Goal: Task Accomplishment & Management: Use online tool/utility

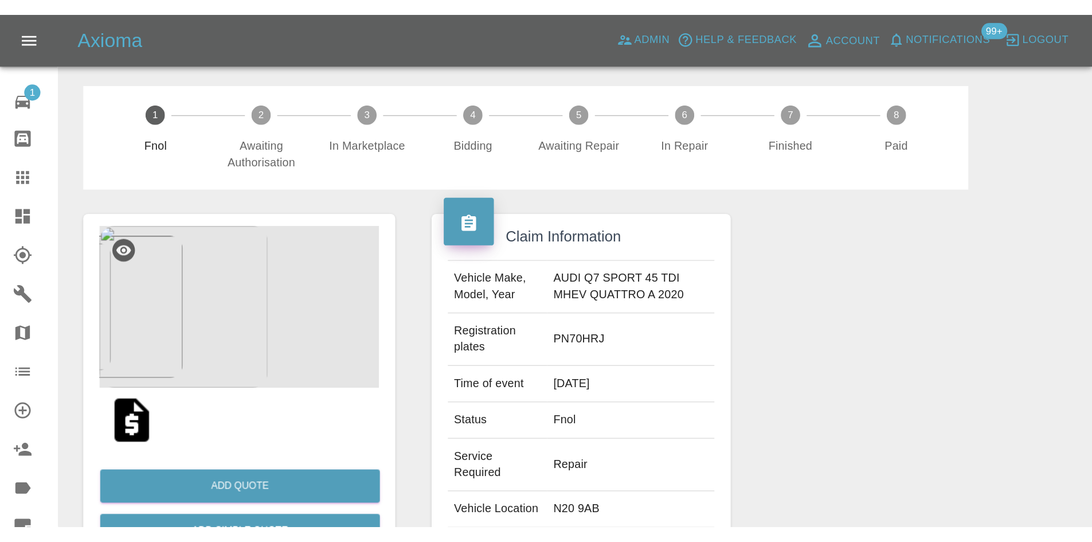
scroll to position [46, 0]
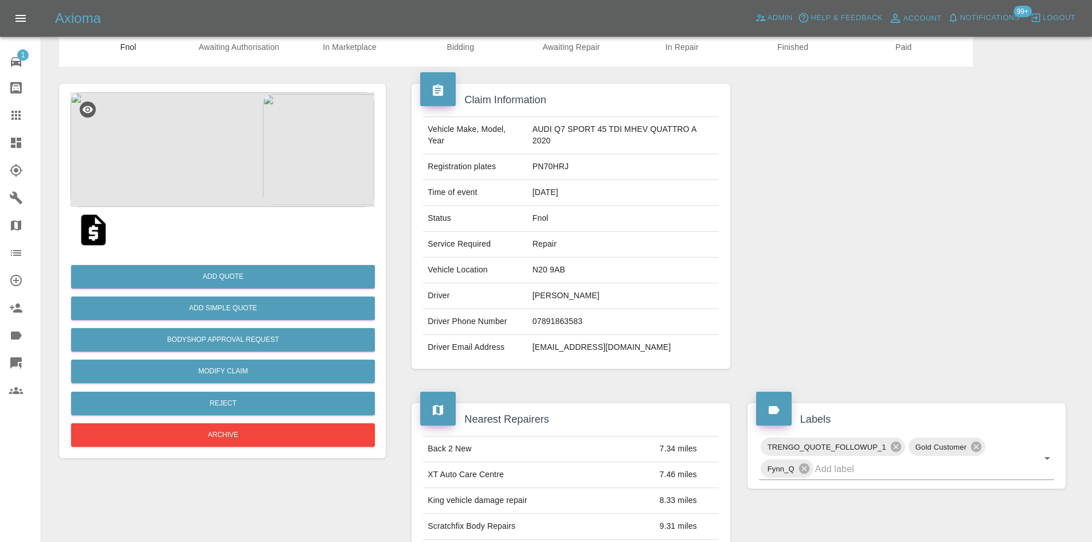
click at [15, 146] on icon at bounding box center [16, 143] width 10 height 10
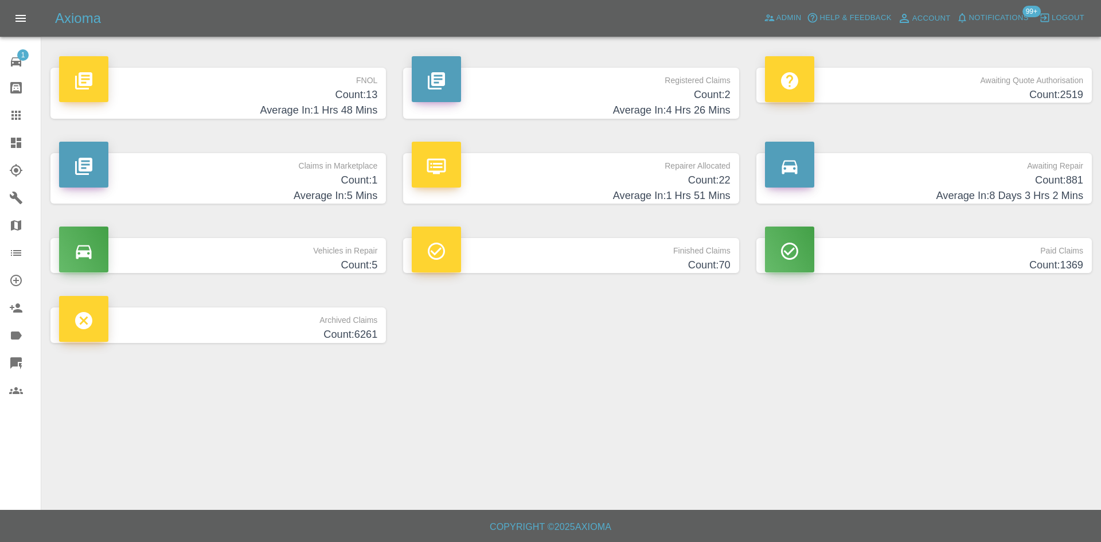
click at [330, 92] on h4 "Count: 13" at bounding box center [218, 94] width 318 height 15
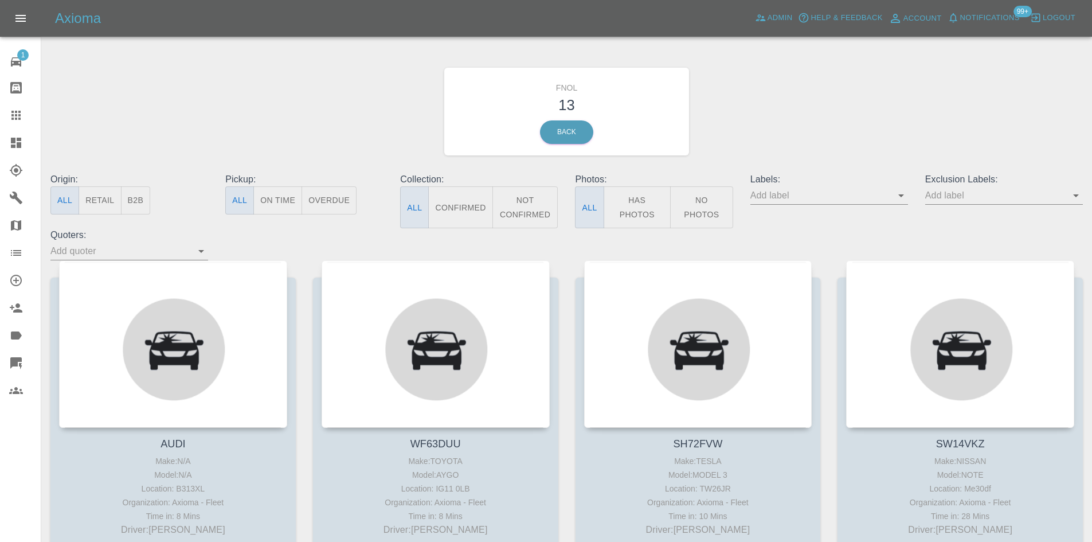
click at [619, 201] on button "Has Photos" at bounding box center [638, 207] width 68 height 42
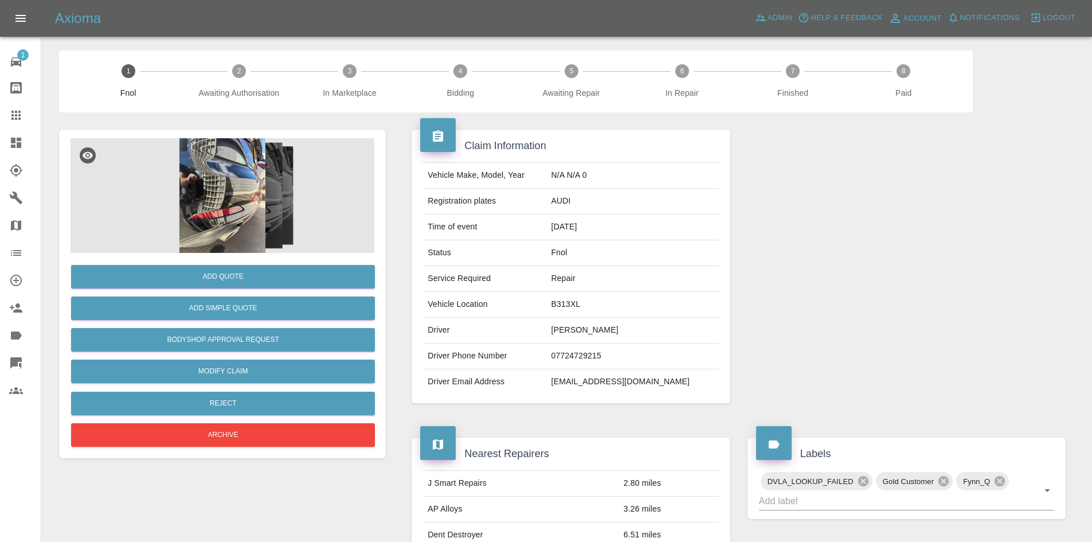
click at [233, 200] on img at bounding box center [223, 195] width 304 height 115
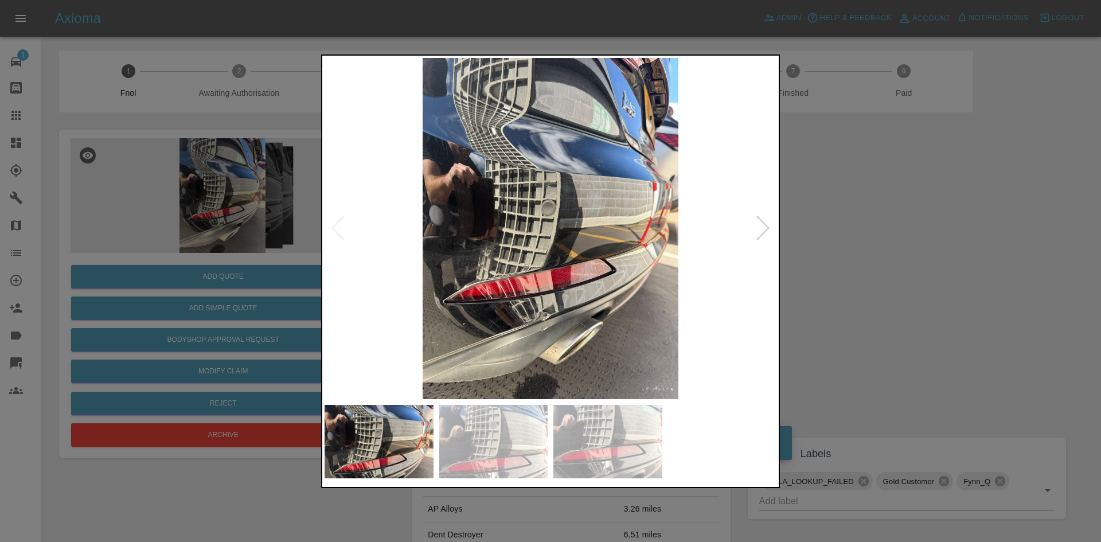
click at [515, 299] on img at bounding box center [550, 228] width 452 height 341
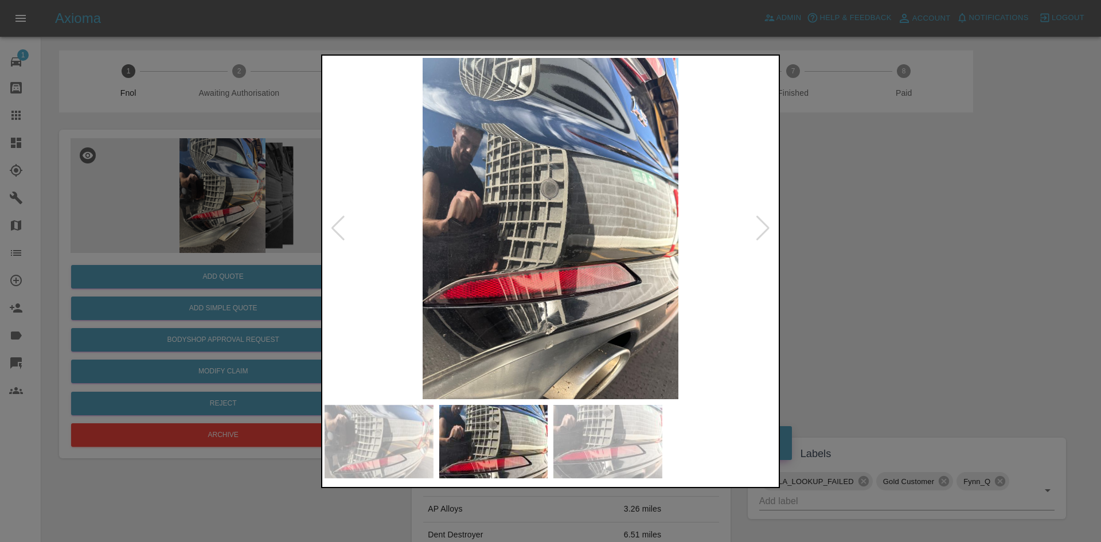
click at [456, 293] on img at bounding box center [550, 228] width 452 height 341
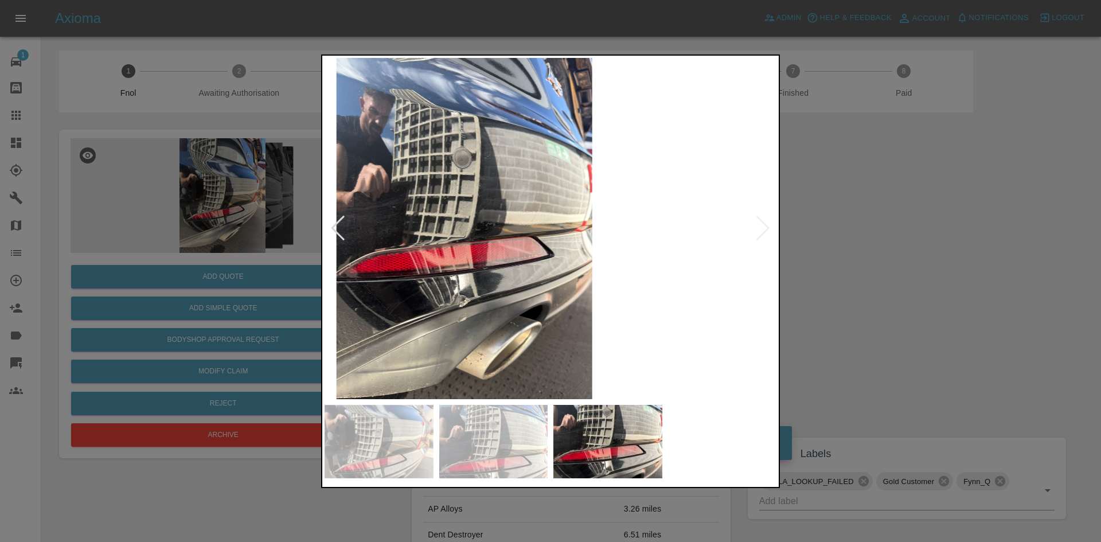
click at [340, 291] on img at bounding box center [464, 228] width 452 height 341
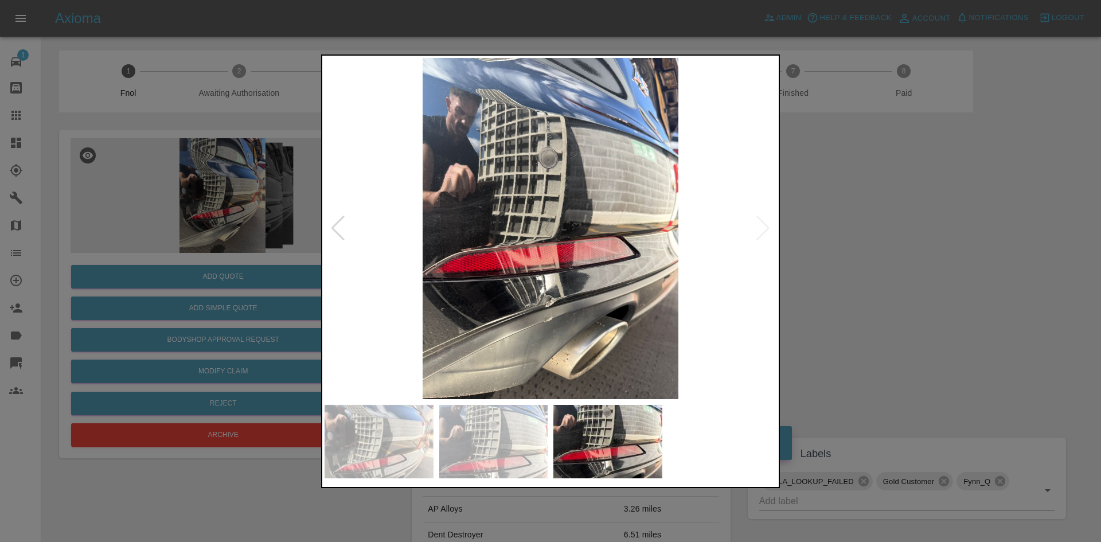
click at [538, 306] on img at bounding box center [550, 228] width 452 height 341
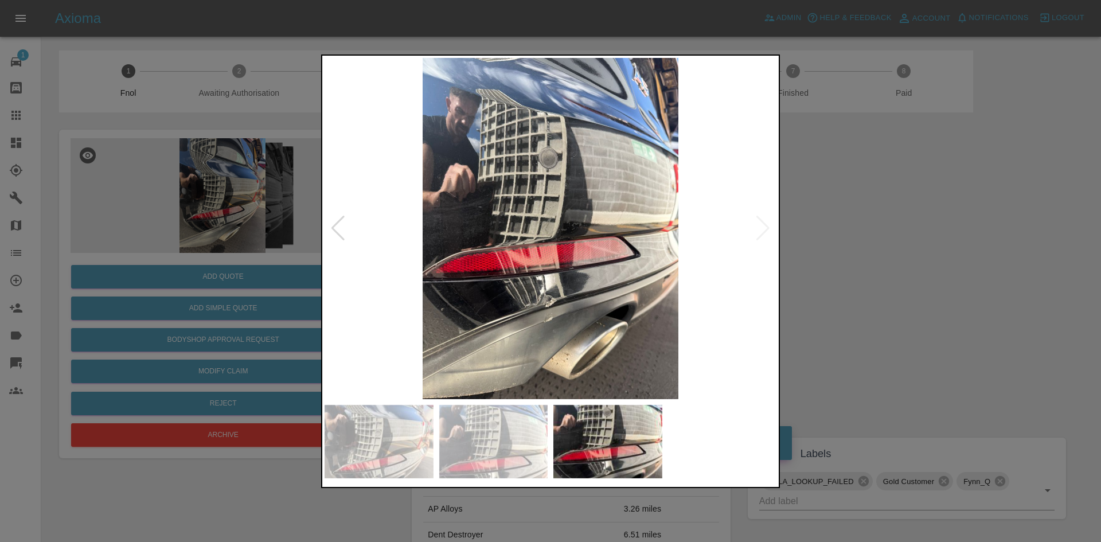
click at [241, 311] on div at bounding box center [550, 271] width 1101 height 542
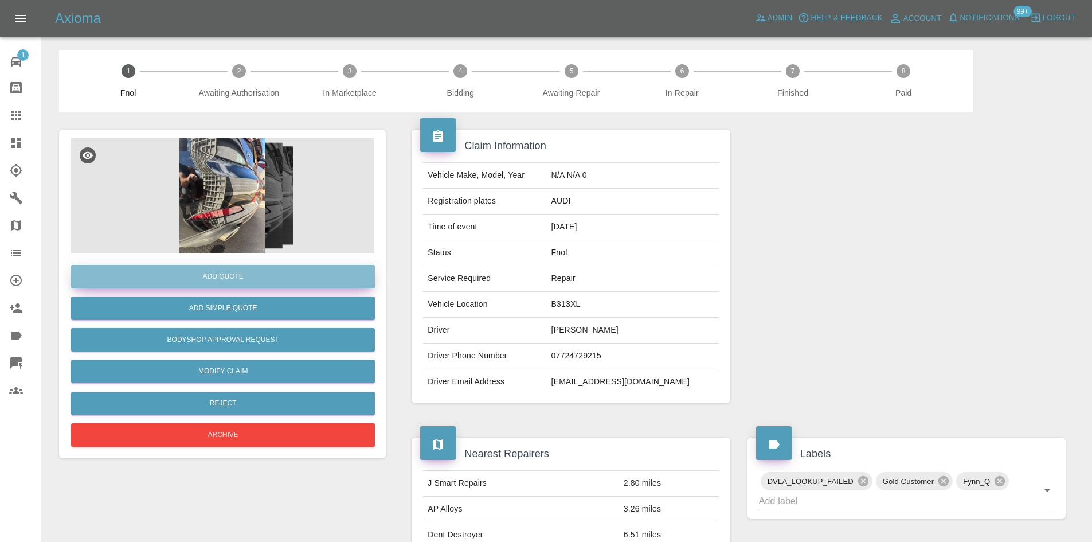
click at [244, 277] on button "Add Quote" at bounding box center [223, 277] width 304 height 24
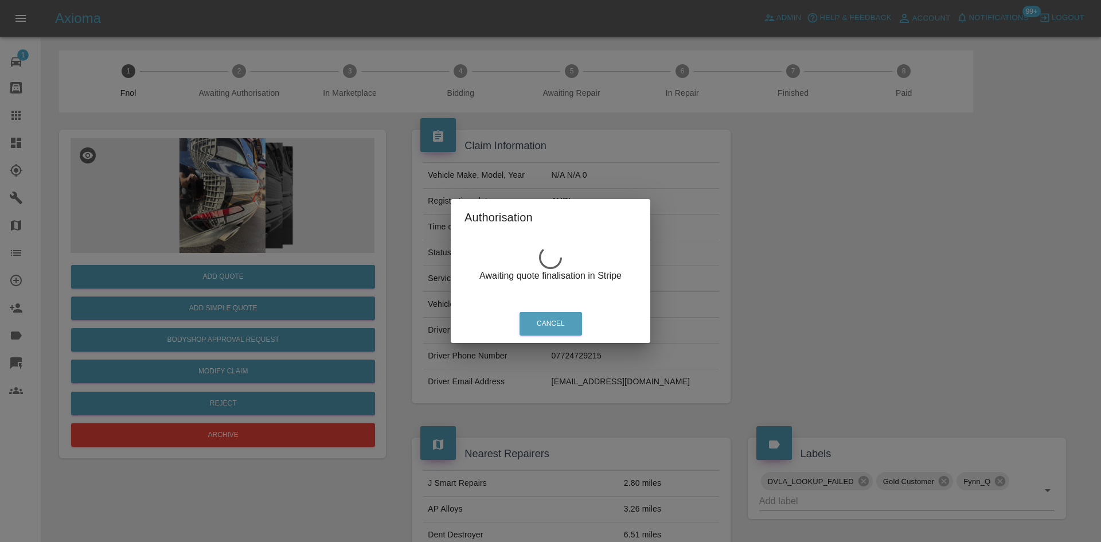
click at [261, 188] on div "Authorisation Awaiting quote finalisation in Stripe Cancel" at bounding box center [550, 271] width 1101 height 542
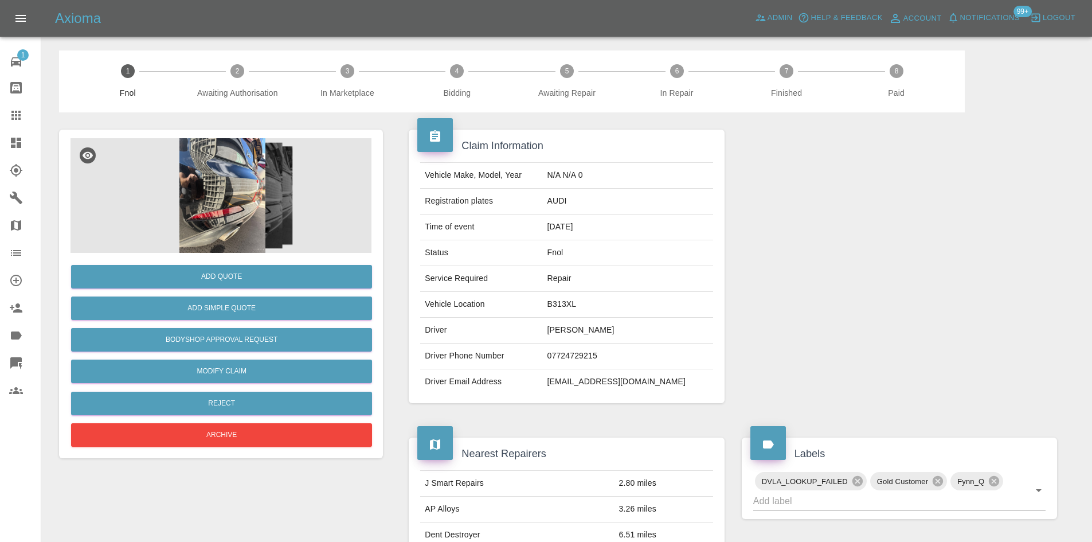
click at [249, 191] on img at bounding box center [223, 195] width 304 height 115
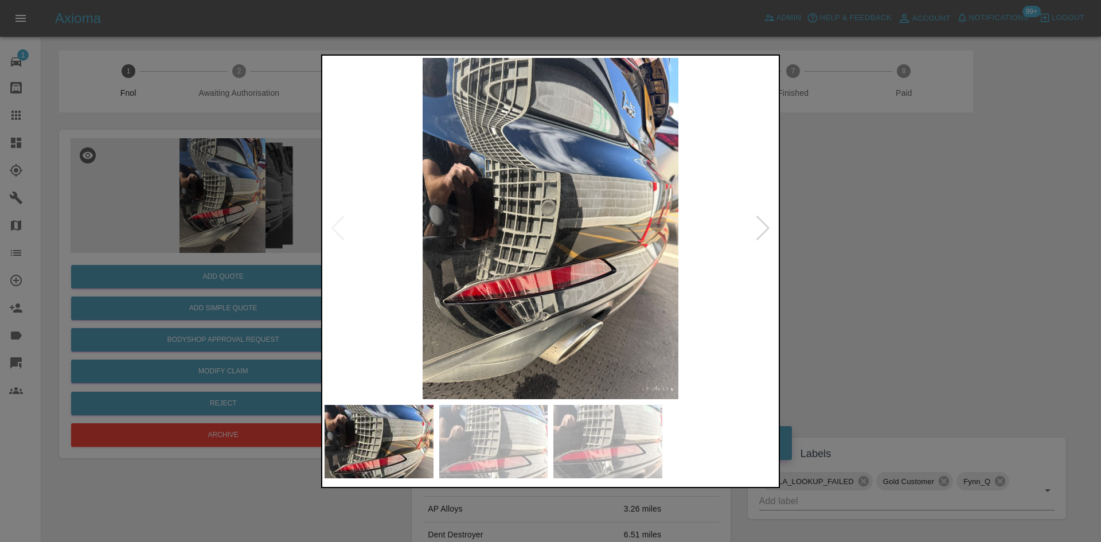
click at [569, 243] on img at bounding box center [550, 228] width 452 height 341
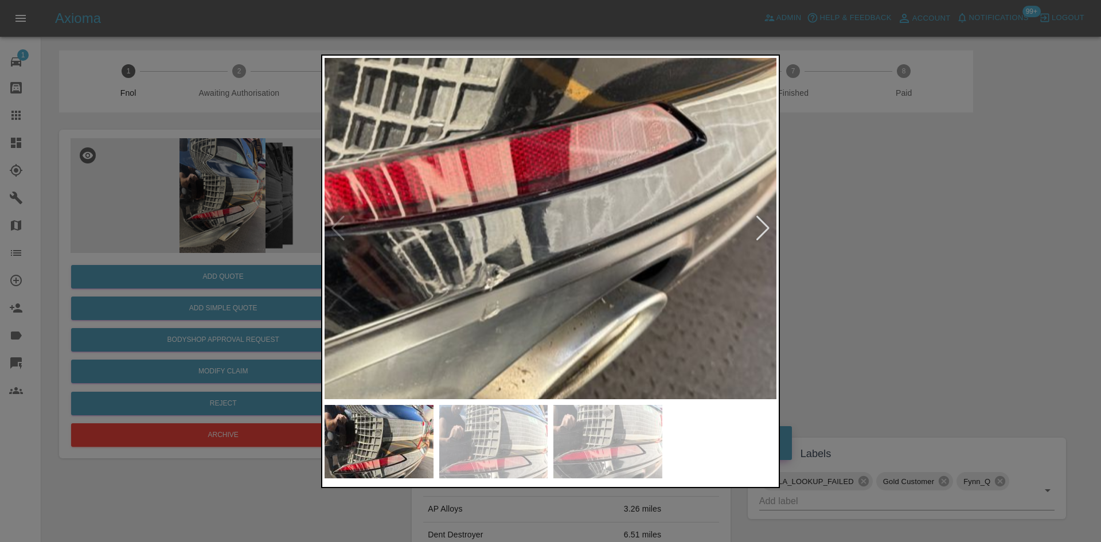
click at [552, 174] on img at bounding box center [508, 13] width 1355 height 1024
drag, startPoint x: 197, startPoint y: 195, endPoint x: 199, endPoint y: 203, distance: 8.3
click at [197, 195] on div at bounding box center [550, 271] width 1101 height 542
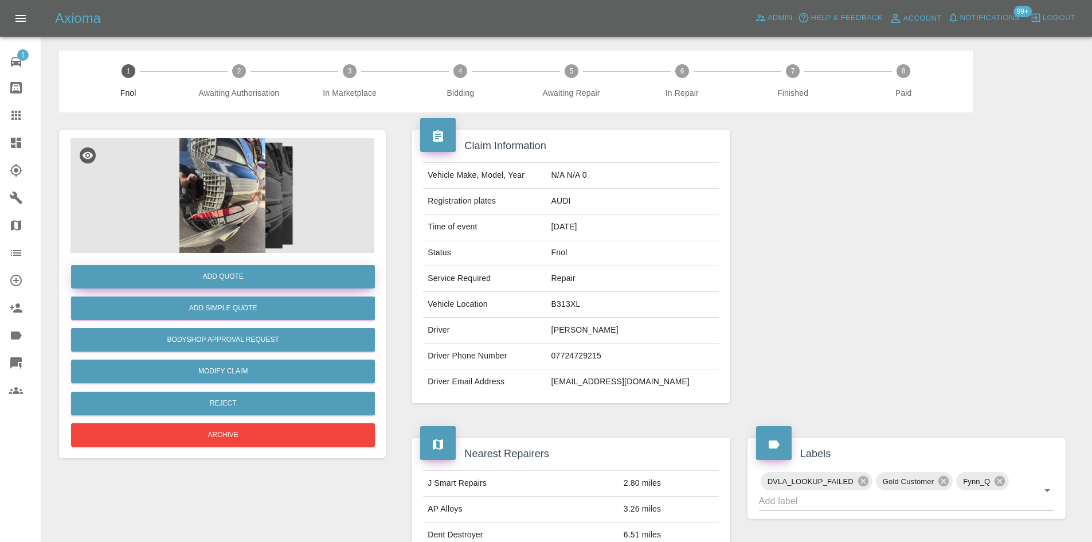
click at [224, 279] on button "Add Quote" at bounding box center [223, 277] width 304 height 24
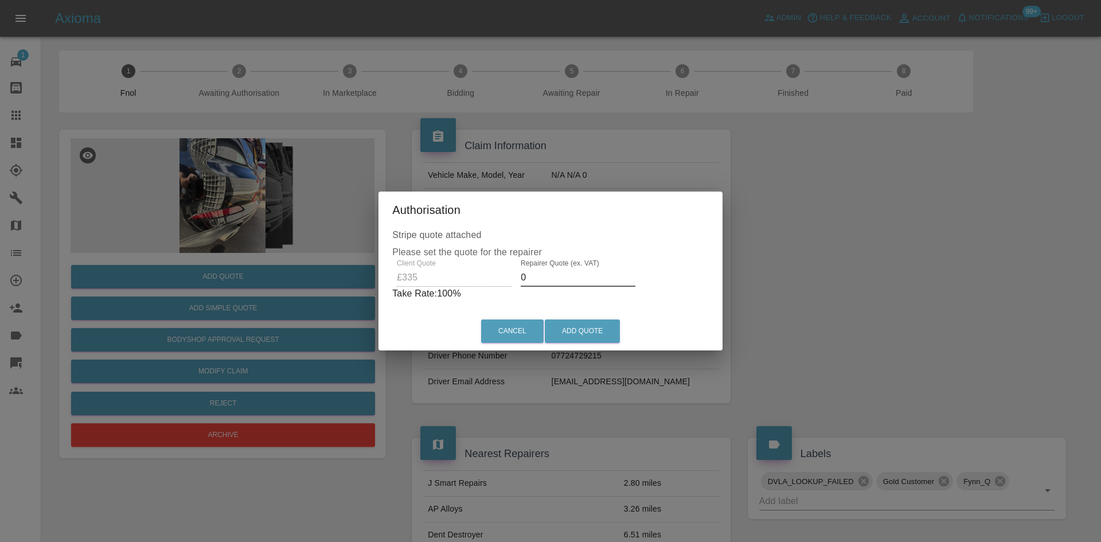
click at [454, 283] on div "Client Quote £335 Repairer Quote (ex. VAT) 0 Take Rate: 100 %" at bounding box center [550, 279] width 316 height 41
type input "200"
click at [575, 332] on button "Add Quote" at bounding box center [582, 331] width 75 height 24
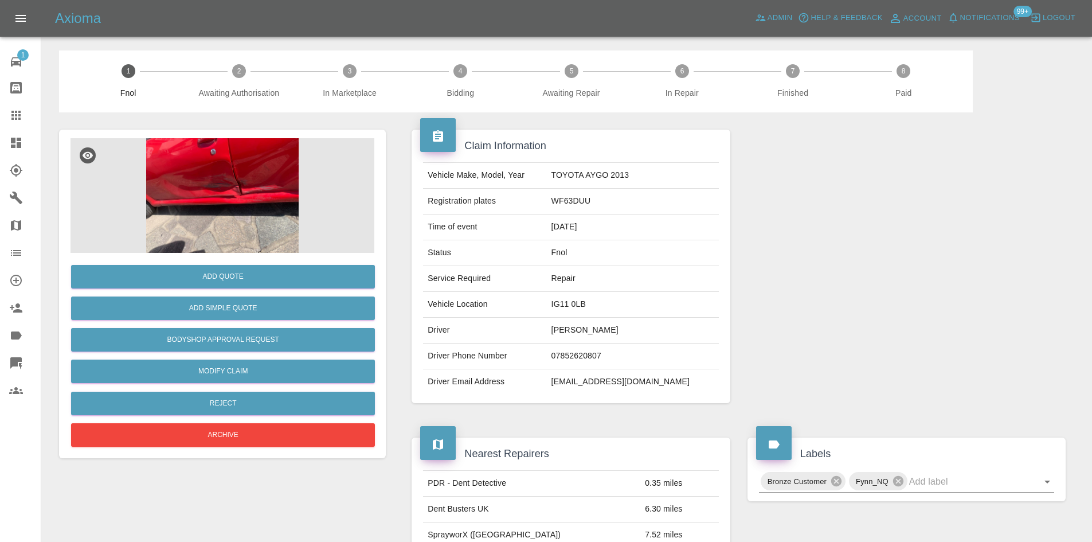
click at [250, 179] on img at bounding box center [223, 195] width 304 height 115
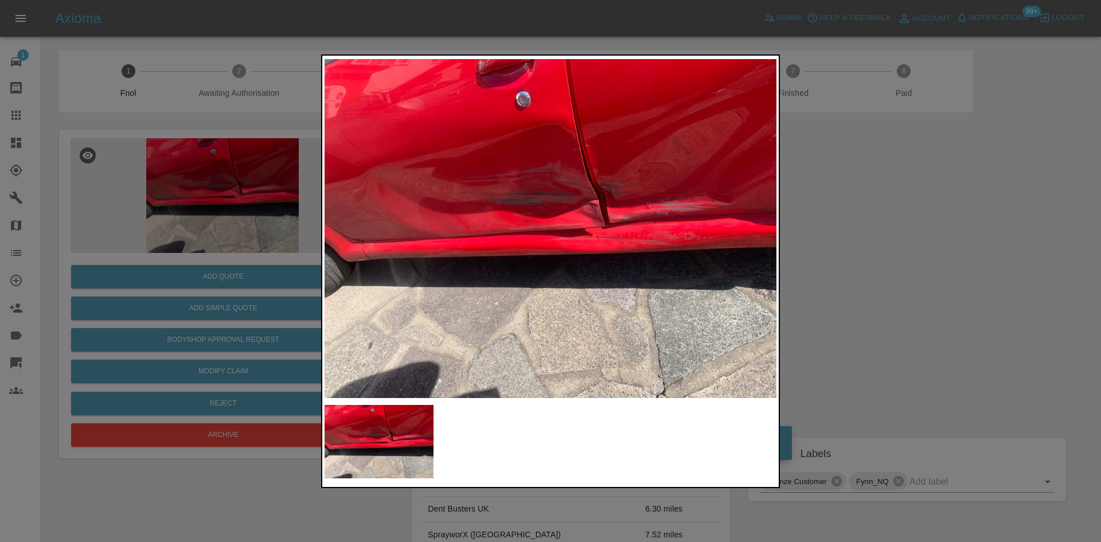
click at [144, 223] on div at bounding box center [550, 271] width 1101 height 542
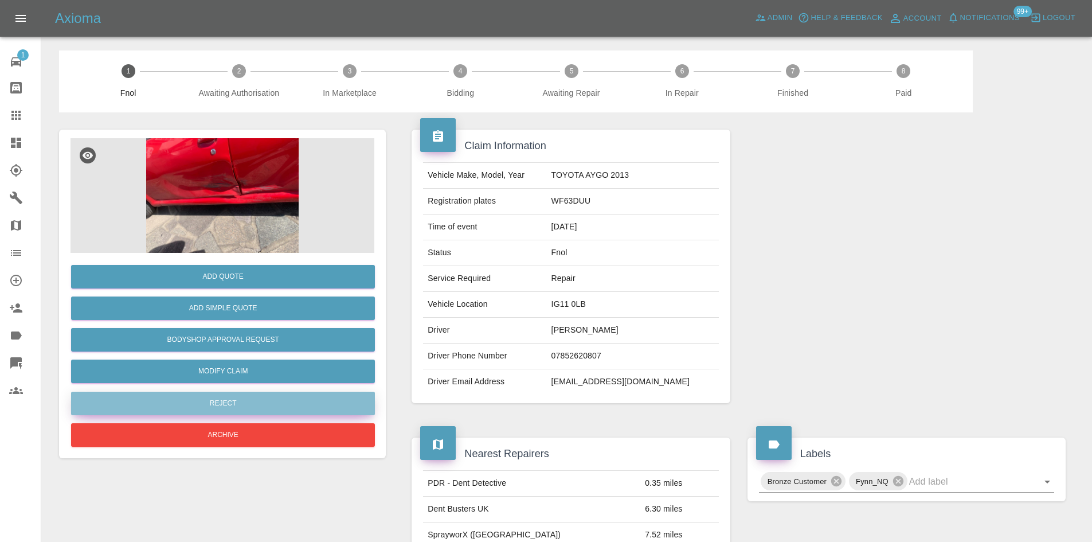
click at [241, 400] on button "Reject" at bounding box center [223, 404] width 304 height 24
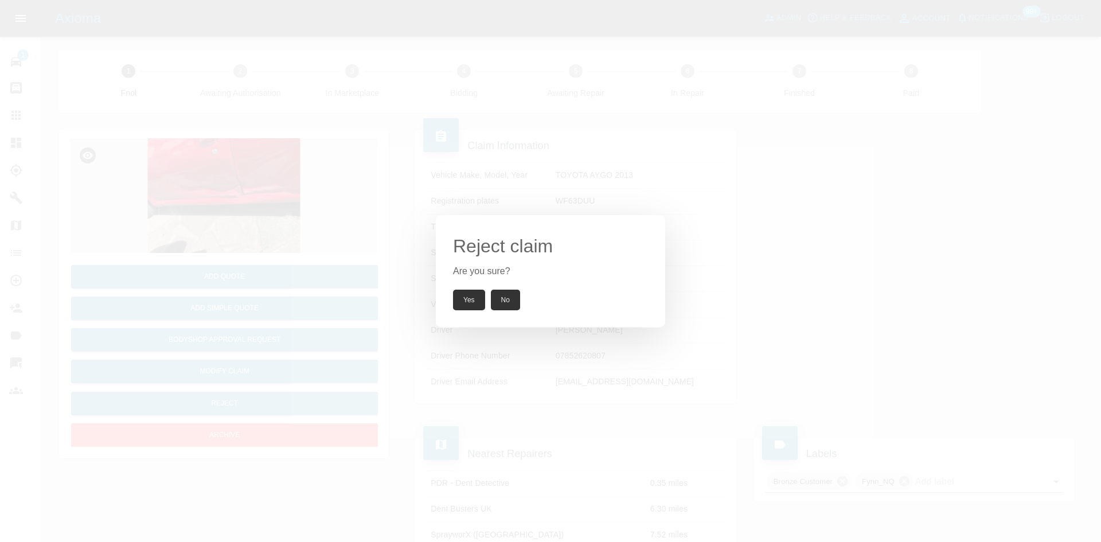
drag, startPoint x: 469, startPoint y: 302, endPoint x: 402, endPoint y: 18, distance: 291.4
click at [468, 302] on button "Yes" at bounding box center [469, 299] width 32 height 21
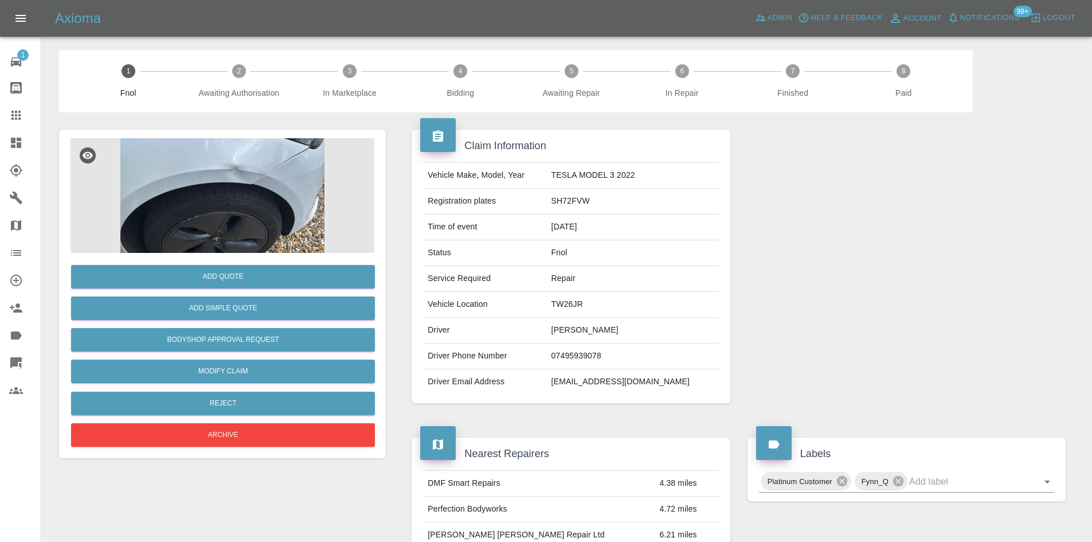
click at [209, 183] on img at bounding box center [223, 195] width 304 height 115
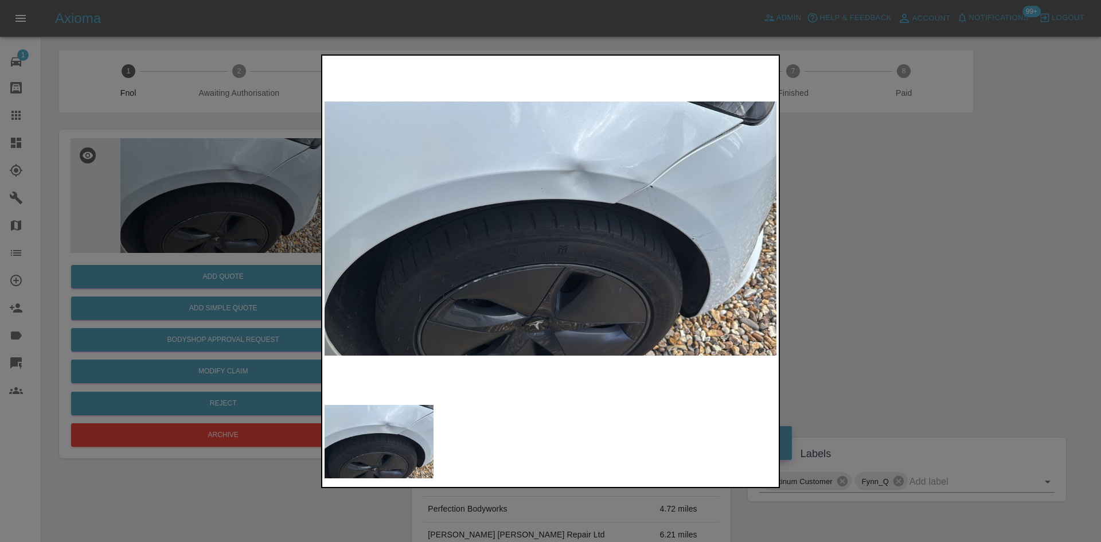
click at [537, 200] on img at bounding box center [550, 228] width 452 height 341
click at [572, 205] on img at bounding box center [550, 228] width 452 height 341
click at [535, 216] on img at bounding box center [550, 228] width 452 height 341
click at [530, 213] on img at bounding box center [550, 228] width 452 height 341
click at [689, 228] on img at bounding box center [550, 228] width 452 height 341
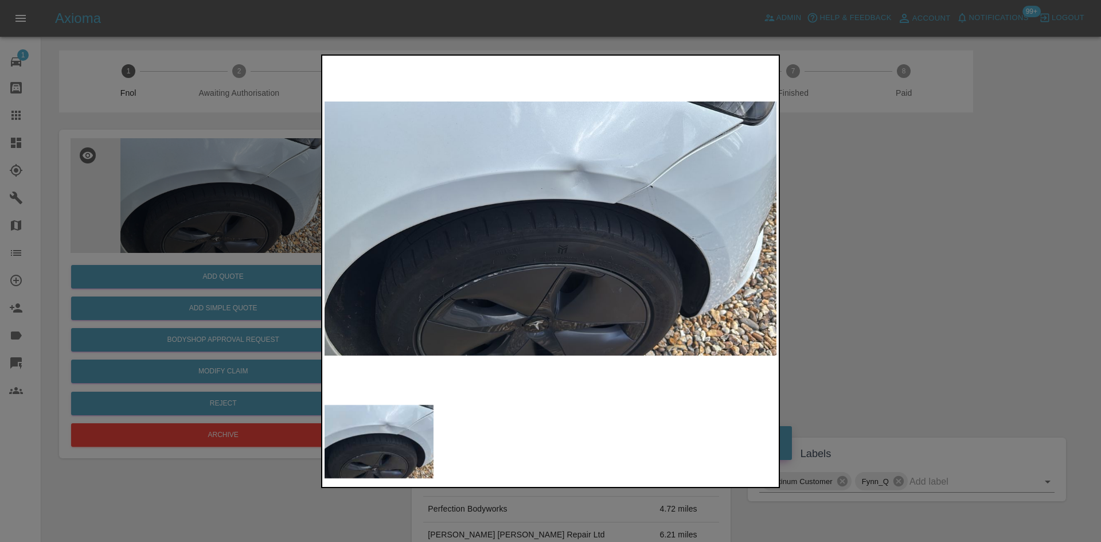
click at [233, 248] on div at bounding box center [550, 271] width 1101 height 542
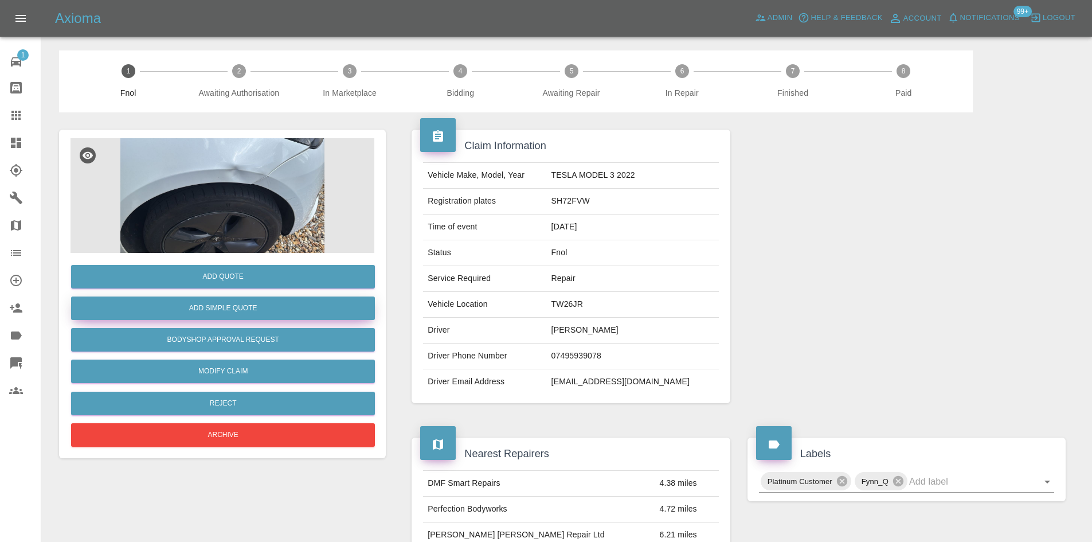
click at [253, 313] on button "Add Simple Quote" at bounding box center [223, 308] width 304 height 24
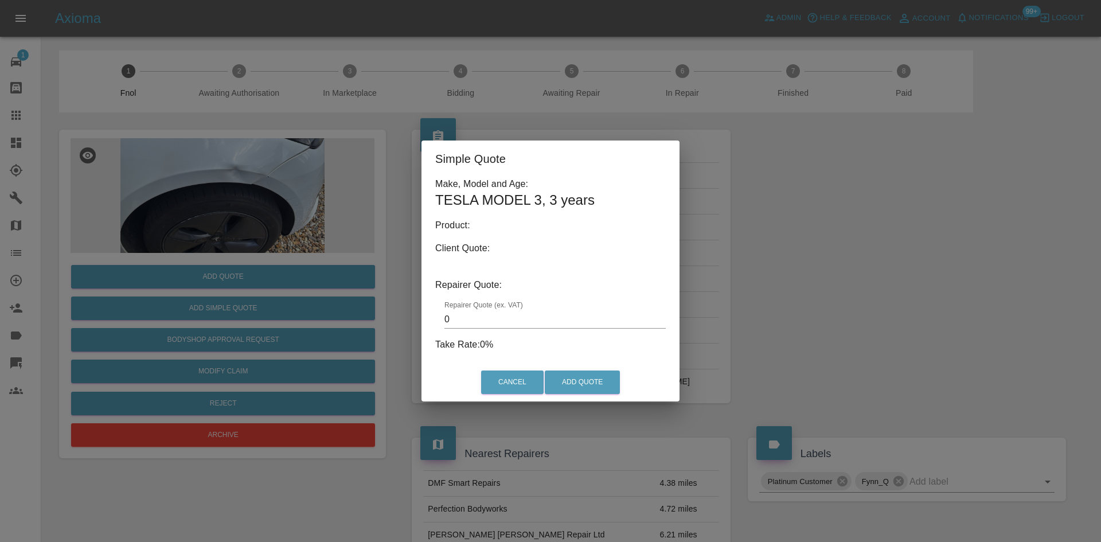
type input "140"
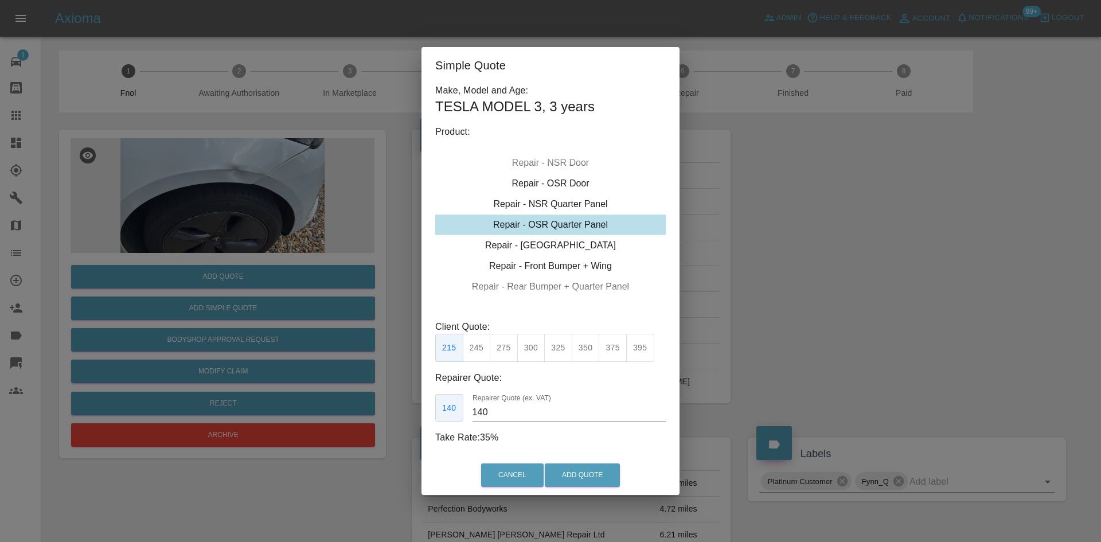
drag, startPoint x: 276, startPoint y: 230, endPoint x: 254, endPoint y: 296, distance: 68.9
click at [276, 234] on div "Simple Quote Make, Model and Age: TESLA MODEL 3 , 3 years Product: Repair - Fro…" at bounding box center [550, 271] width 1101 height 542
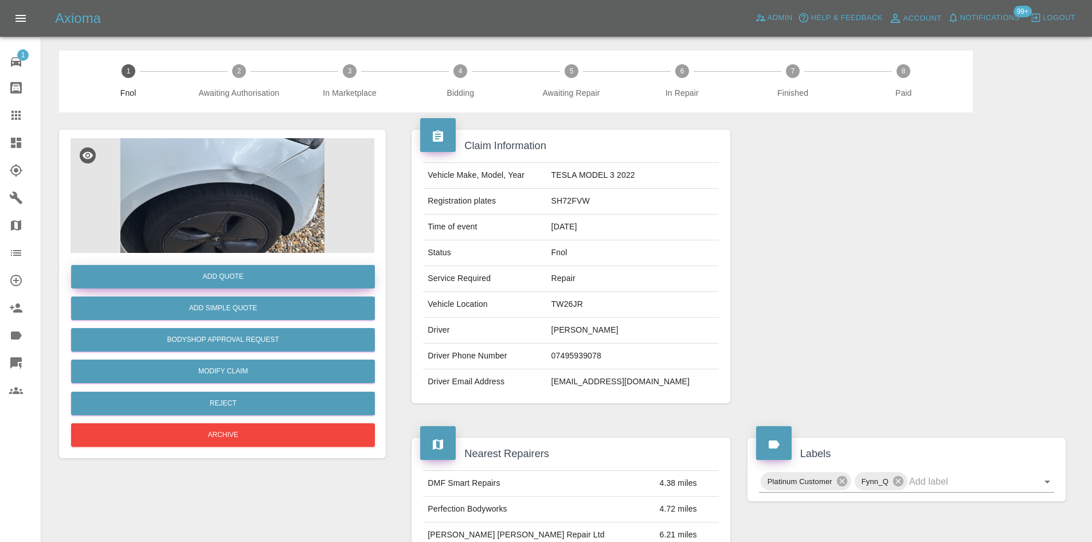
click at [254, 278] on button "Add Quote" at bounding box center [223, 277] width 304 height 24
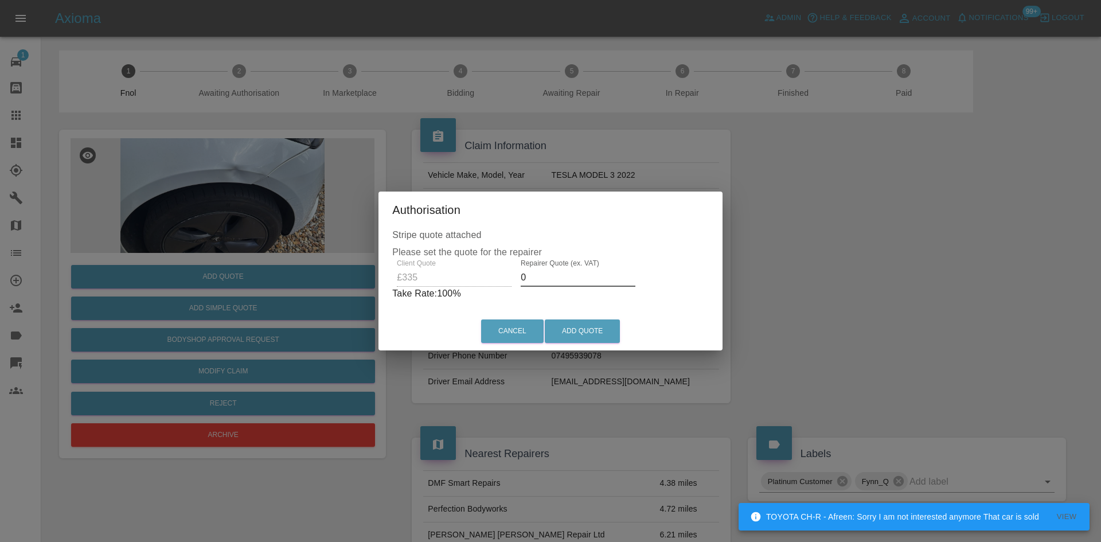
drag, startPoint x: 556, startPoint y: 280, endPoint x: 293, endPoint y: 275, distance: 262.6
click at [361, 283] on div "Authorisation Stripe quote attached Please set the quote for the repairer Clien…" at bounding box center [550, 271] width 1101 height 542
drag, startPoint x: 562, startPoint y: 280, endPoint x: 142, endPoint y: 317, distance: 421.8
click at [247, 290] on div "Authorisation Stripe quote attached Please set the quote for the repairer Clien…" at bounding box center [550, 271] width 1101 height 542
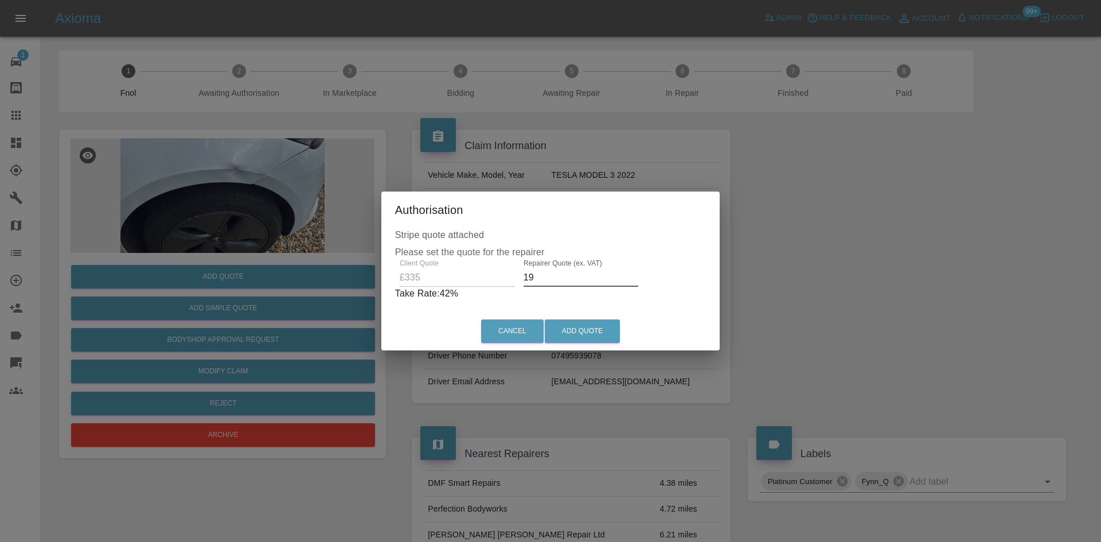
type input "1"
type input "205"
click at [593, 340] on button "Add Quote" at bounding box center [582, 331] width 75 height 24
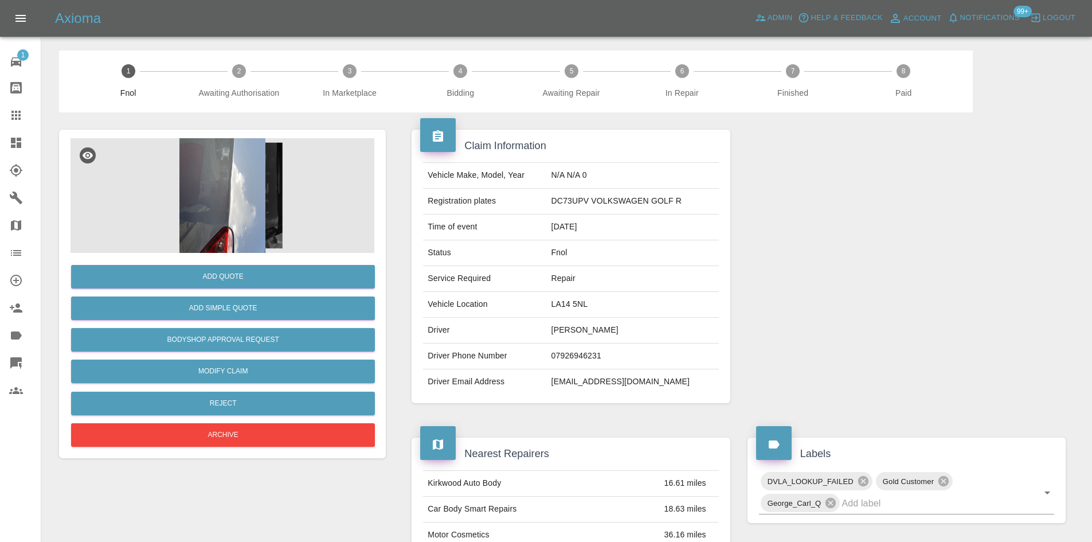
click at [247, 174] on img at bounding box center [223, 195] width 304 height 115
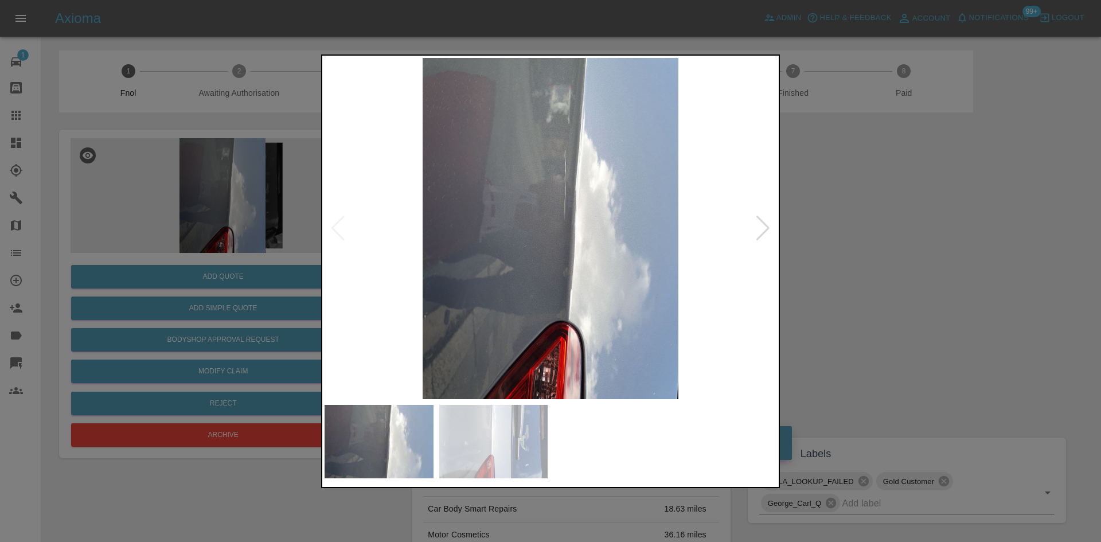
click at [563, 244] on img at bounding box center [550, 228] width 452 height 341
click at [450, 261] on img at bounding box center [550, 228] width 452 height 341
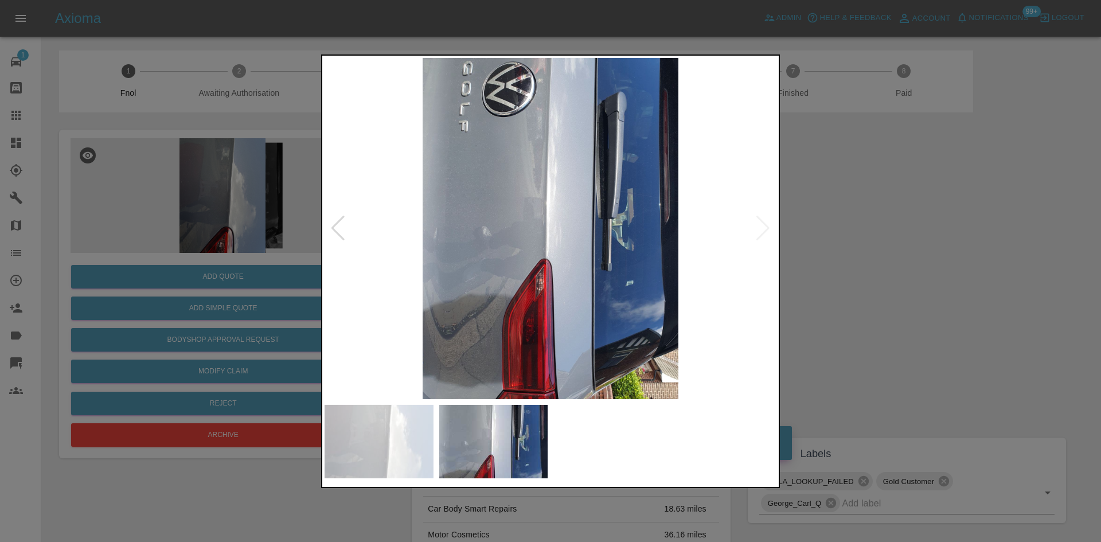
click at [477, 284] on img at bounding box center [550, 228] width 452 height 341
click at [527, 229] on img at bounding box center [550, 228] width 452 height 341
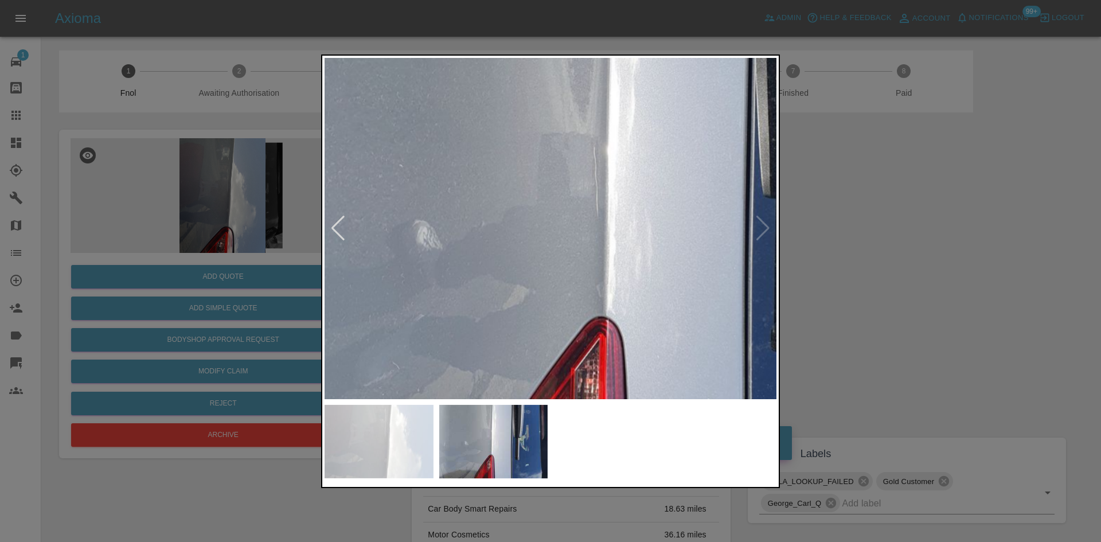
click at [527, 229] on img at bounding box center [619, 227] width 1355 height 1024
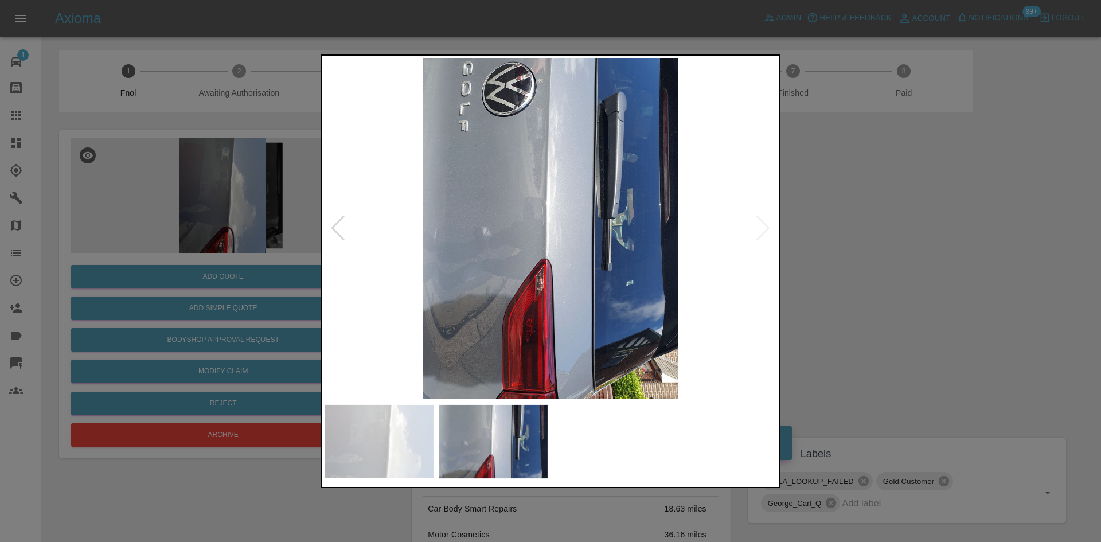
click at [589, 303] on img at bounding box center [550, 228] width 452 height 341
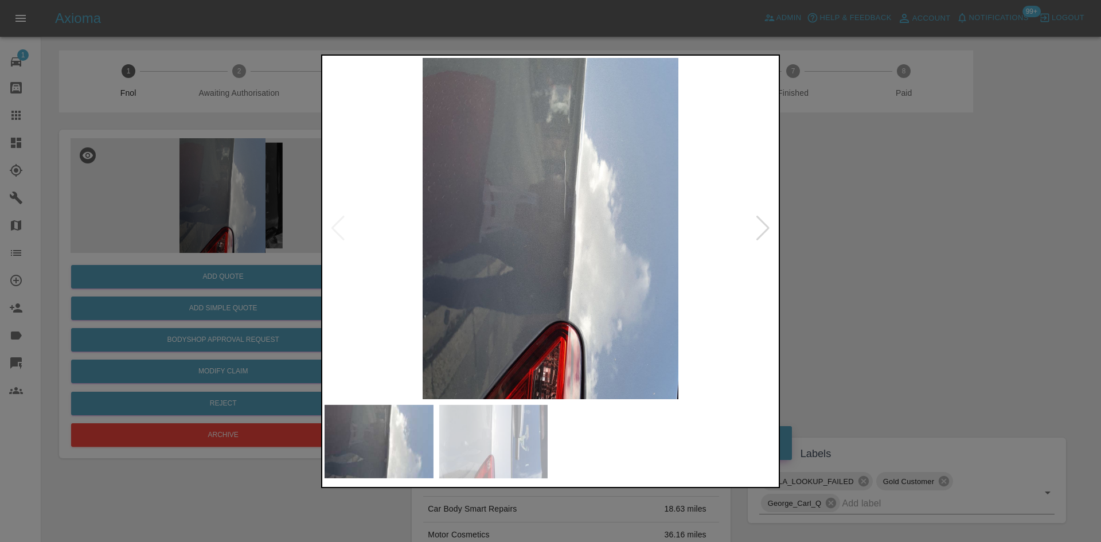
click at [573, 216] on img at bounding box center [550, 228] width 452 height 341
click at [572, 214] on img at bounding box center [550, 228] width 452 height 341
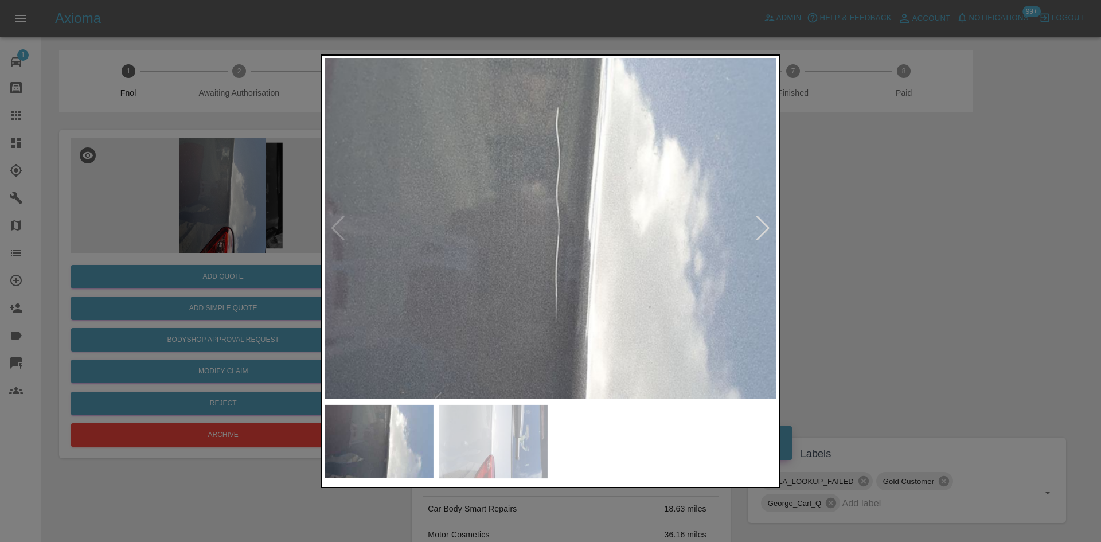
click at [548, 366] on img at bounding box center [512, 343] width 1355 height 1024
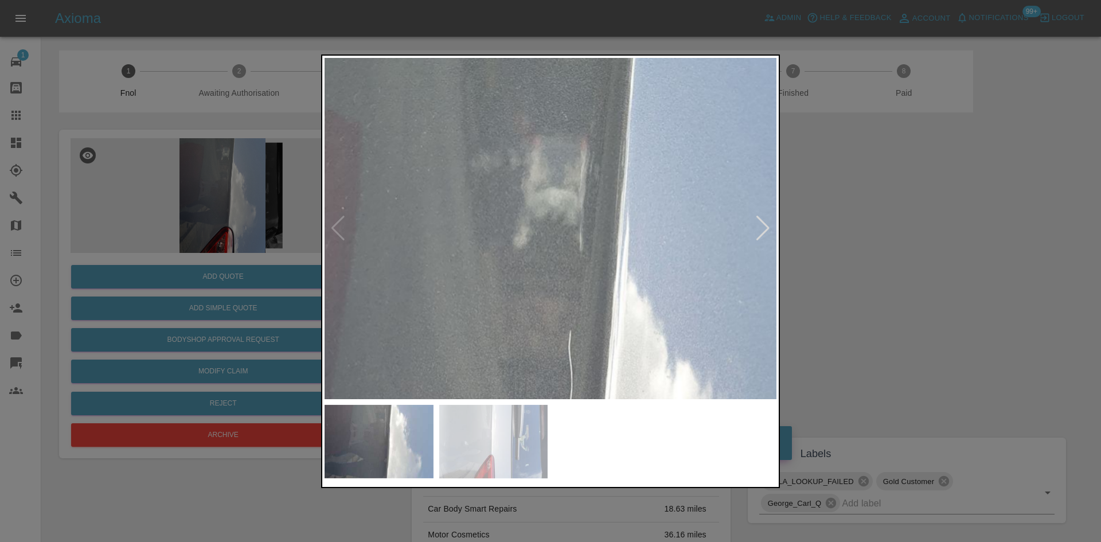
click at [551, 404] on div at bounding box center [550, 270] width 459 height 433
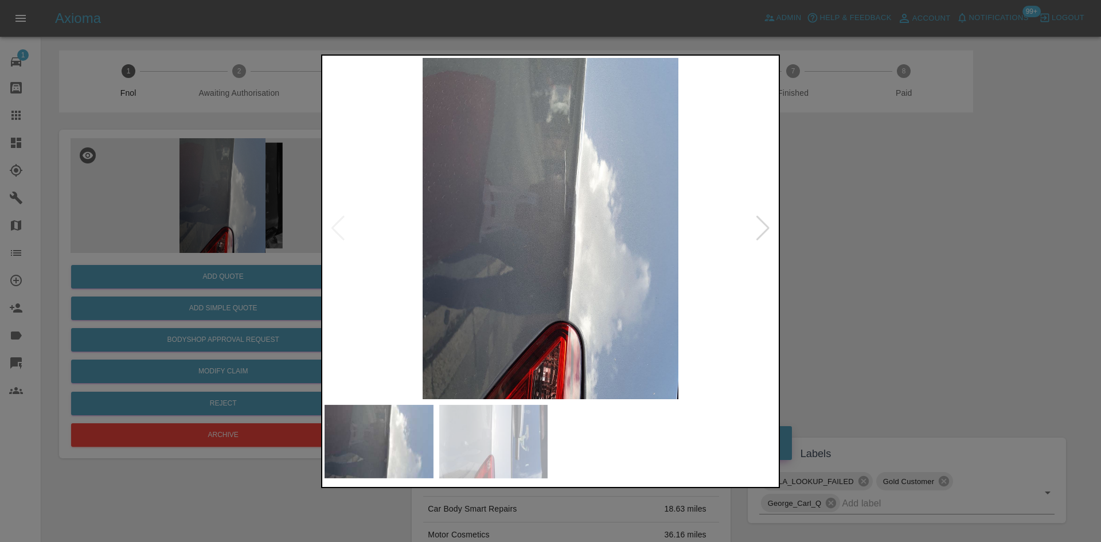
click at [421, 291] on img at bounding box center [550, 228] width 452 height 341
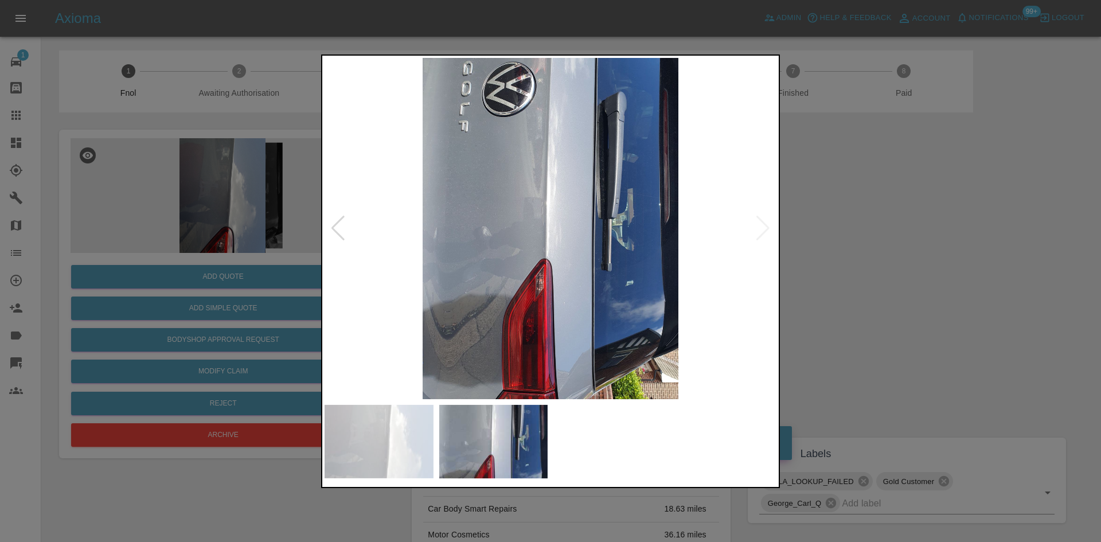
click at [516, 200] on img at bounding box center [550, 228] width 452 height 341
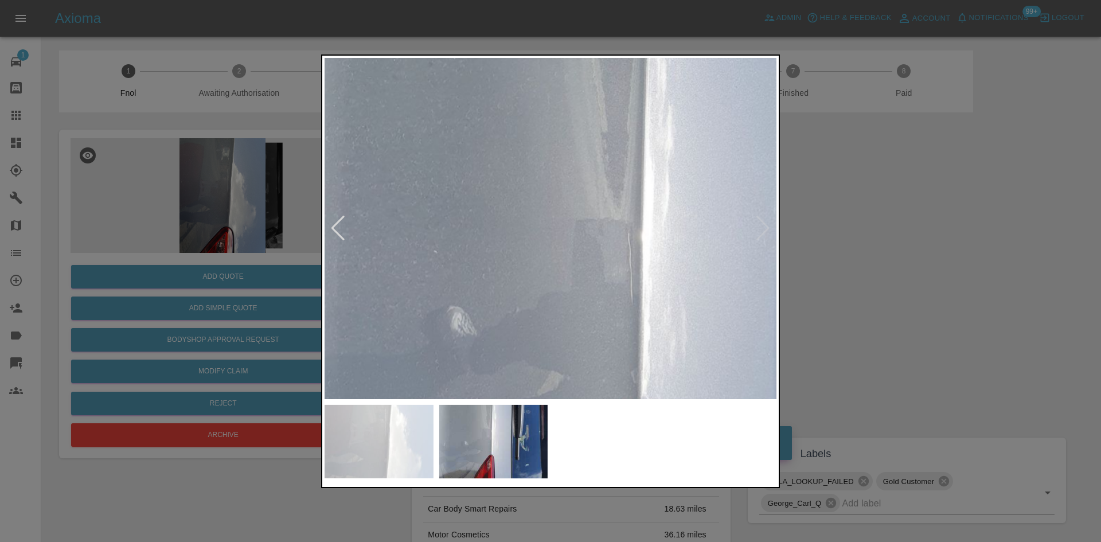
click at [589, 220] on img at bounding box center [653, 313] width 1355 height 1024
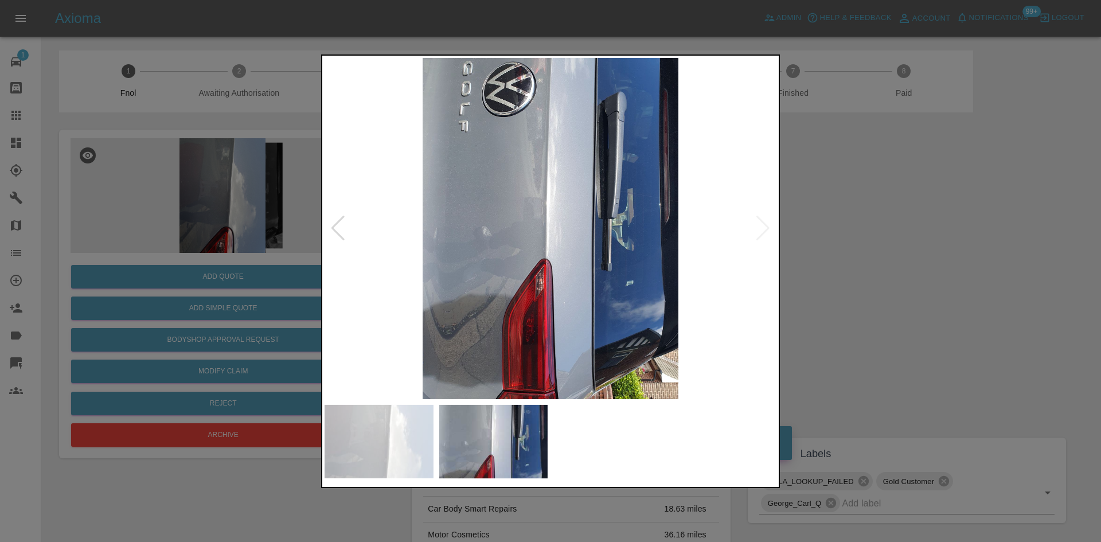
click at [438, 263] on img at bounding box center [550, 228] width 452 height 341
click at [616, 275] on img at bounding box center [550, 228] width 452 height 341
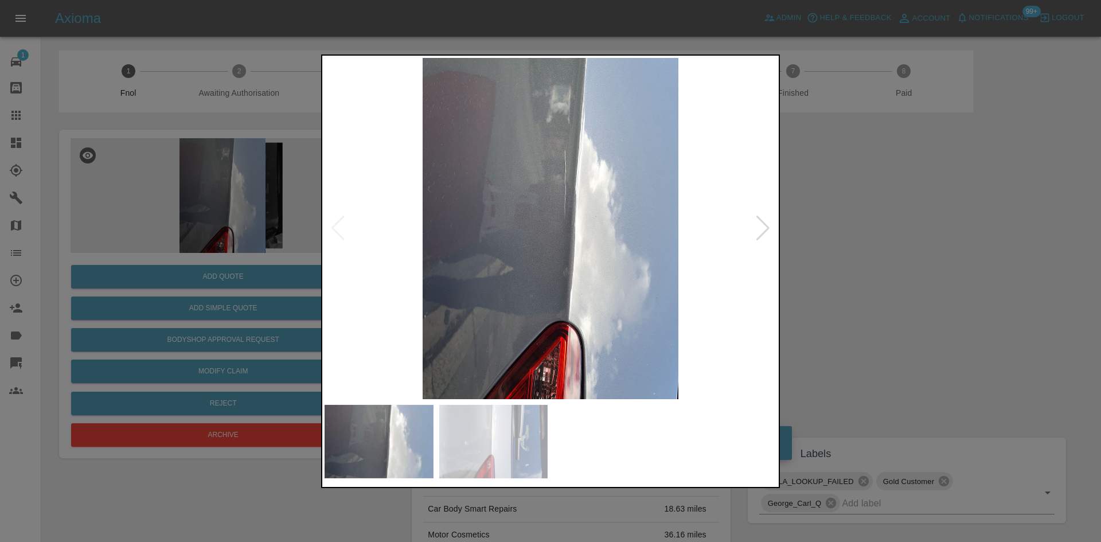
click at [580, 219] on img at bounding box center [550, 228] width 452 height 341
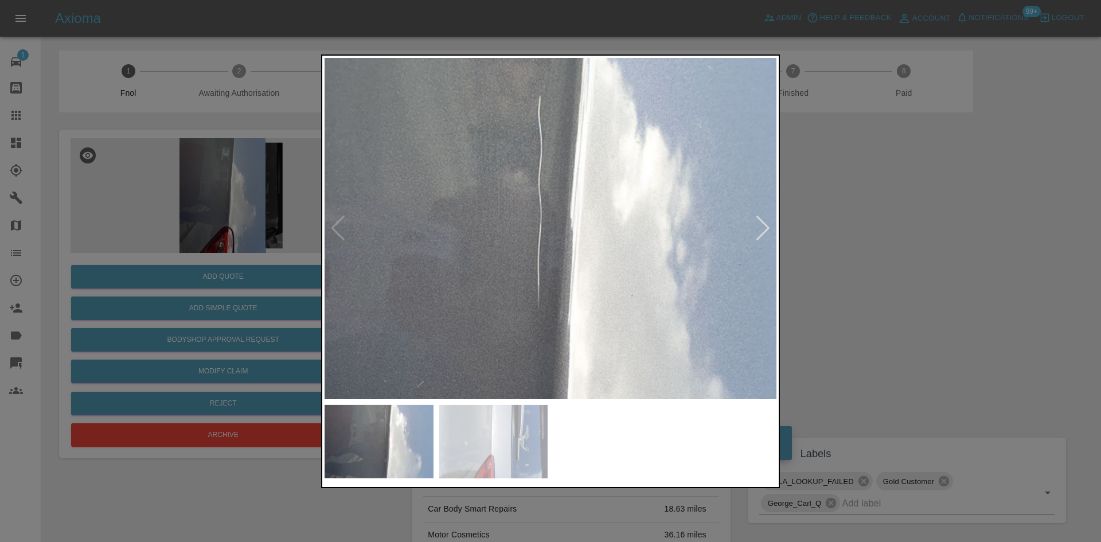
click at [613, 324] on img at bounding box center [495, 331] width 1355 height 1024
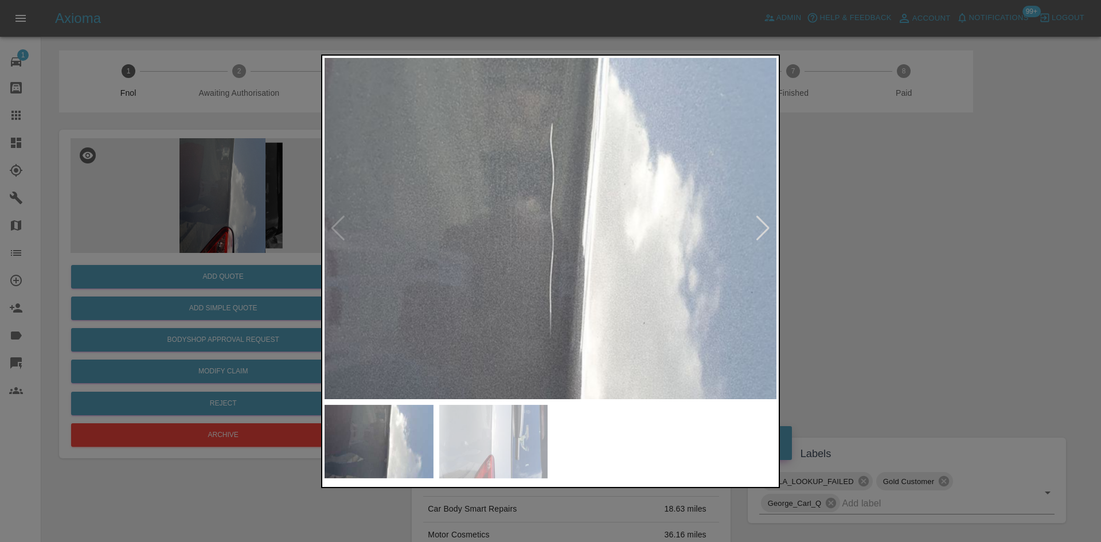
click at [558, 263] on img at bounding box center [507, 359] width 1355 height 1024
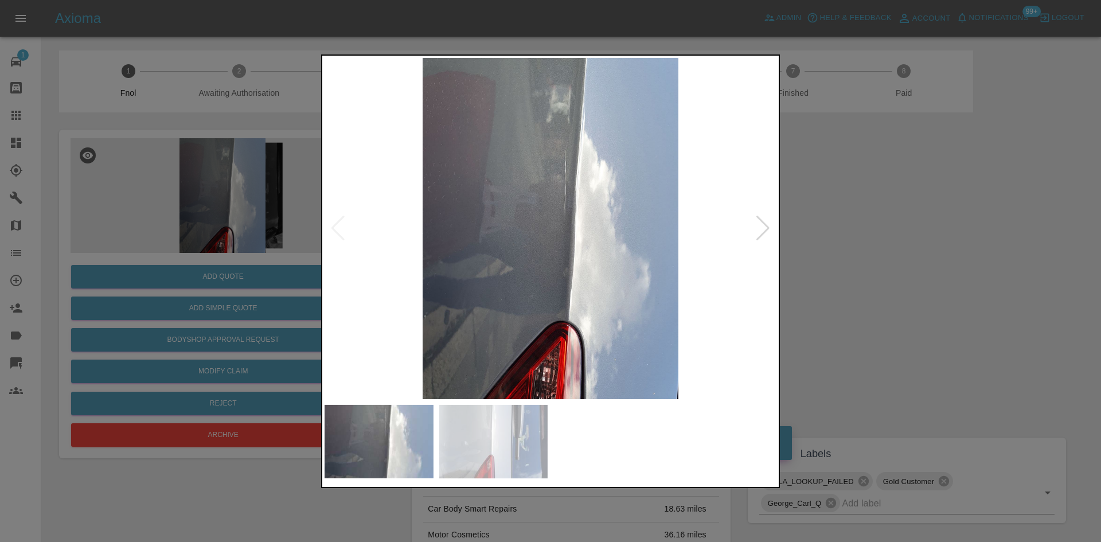
click at [421, 273] on img at bounding box center [550, 228] width 452 height 341
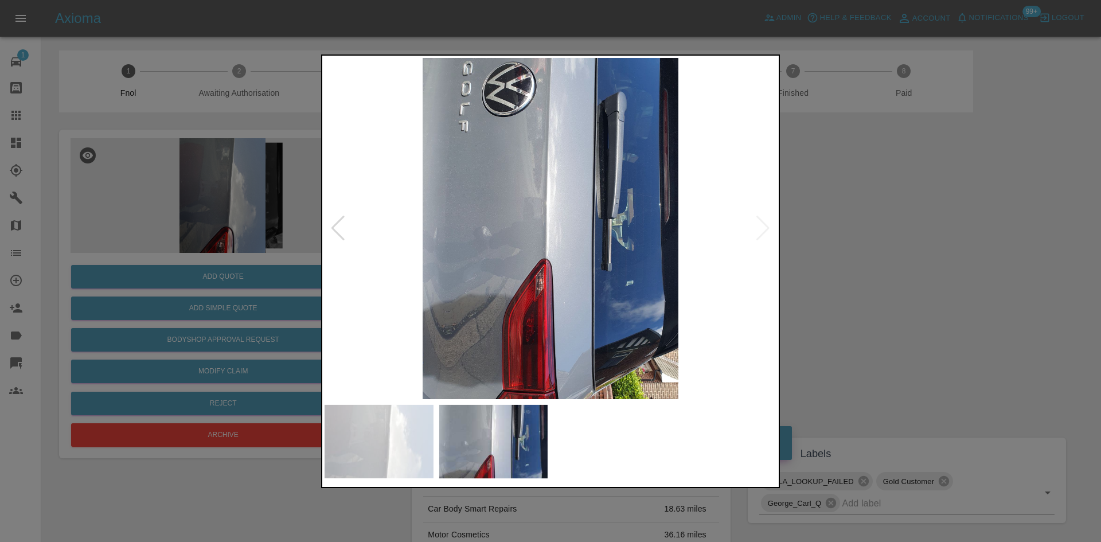
click at [186, 165] on div at bounding box center [550, 271] width 1101 height 542
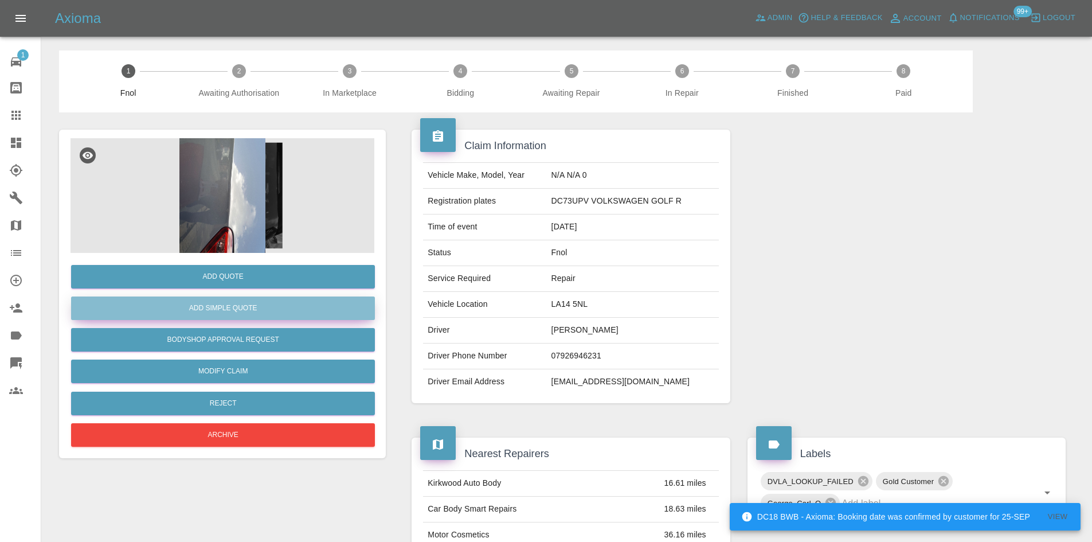
click at [221, 309] on button "Add Simple Quote" at bounding box center [223, 308] width 304 height 24
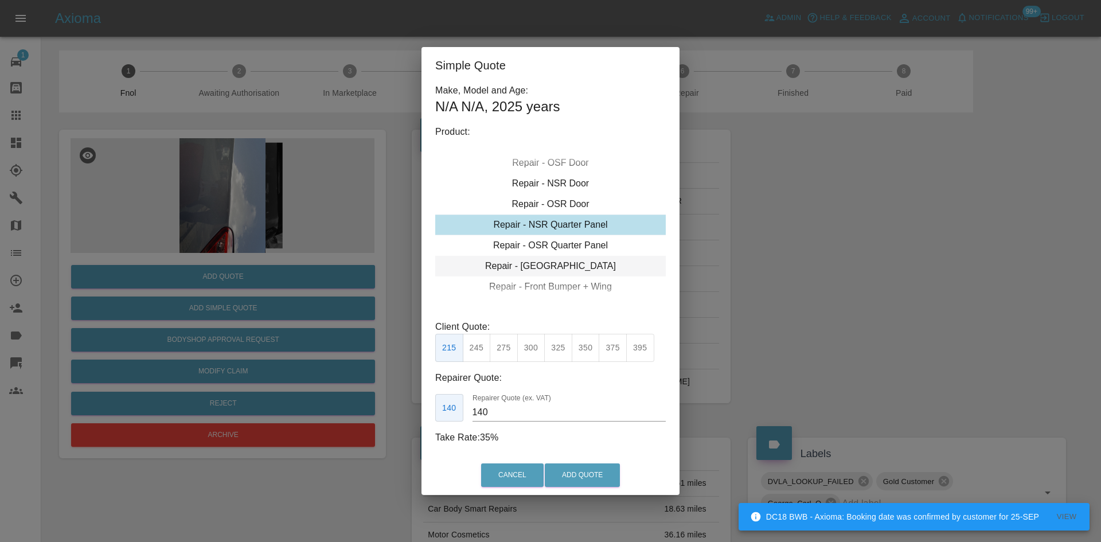
click at [540, 260] on div "Repair - Tailgate" at bounding box center [550, 266] width 230 height 21
click at [484, 352] on button "245" at bounding box center [477, 348] width 28 height 28
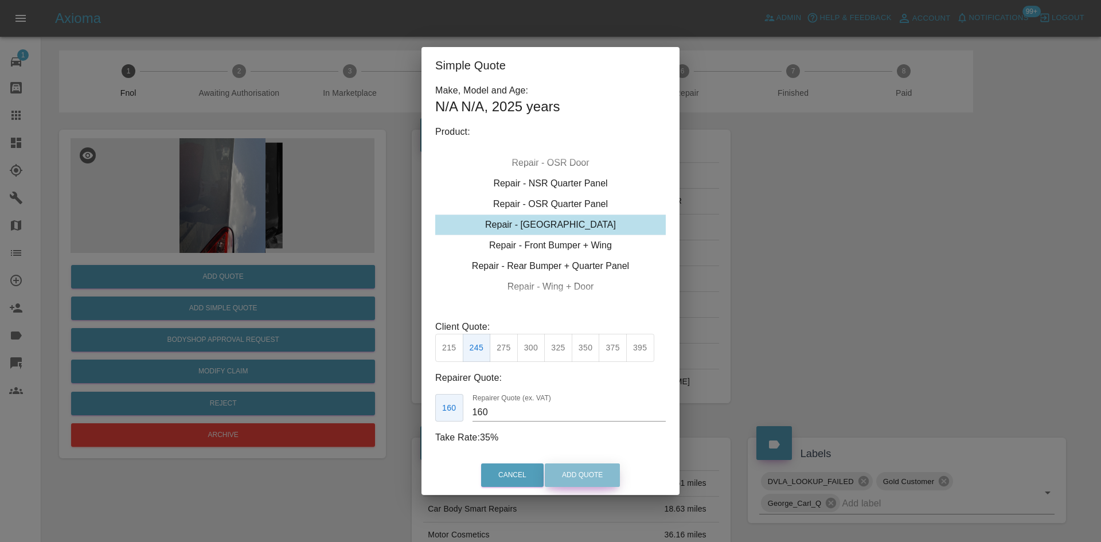
click at [571, 472] on button "Add Quote" at bounding box center [582, 475] width 75 height 24
type input "140"
click at [843, 233] on div "Simple Quote Make, Model and Age: N/A N/A , 2025 years Product: Repair - Front …" at bounding box center [550, 271] width 1101 height 542
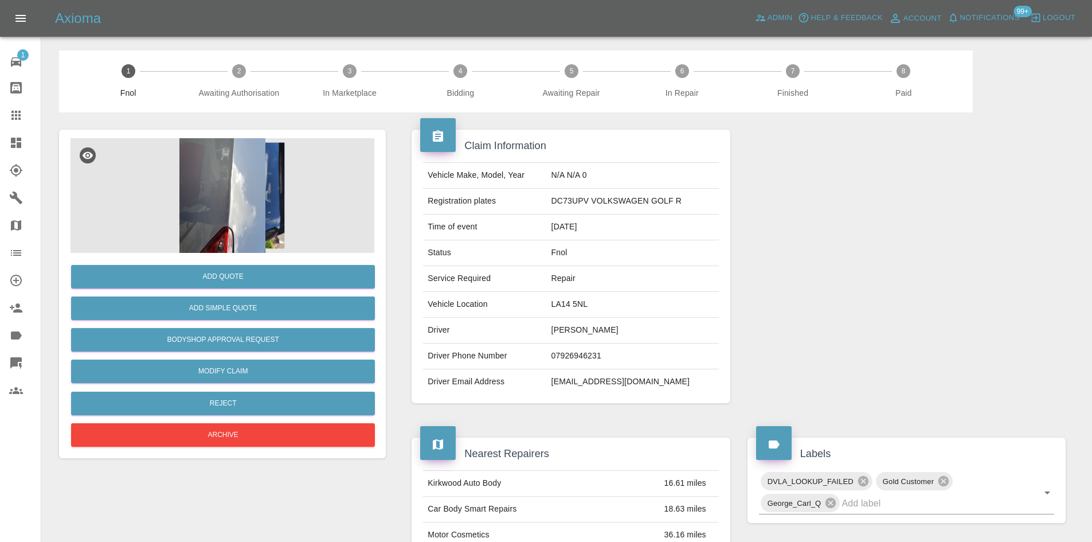
click at [253, 189] on img at bounding box center [223, 195] width 304 height 115
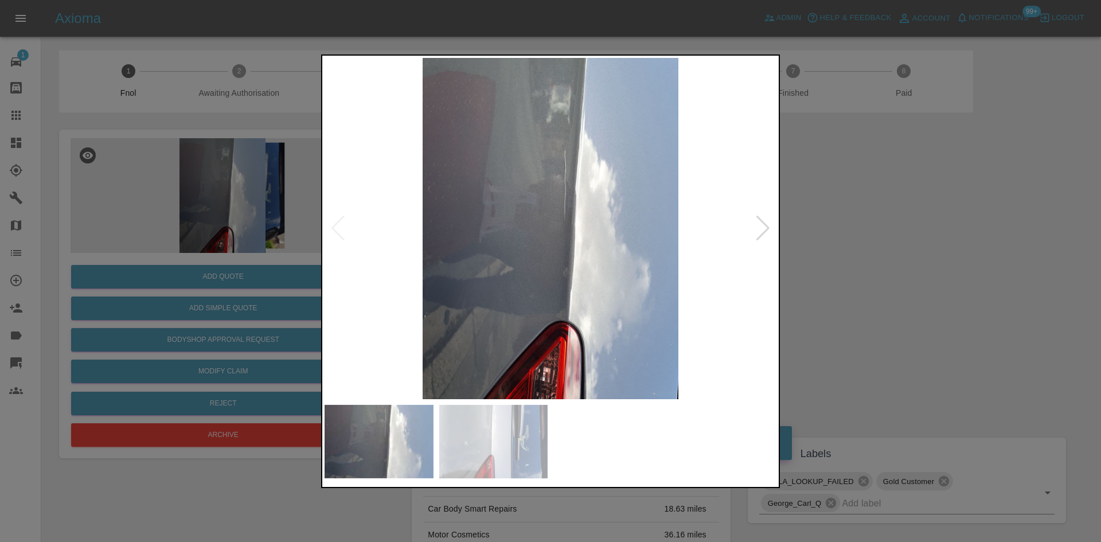
click at [526, 225] on img at bounding box center [550, 228] width 452 height 341
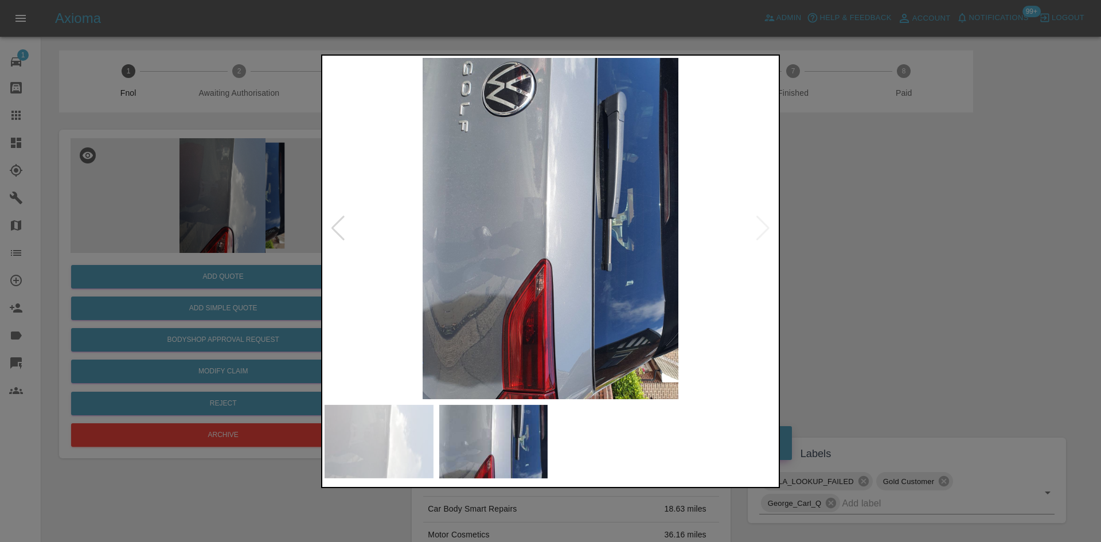
click at [541, 253] on img at bounding box center [550, 228] width 452 height 341
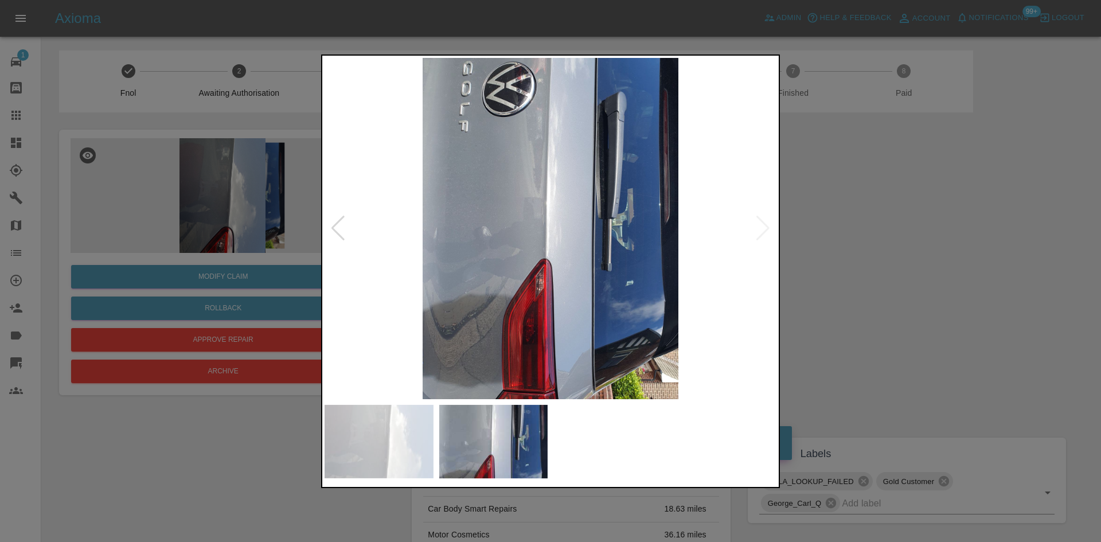
click at [545, 194] on img at bounding box center [550, 228] width 452 height 341
click at [545, 195] on img at bounding box center [550, 228] width 452 height 341
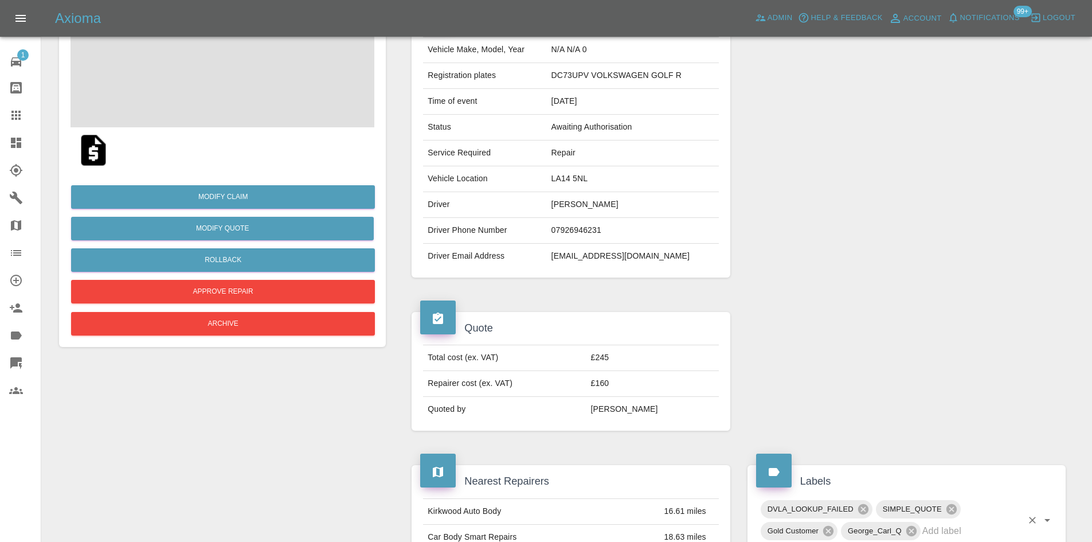
scroll to position [287, 0]
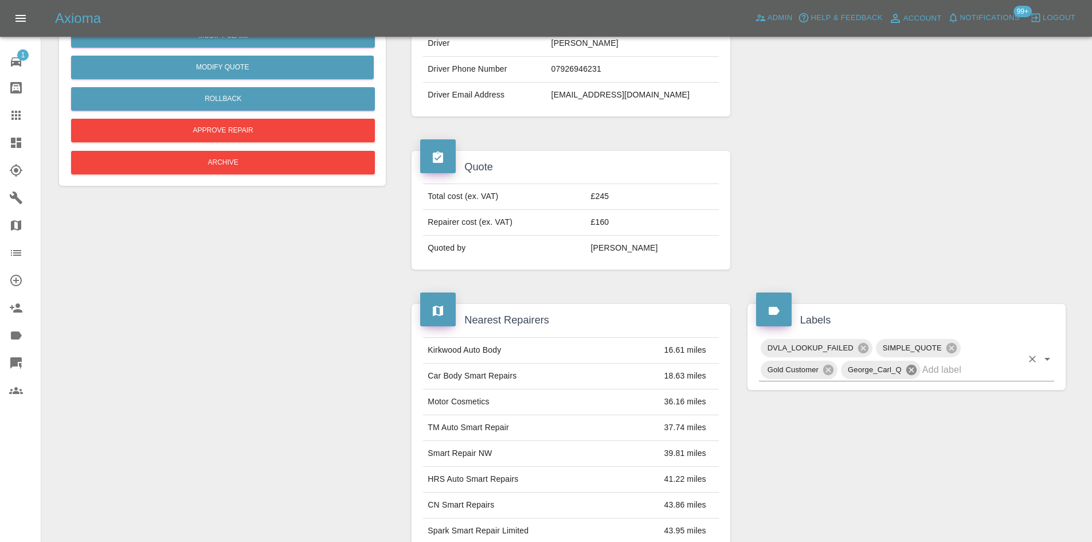
click at [911, 370] on icon at bounding box center [911, 369] width 13 height 13
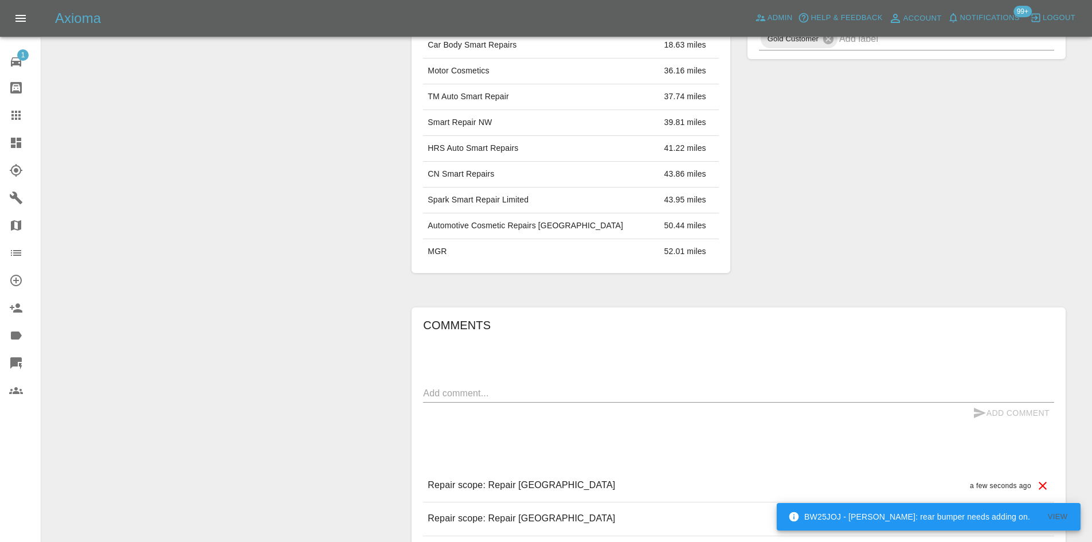
scroll to position [459, 0]
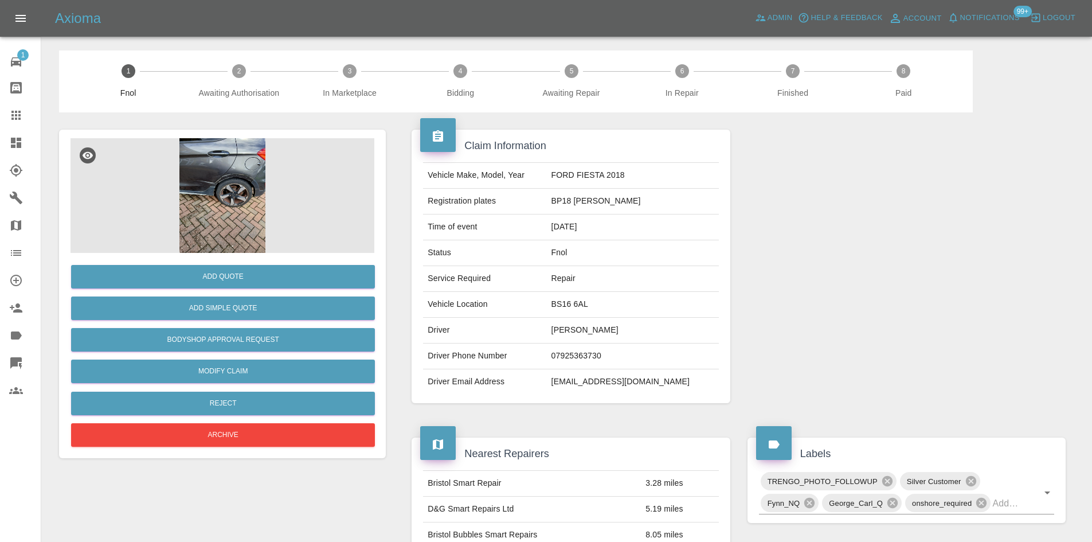
click at [218, 203] on img at bounding box center [223, 195] width 304 height 115
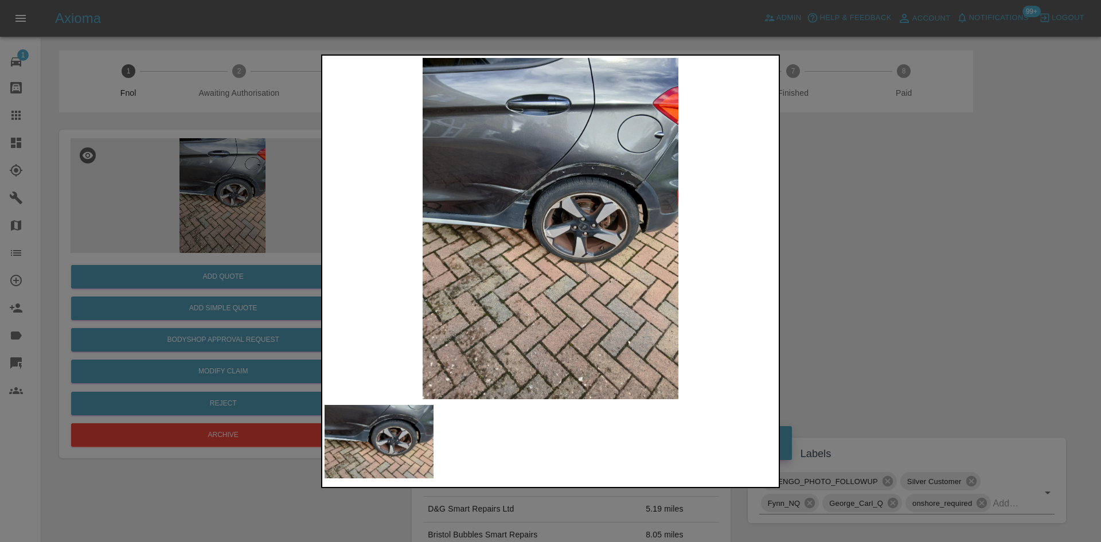
click at [515, 191] on img at bounding box center [550, 228] width 452 height 341
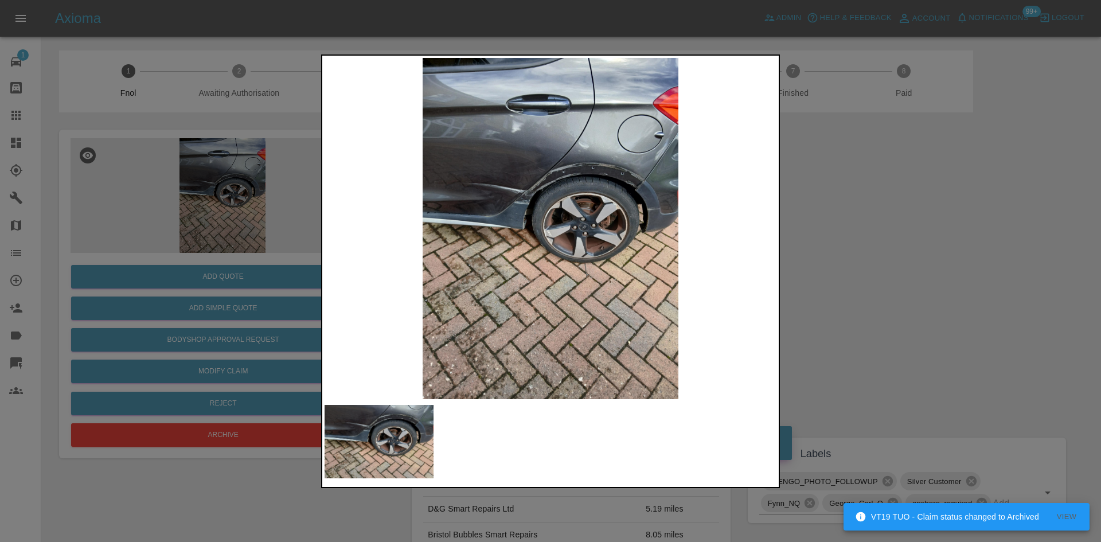
click at [514, 171] on img at bounding box center [550, 228] width 452 height 341
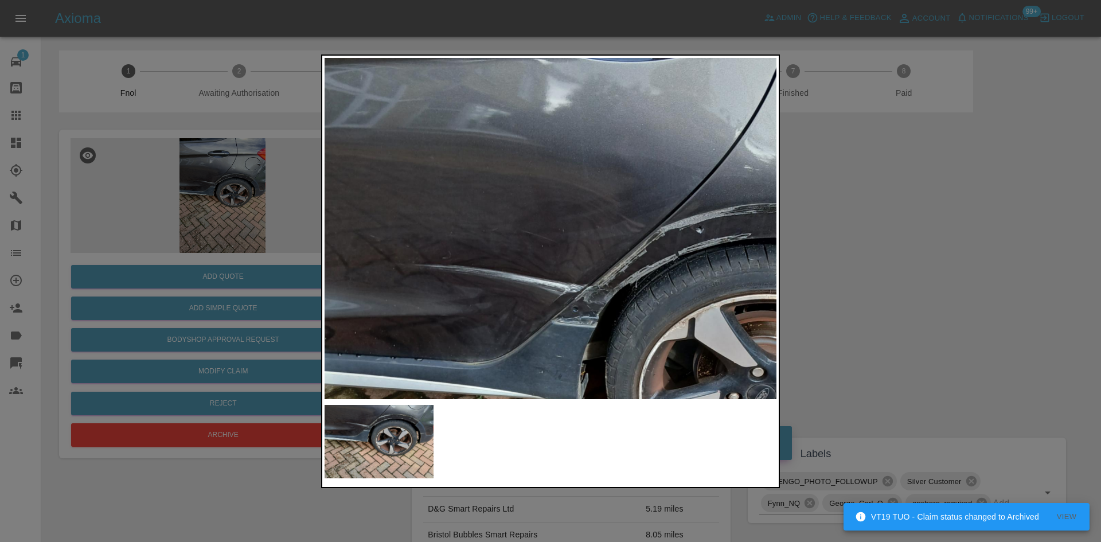
click at [554, 265] on img at bounding box center [660, 400] width 1355 height 1024
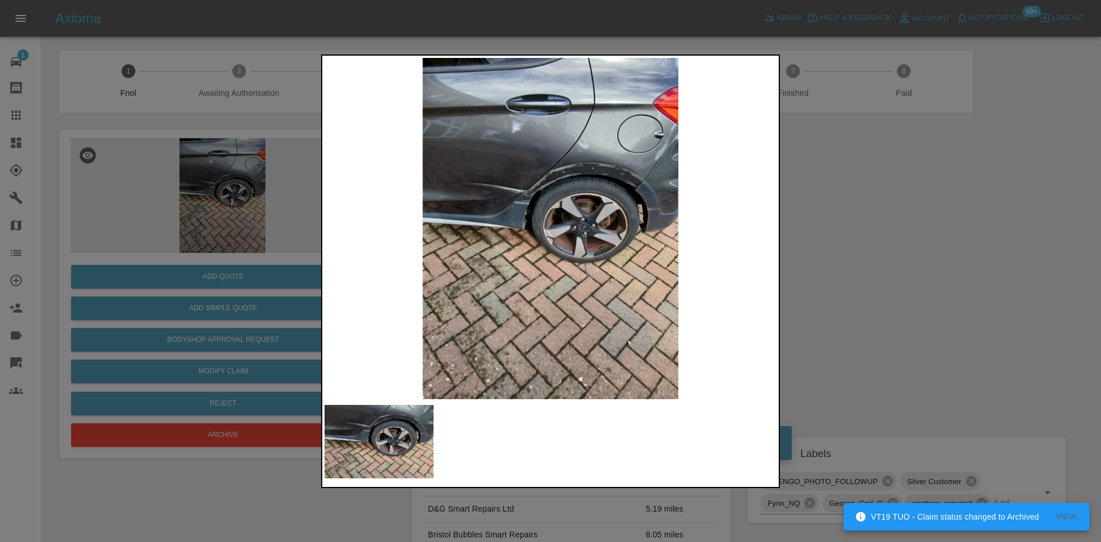
click at [351, 245] on img at bounding box center [550, 228] width 452 height 341
click at [567, 179] on img at bounding box center [550, 228] width 452 height 341
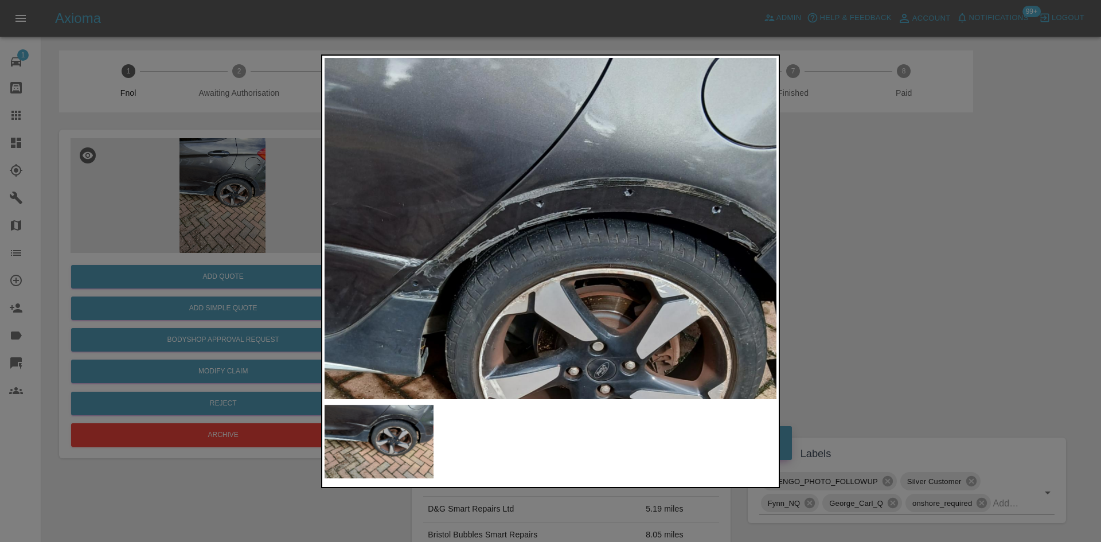
click at [856, 276] on div at bounding box center [550, 271] width 1101 height 542
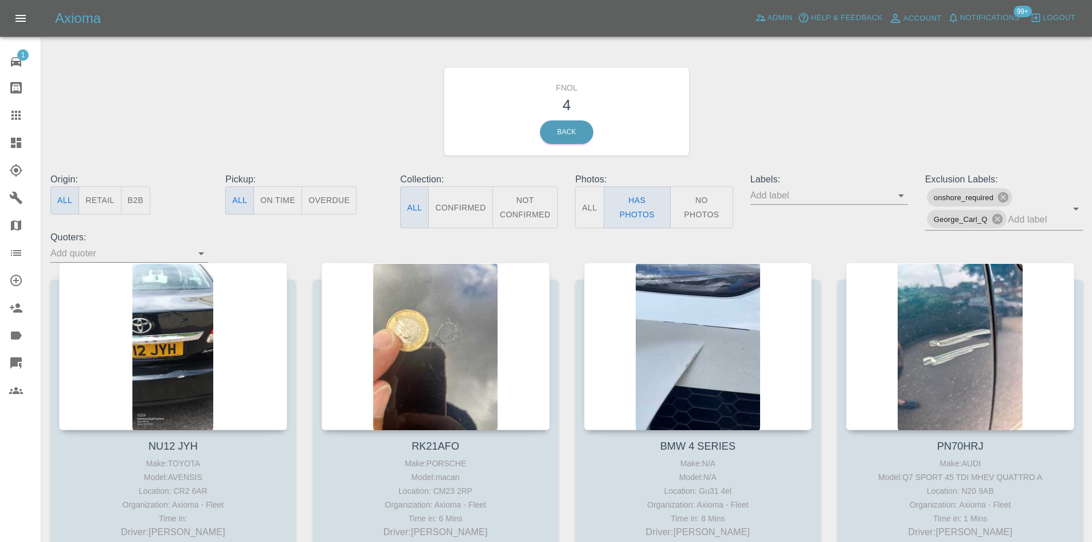
scroll to position [106, 0]
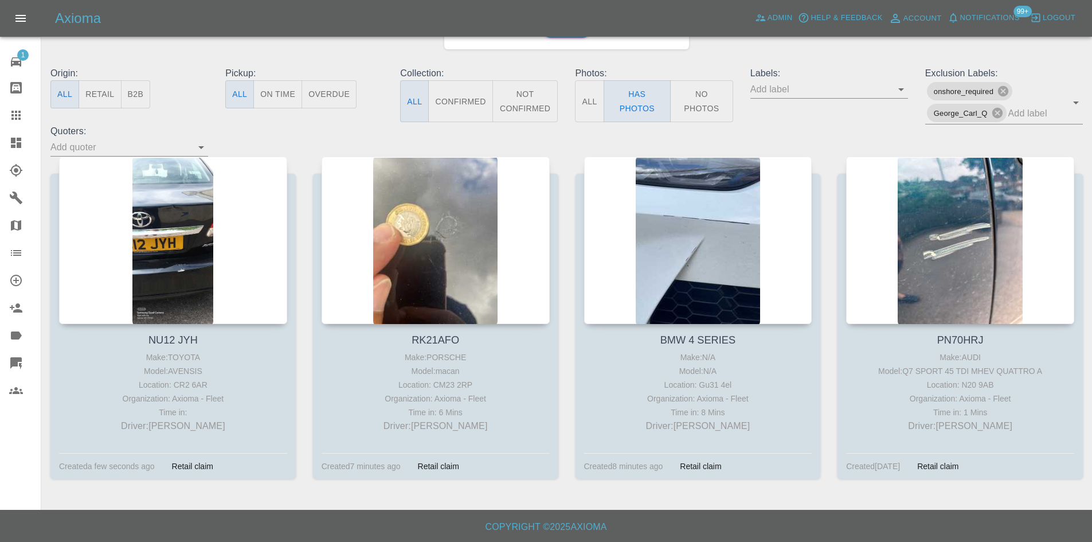
click at [19, 149] on icon at bounding box center [16, 143] width 14 height 14
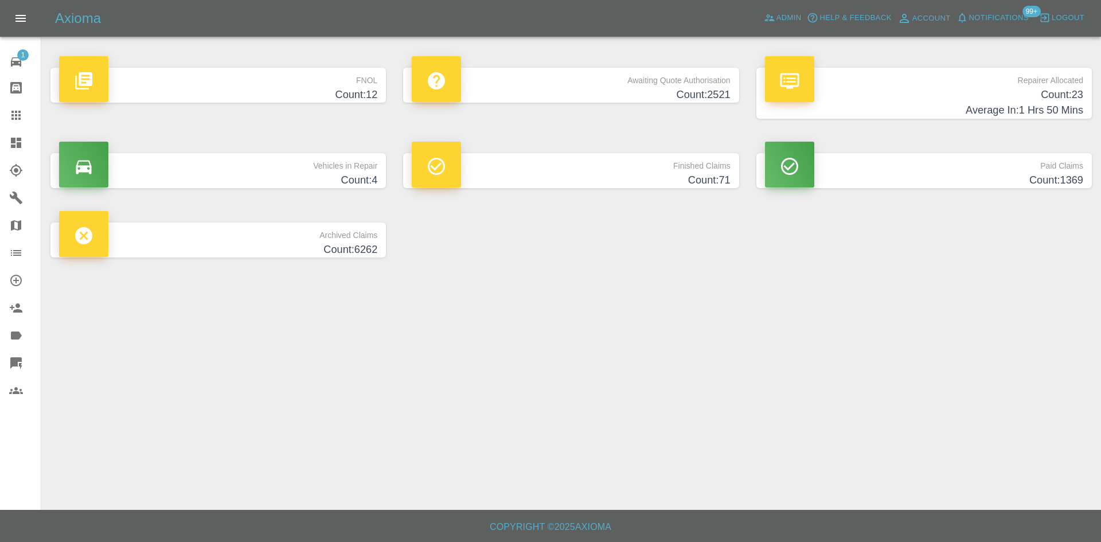
click at [343, 94] on h4 "Count: 12" at bounding box center [218, 94] width 318 height 15
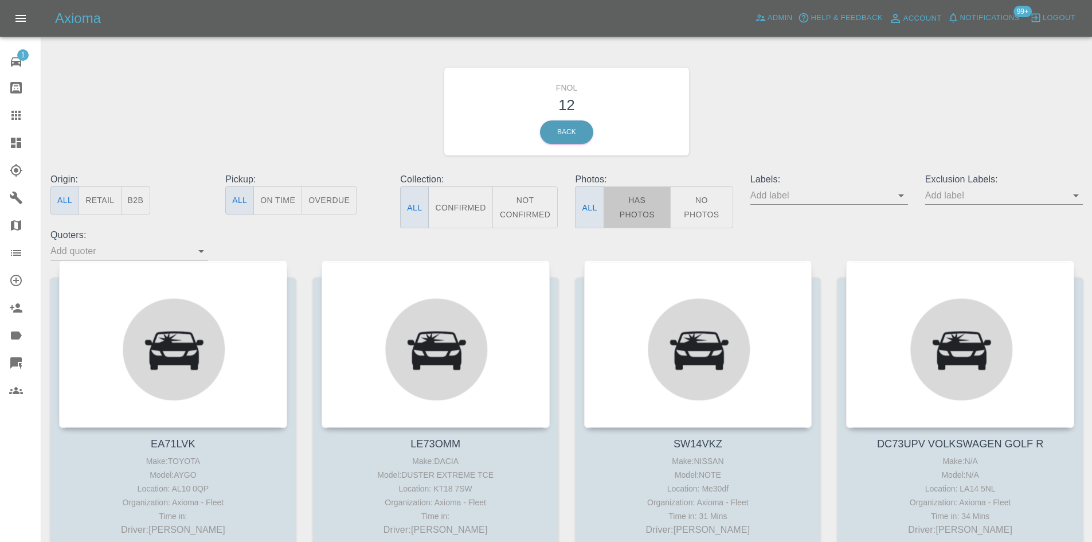
click at [631, 199] on button "Has Photos" at bounding box center [638, 207] width 68 height 42
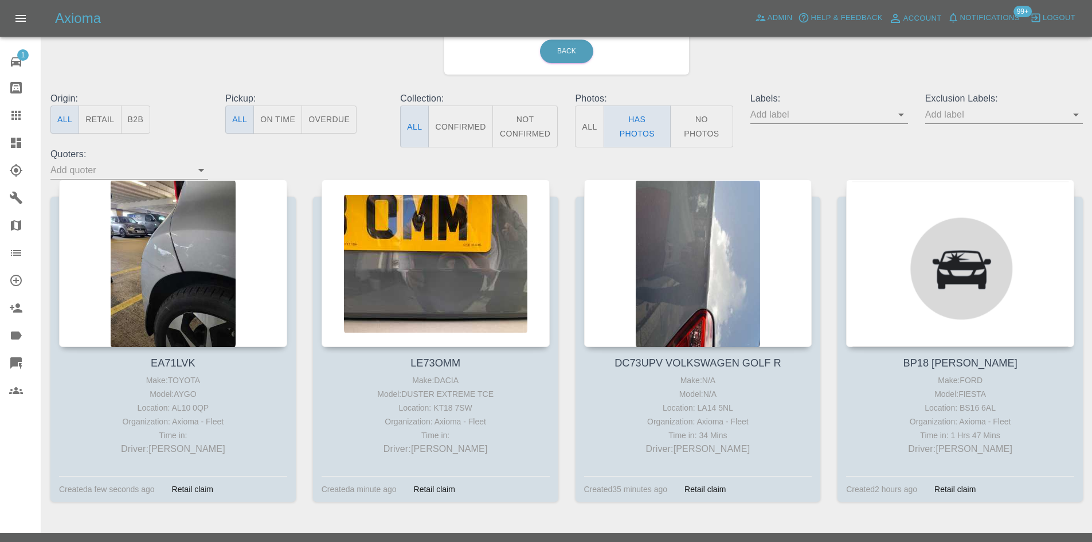
scroll to position [104, 0]
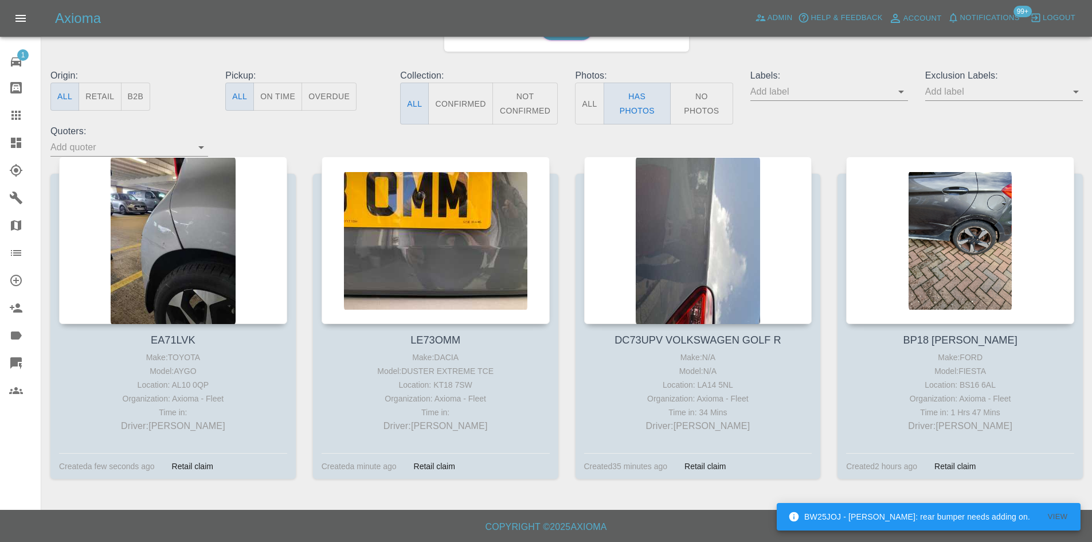
click at [8, 142] on link "Dashboard" at bounding box center [20, 143] width 41 height 28
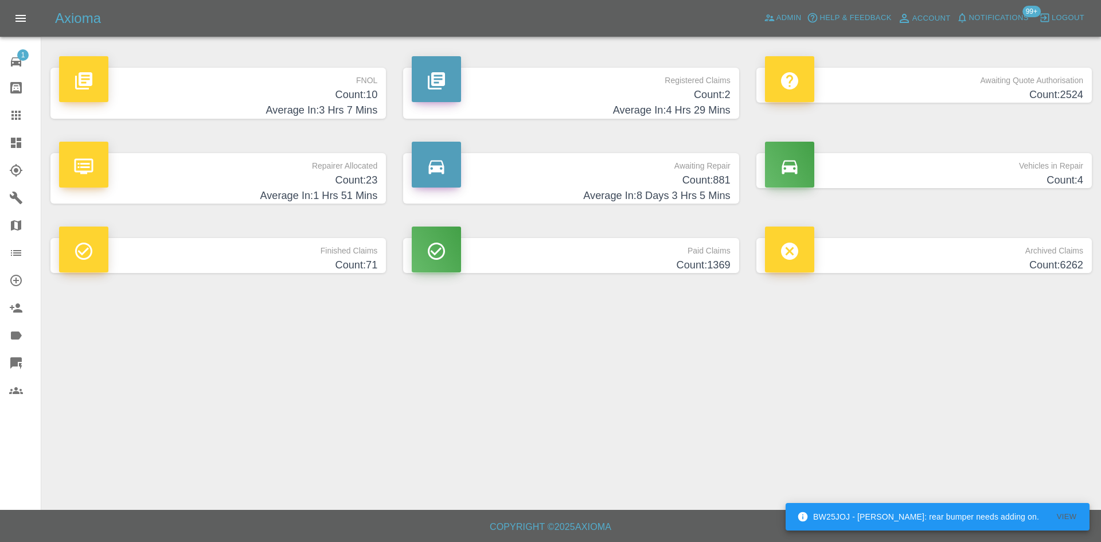
click at [310, 96] on h4 "Count: 10" at bounding box center [218, 94] width 318 height 15
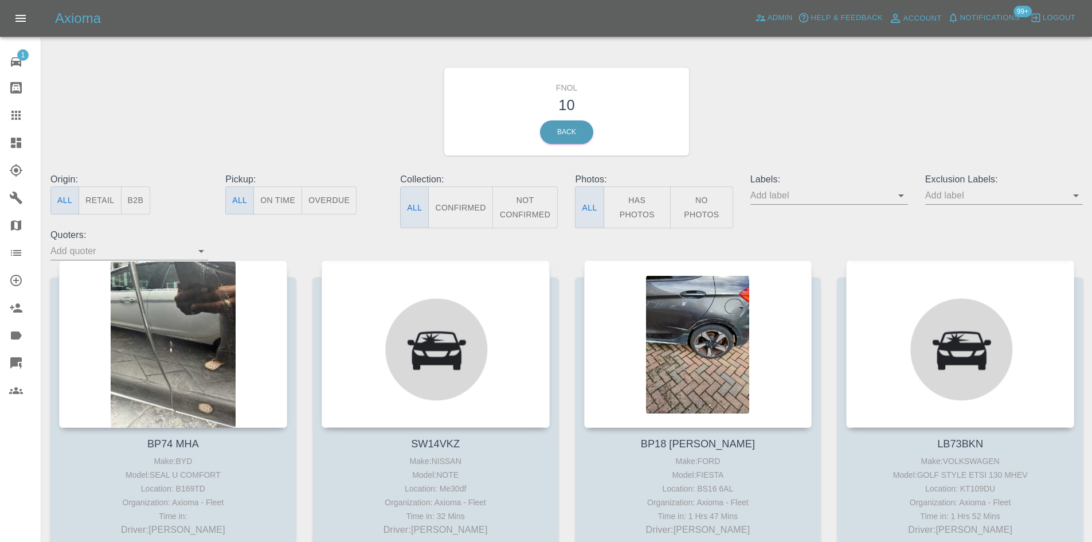
click at [21, 147] on icon at bounding box center [16, 143] width 10 height 10
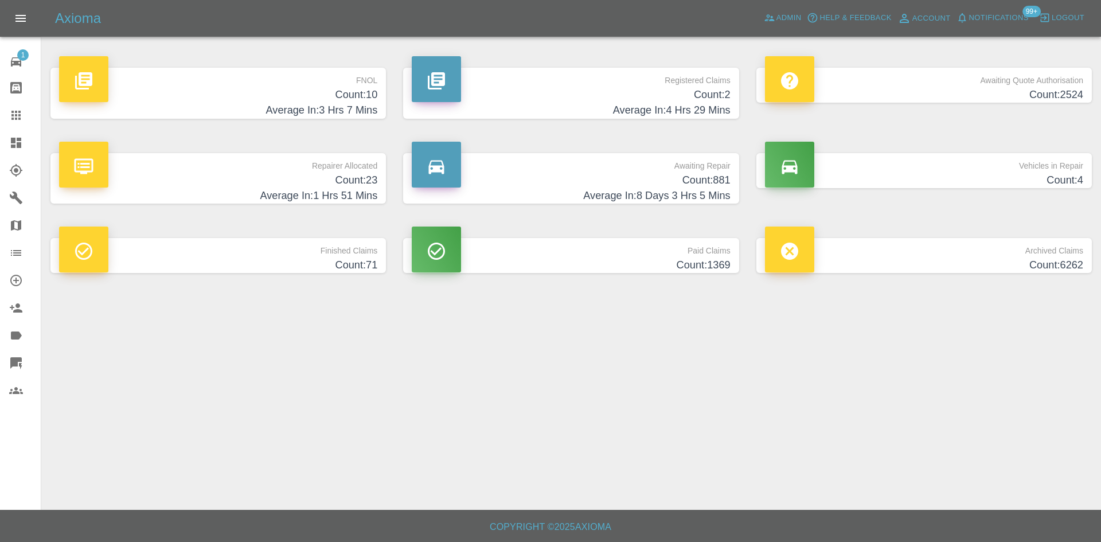
click at [651, 85] on p "Registered Claims" at bounding box center [571, 77] width 318 height 19
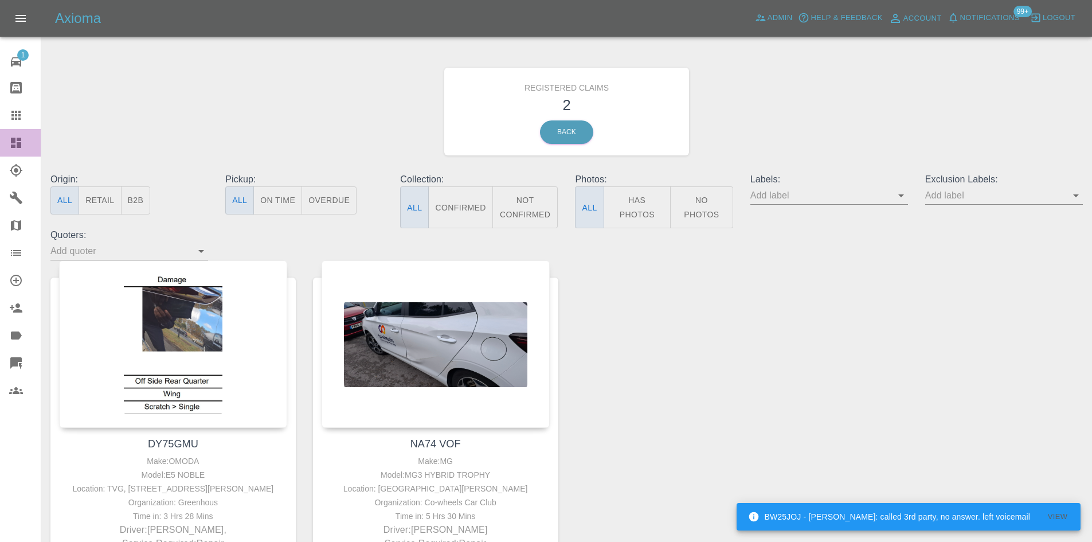
drag, startPoint x: 24, startPoint y: 142, endPoint x: 280, endPoint y: 138, distance: 256.8
click at [23, 142] on div at bounding box center [25, 143] width 32 height 14
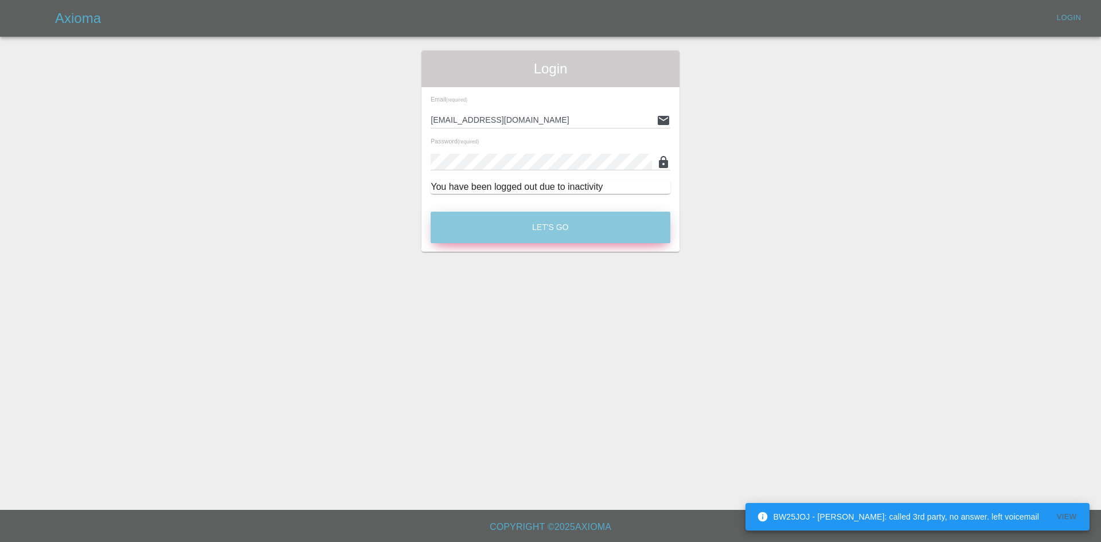
click at [543, 242] on button "Let's Go" at bounding box center [550, 228] width 240 height 32
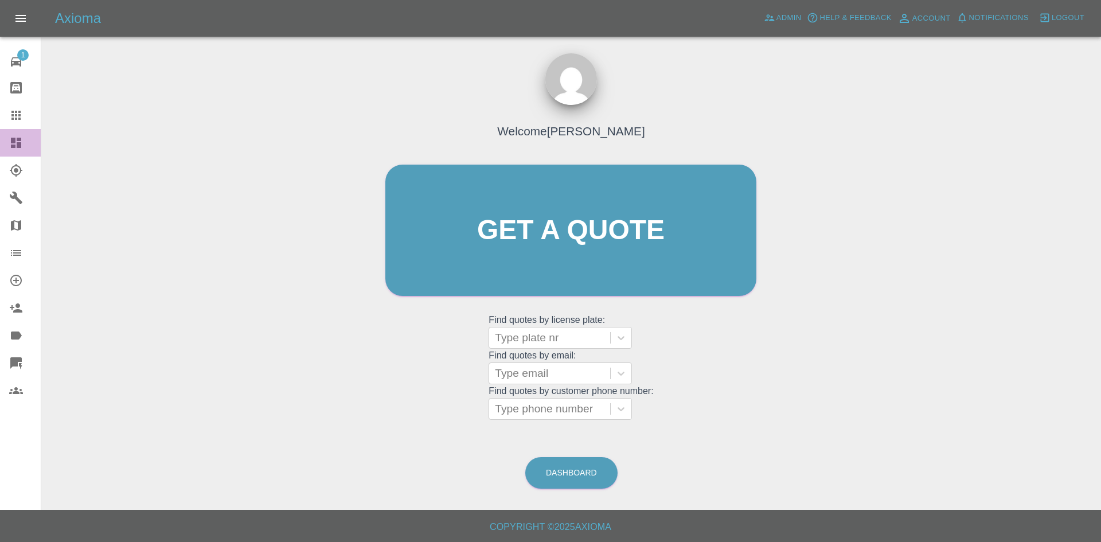
click at [26, 143] on div at bounding box center [25, 143] width 32 height 14
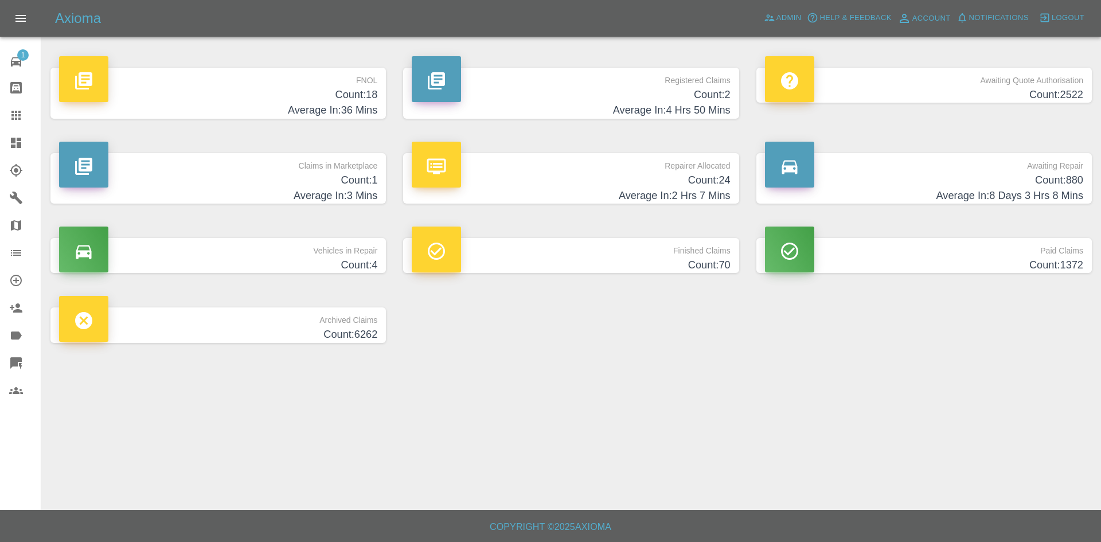
click at [331, 94] on h4 "Count: 18" at bounding box center [218, 94] width 318 height 15
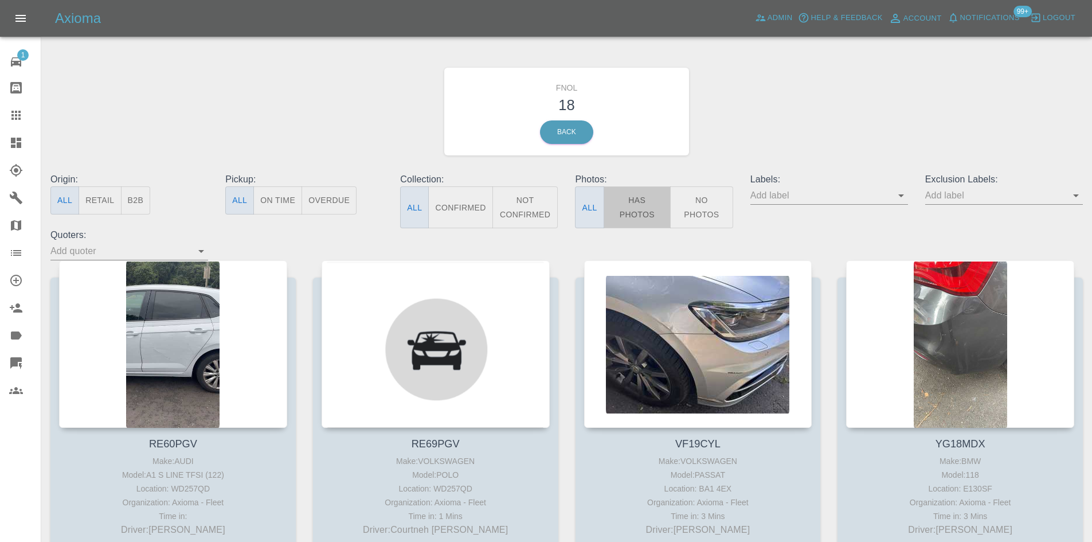
drag, startPoint x: 645, startPoint y: 203, endPoint x: 332, endPoint y: 229, distance: 314.6
click at [645, 203] on button "Has Photos" at bounding box center [638, 207] width 68 height 42
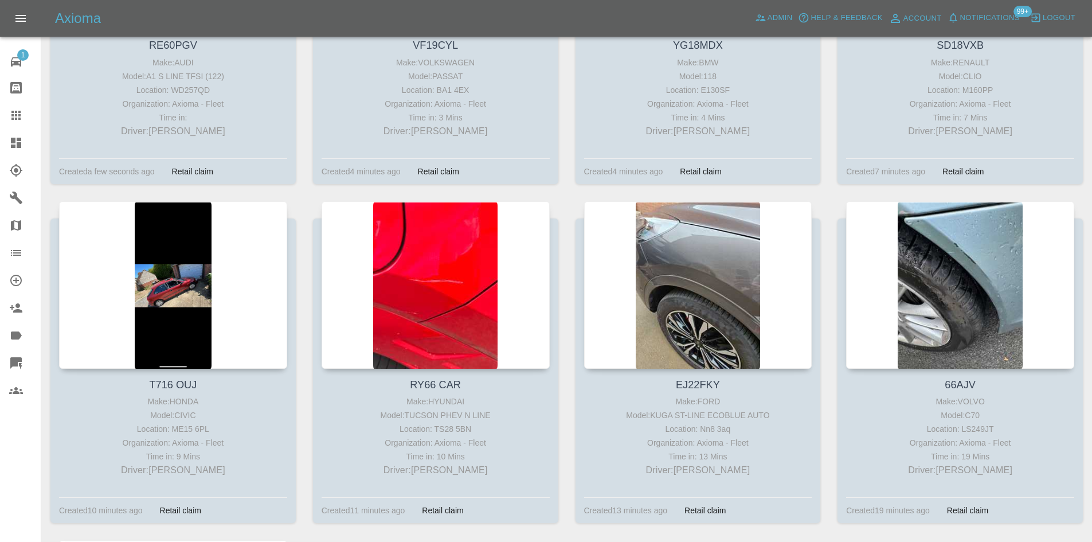
scroll to position [401, 0]
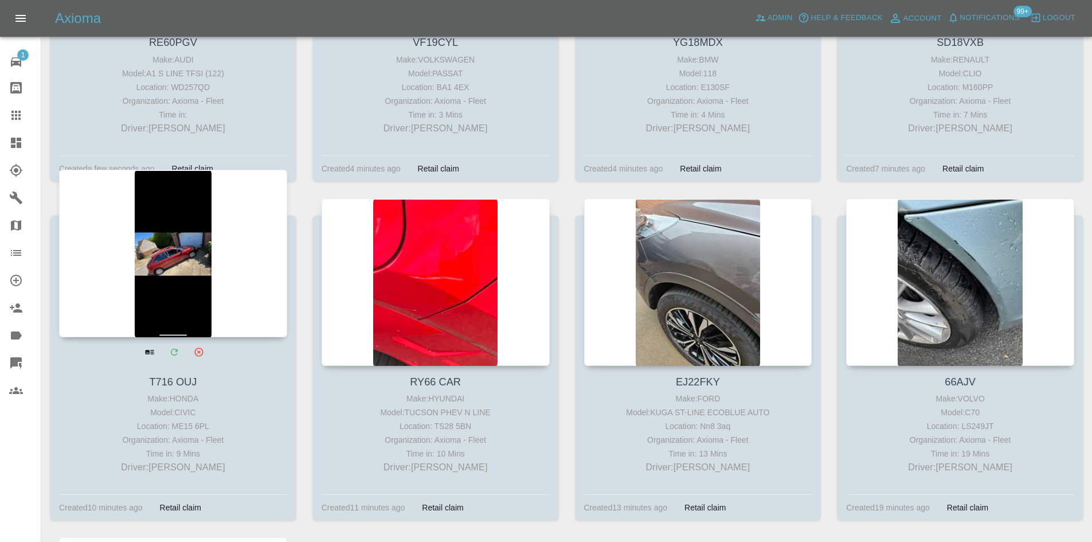
drag, startPoint x: 159, startPoint y: 257, endPoint x: 166, endPoint y: 254, distance: 6.9
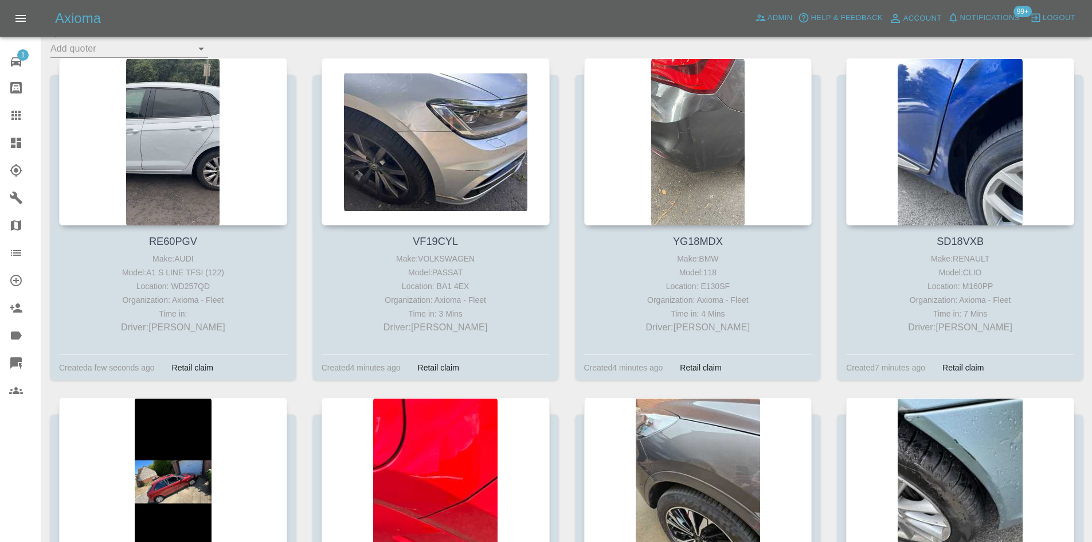
scroll to position [0, 0]
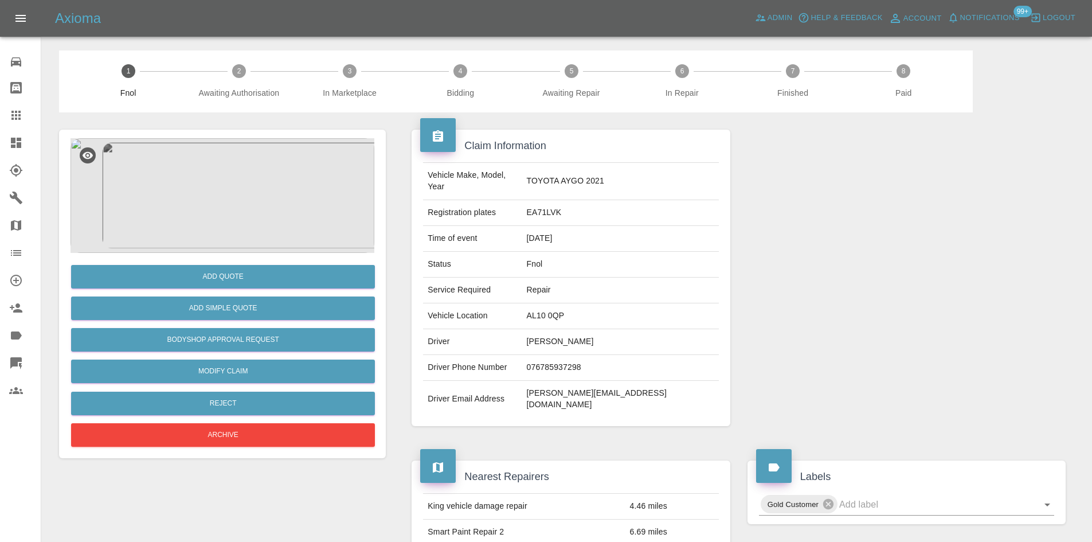
click at [212, 197] on img at bounding box center [223, 195] width 304 height 115
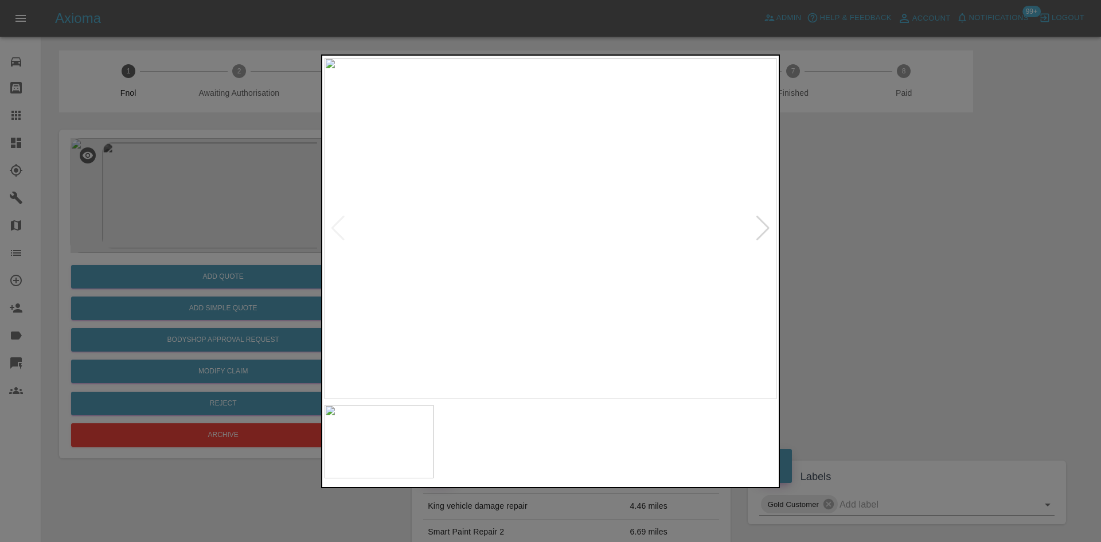
click at [553, 244] on img at bounding box center [550, 228] width 452 height 341
click at [553, 244] on img at bounding box center [541, 182] width 1355 height 1024
click at [485, 276] on img at bounding box center [550, 228] width 452 height 341
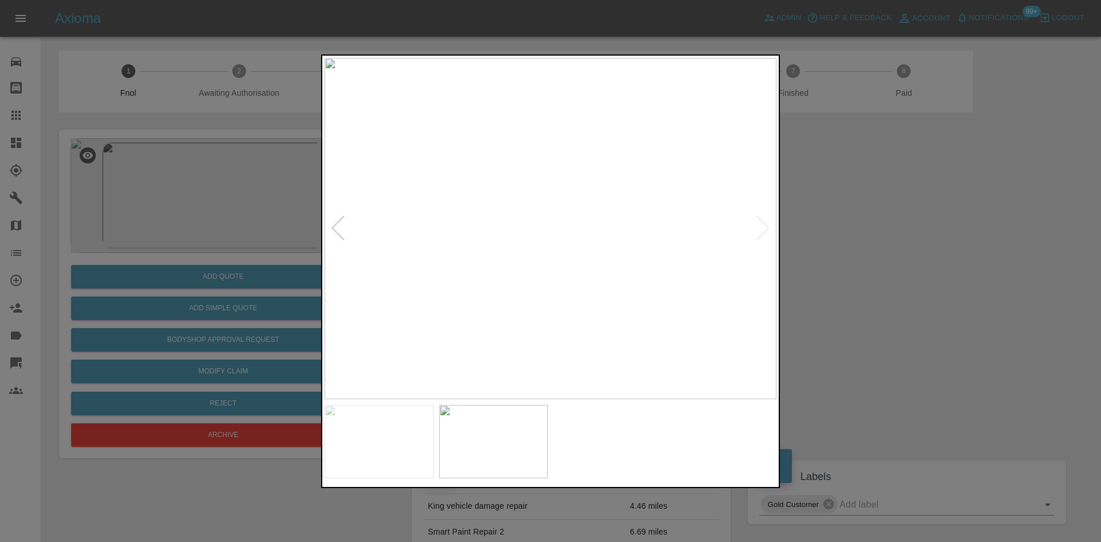
click at [556, 250] on img at bounding box center [550, 228] width 452 height 341
click at [556, 250] on img at bounding box center [533, 163] width 1355 height 1024
click at [550, 264] on img at bounding box center [550, 228] width 452 height 341
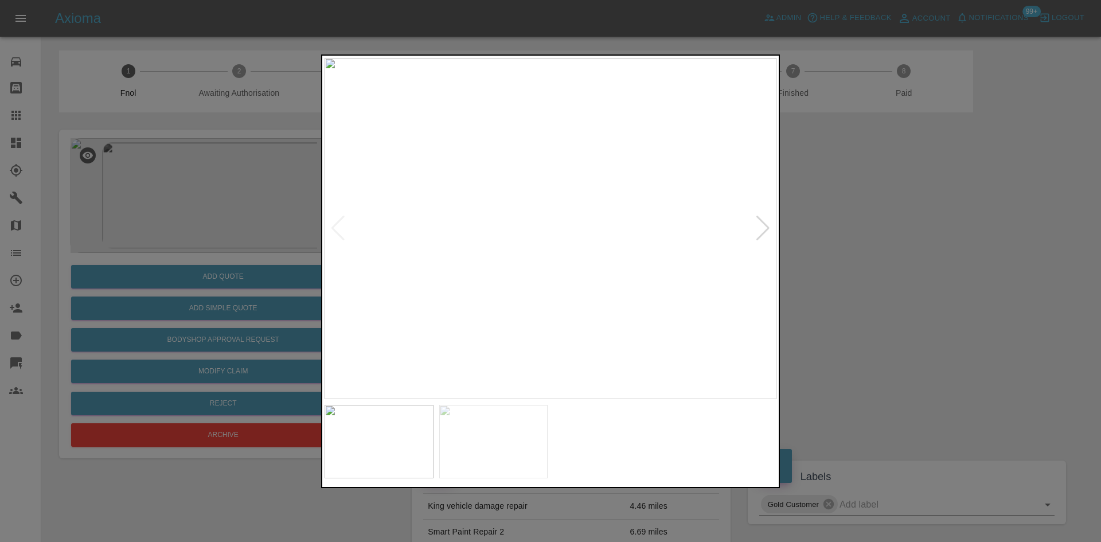
click at [534, 215] on img at bounding box center [550, 228] width 452 height 341
click at [534, 215] on img at bounding box center [598, 268] width 1355 height 1024
click at [648, 277] on img at bounding box center [550, 228] width 452 height 341
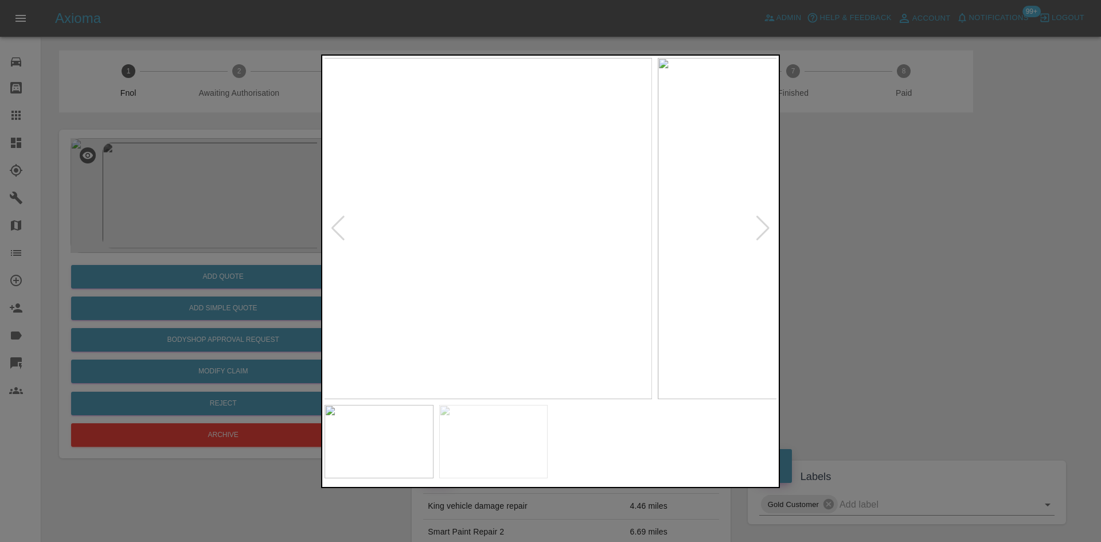
click at [480, 265] on img at bounding box center [426, 228] width 452 height 341
click at [549, 259] on img at bounding box center [550, 228] width 452 height 341
click at [536, 188] on img at bounding box center [553, 108] width 1355 height 1024
click at [291, 284] on div at bounding box center [550, 271] width 1101 height 542
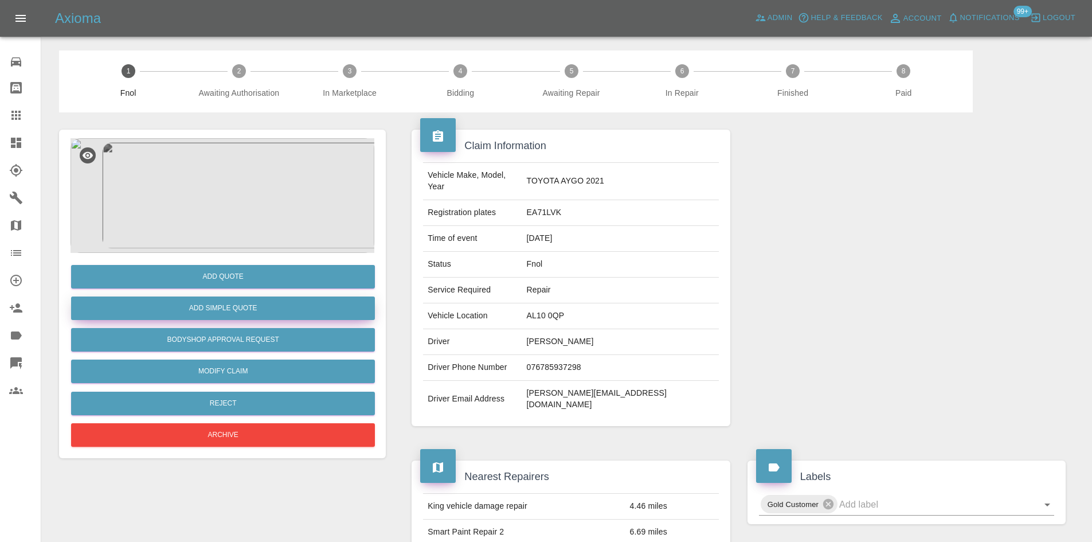
click at [265, 299] on button "Add Simple Quote" at bounding box center [223, 308] width 304 height 24
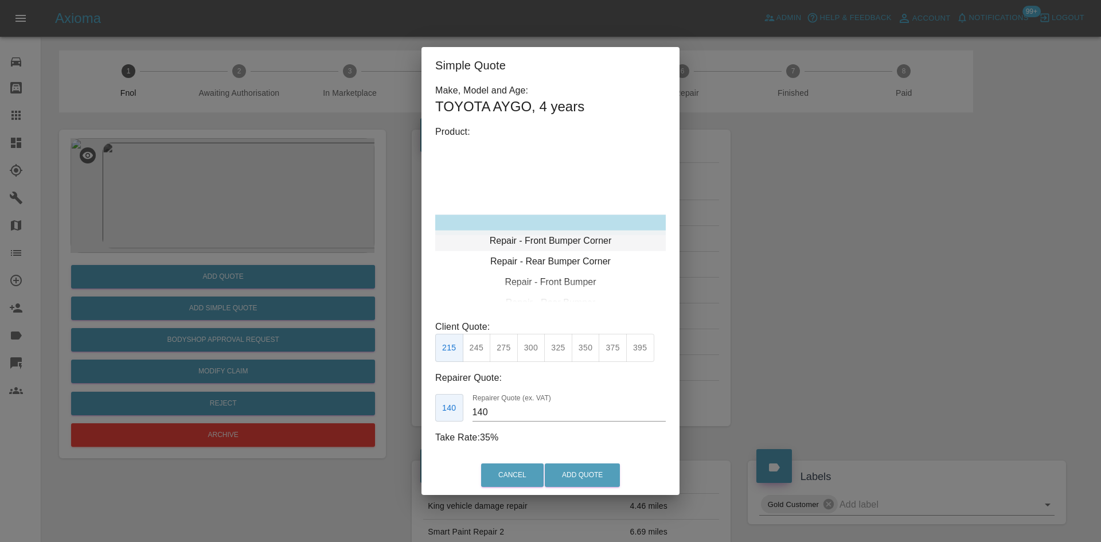
type input "120"
click at [558, 254] on div "Repair - Rear Bumper Corner" at bounding box center [550, 245] width 230 height 21
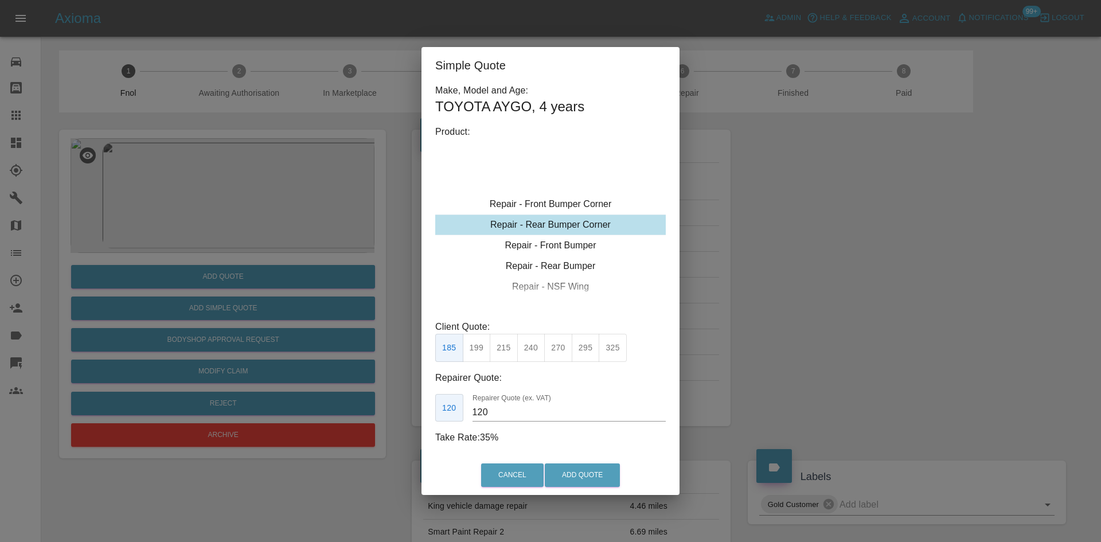
drag, startPoint x: 471, startPoint y: 348, endPoint x: 558, endPoint y: 472, distance: 151.9
click at [472, 348] on button "199" at bounding box center [477, 348] width 28 height 28
click at [572, 480] on button "Add Quote" at bounding box center [582, 475] width 75 height 24
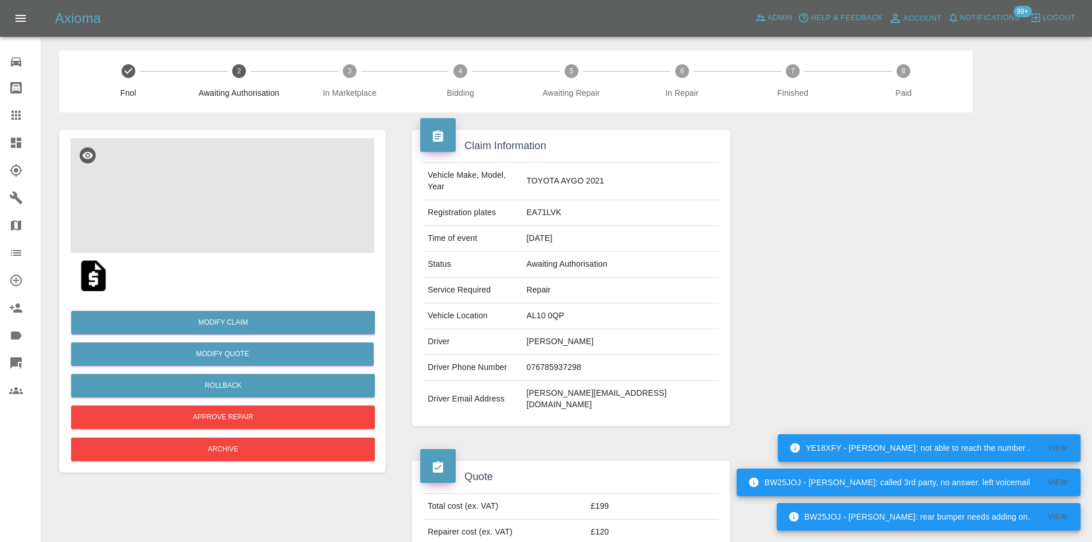
click at [245, 188] on img at bounding box center [223, 195] width 304 height 115
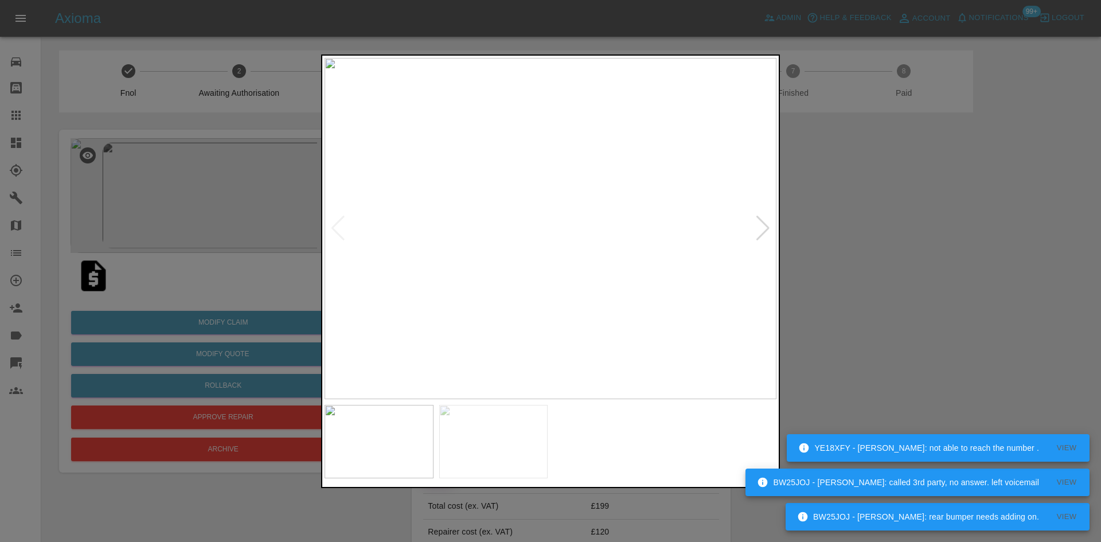
click at [476, 234] on img at bounding box center [550, 228] width 452 height 341
click at [441, 234] on img at bounding box center [550, 228] width 452 height 341
click at [362, 208] on img at bounding box center [550, 228] width 452 height 341
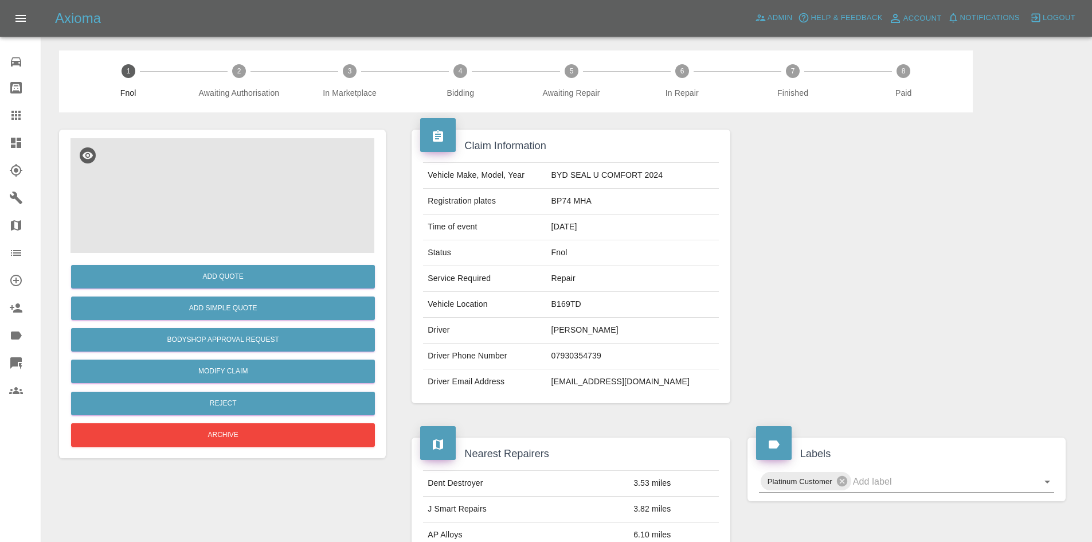
click at [228, 200] on img at bounding box center [223, 195] width 304 height 115
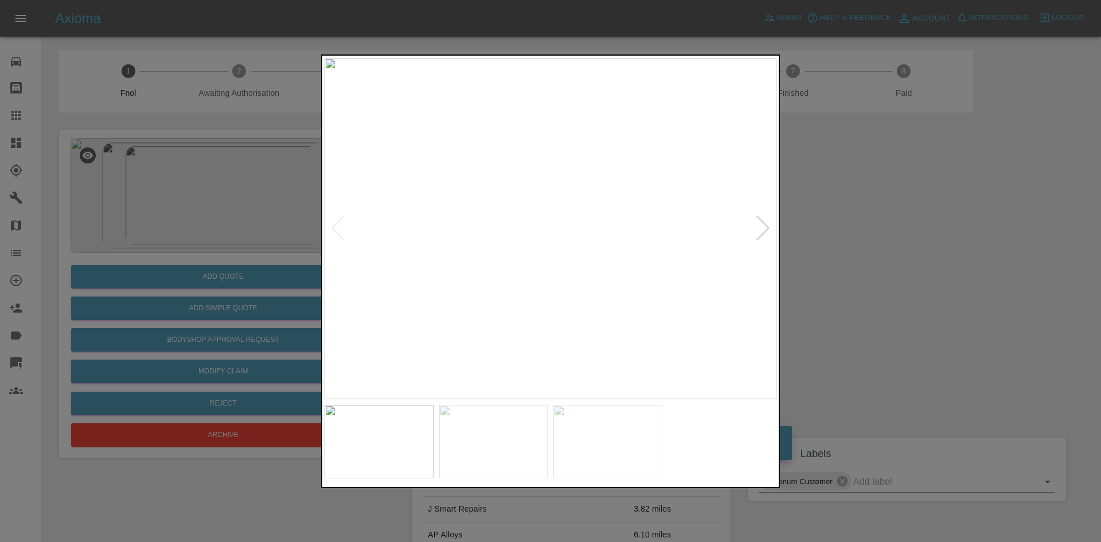
click at [538, 252] on img at bounding box center [550, 228] width 452 height 341
click at [473, 274] on img at bounding box center [550, 228] width 452 height 341
click at [333, 207] on img at bounding box center [546, 228] width 452 height 341
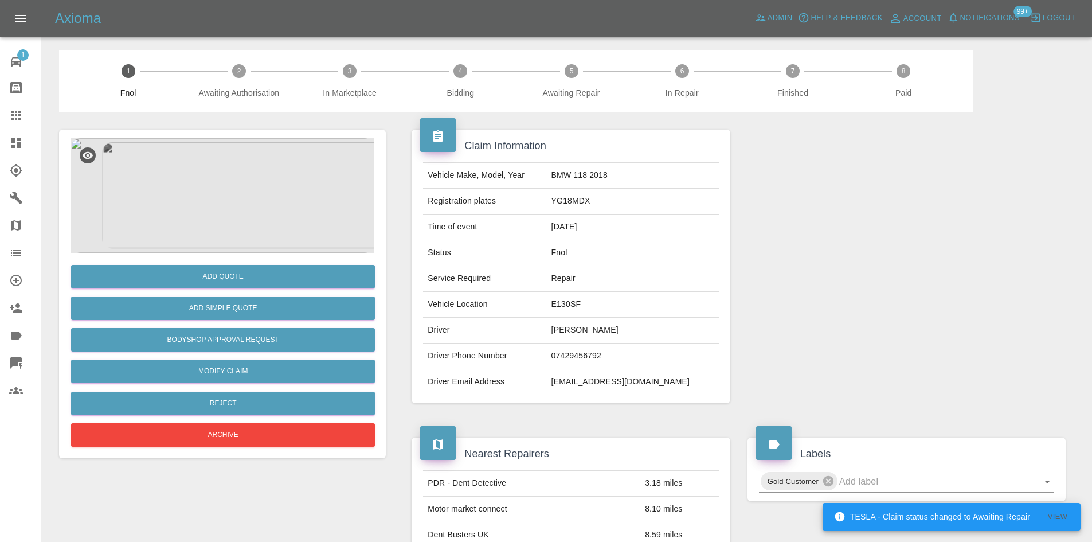
click at [249, 205] on img at bounding box center [223, 195] width 304 height 115
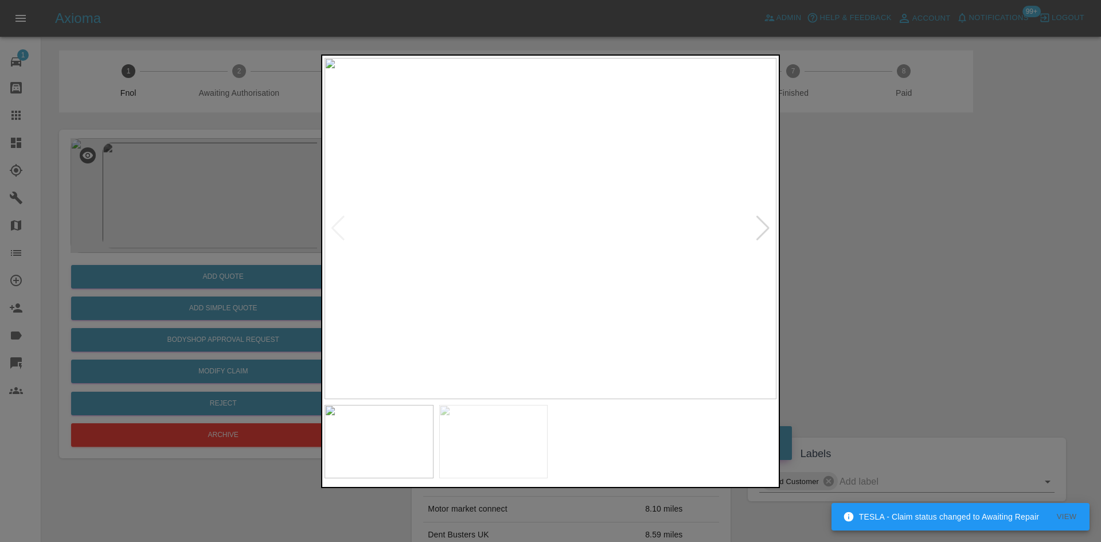
click at [499, 252] on img at bounding box center [550, 228] width 452 height 341
click at [499, 261] on img at bounding box center [550, 228] width 452 height 341
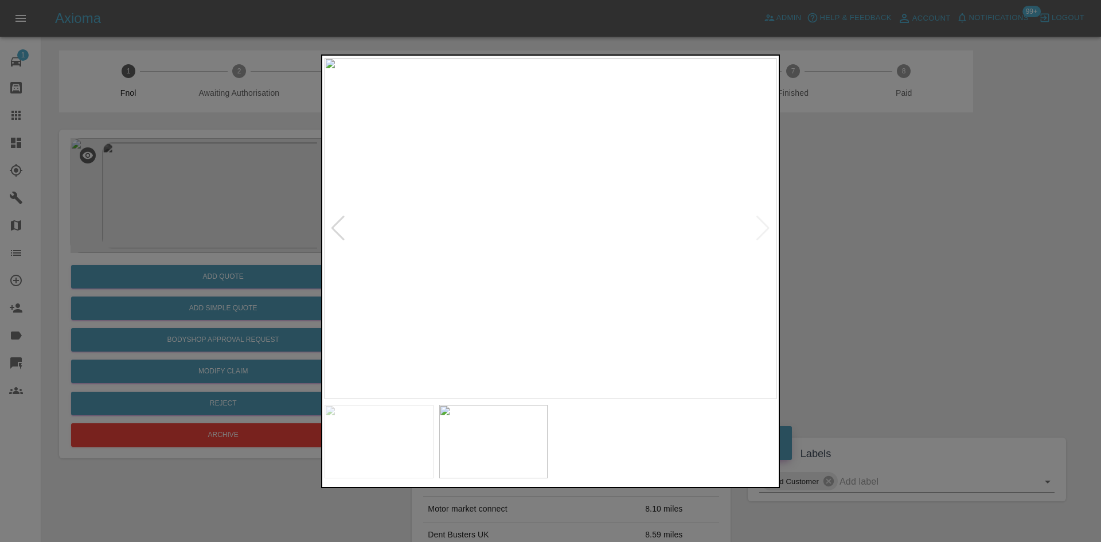
click at [630, 232] on img at bounding box center [550, 228] width 452 height 341
click at [448, 194] on img at bounding box center [550, 228] width 452 height 341
click at [547, 226] on img at bounding box center [550, 228] width 452 height 341
click at [703, 314] on img at bounding box center [560, 235] width 1355 height 1024
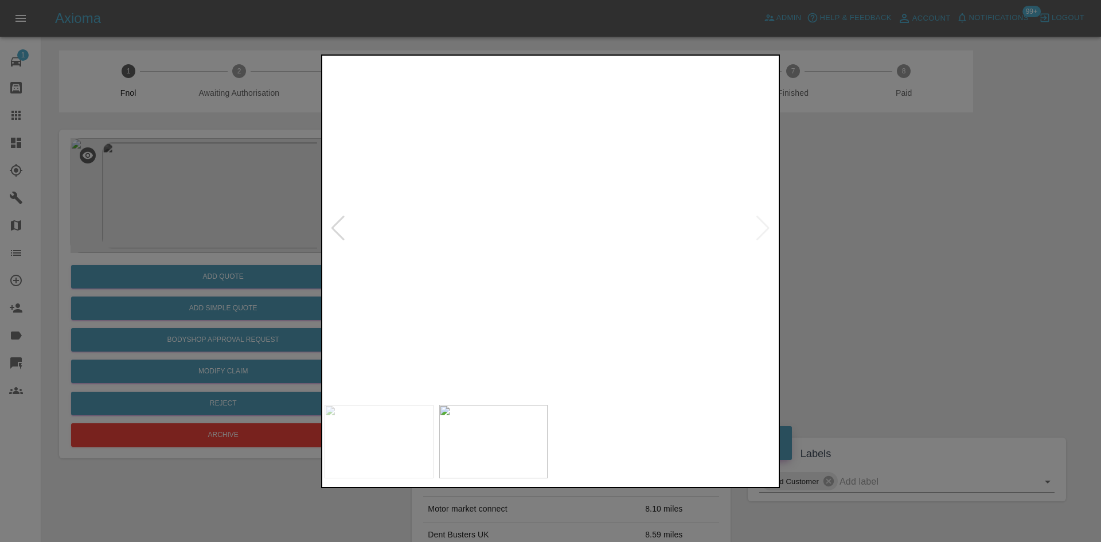
click at [302, 198] on div at bounding box center [550, 271] width 1101 height 542
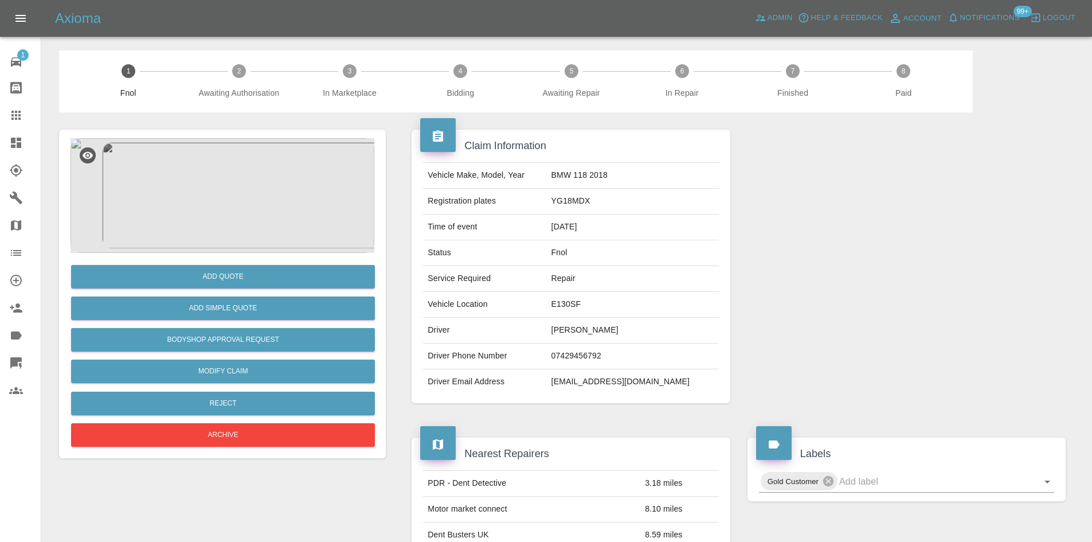
click at [237, 192] on img at bounding box center [223, 195] width 304 height 115
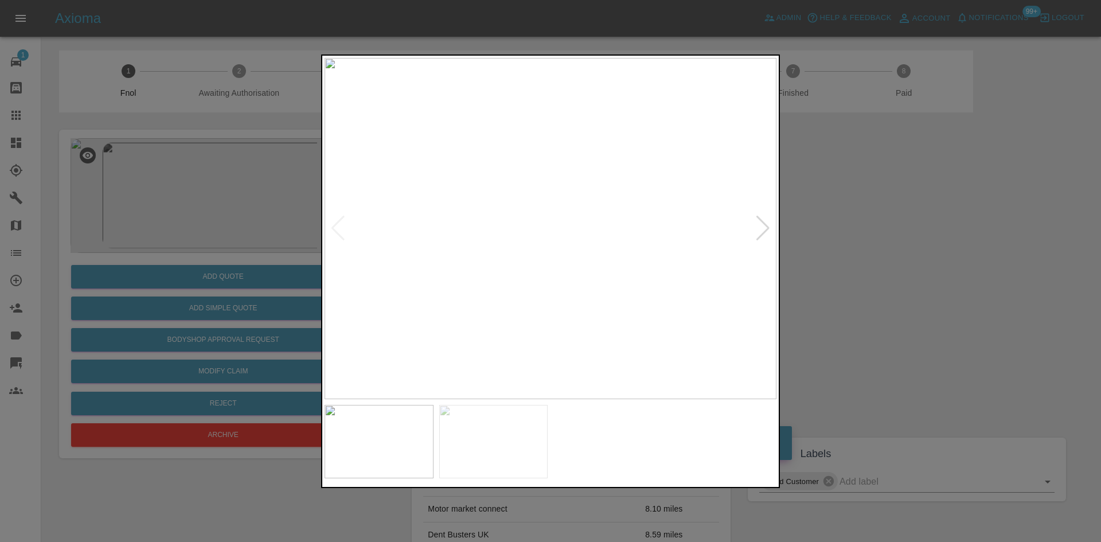
click at [490, 218] on img at bounding box center [550, 228] width 452 height 341
drag, startPoint x: 189, startPoint y: 174, endPoint x: 654, endPoint y: 162, distance: 465.6
click at [198, 176] on div at bounding box center [550, 271] width 1101 height 542
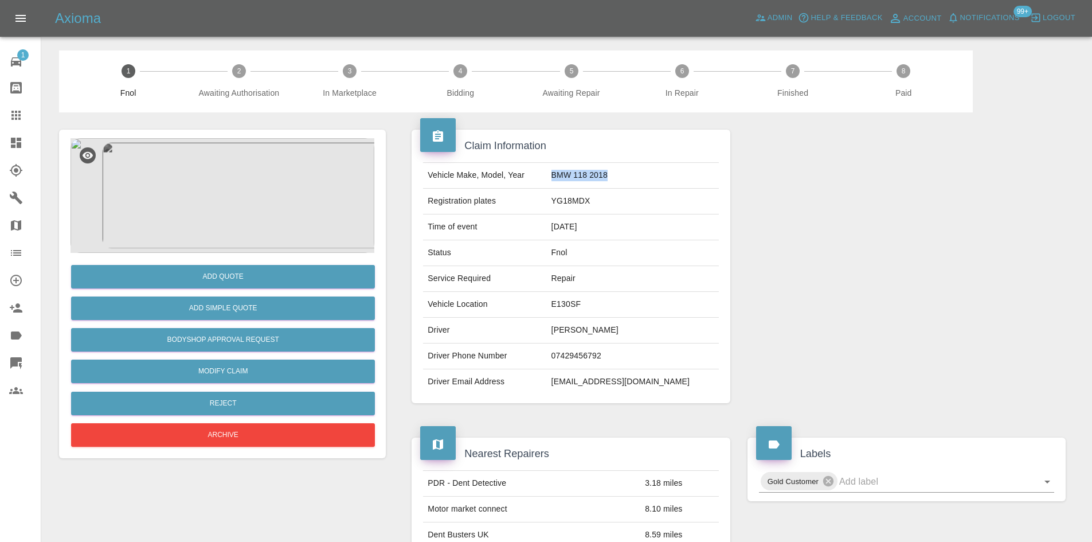
drag, startPoint x: 623, startPoint y: 178, endPoint x: 677, endPoint y: 176, distance: 53.9
click at [677, 176] on tr "Vehicle Make, Model, Year BMW 118 2018" at bounding box center [570, 176] width 295 height 26
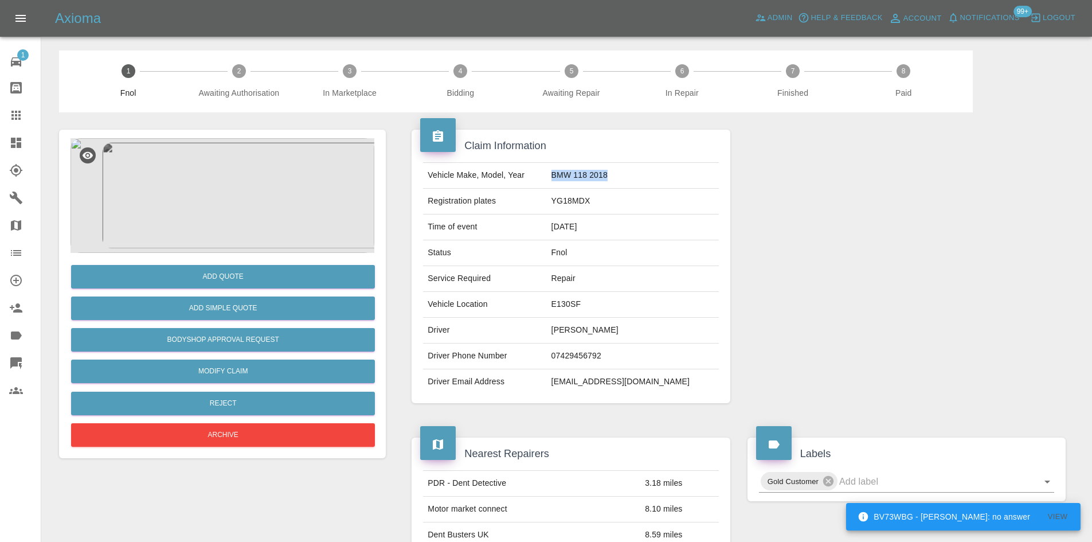
copy tr "BMW 118 2018"
click at [232, 155] on img at bounding box center [223, 195] width 304 height 115
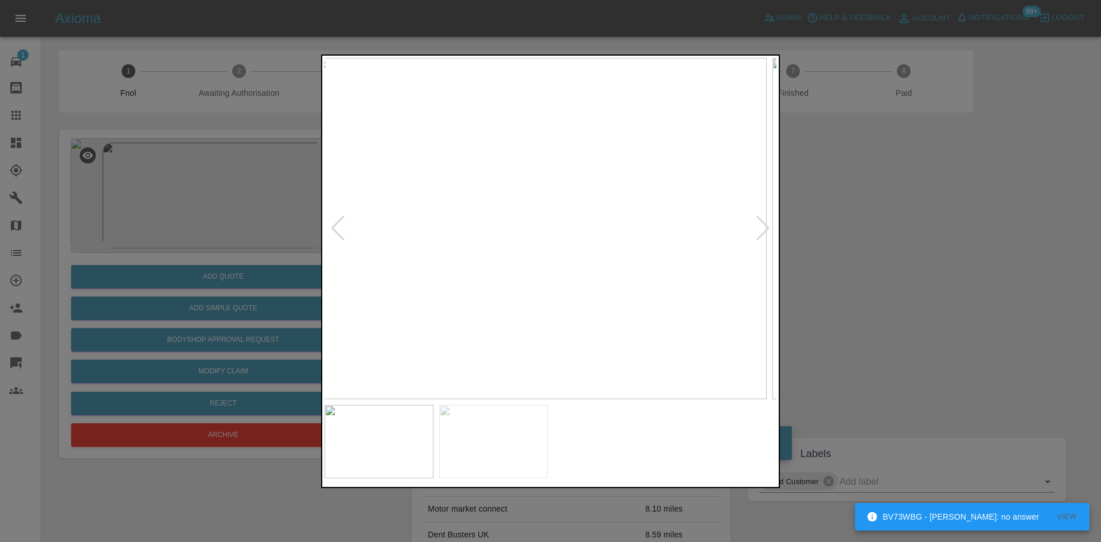
click at [547, 277] on img at bounding box center [541, 228] width 452 height 341
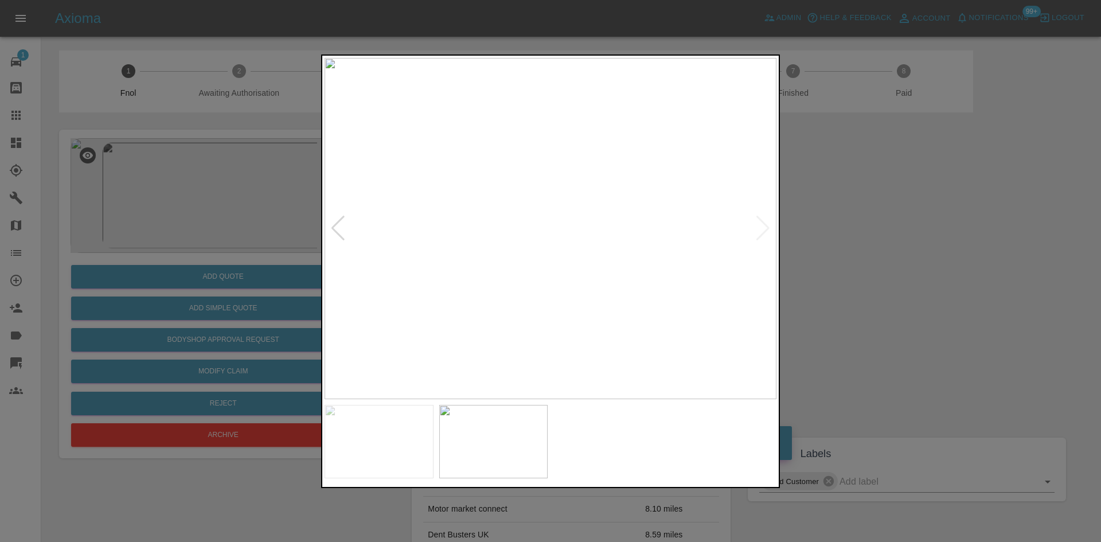
click at [614, 268] on img at bounding box center [550, 228] width 452 height 341
click at [546, 217] on img at bounding box center [550, 228] width 452 height 341
click at [256, 249] on div at bounding box center [550, 271] width 1101 height 542
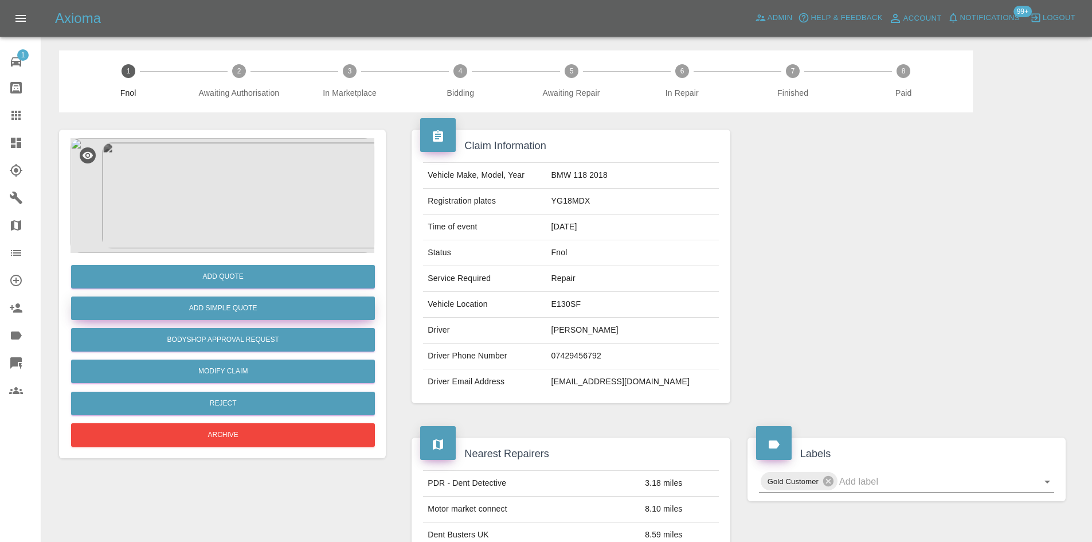
click at [244, 314] on button "Add Simple Quote" at bounding box center [223, 308] width 304 height 24
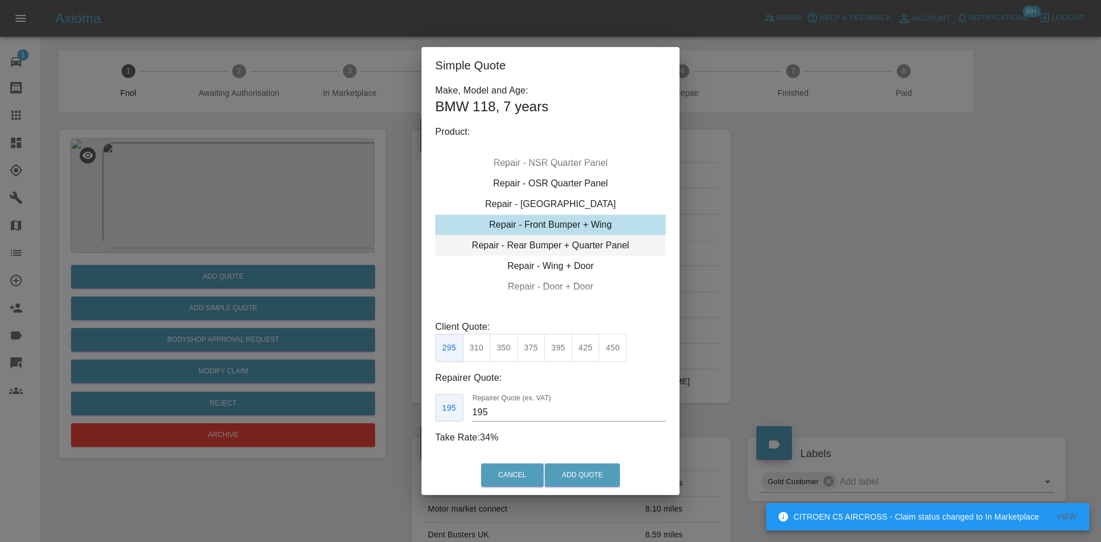
click at [553, 241] on div "Repair - Rear Bumper + Quarter Panel" at bounding box center [550, 245] width 230 height 21
click at [500, 350] on button "350" at bounding box center [504, 348] width 28 height 28
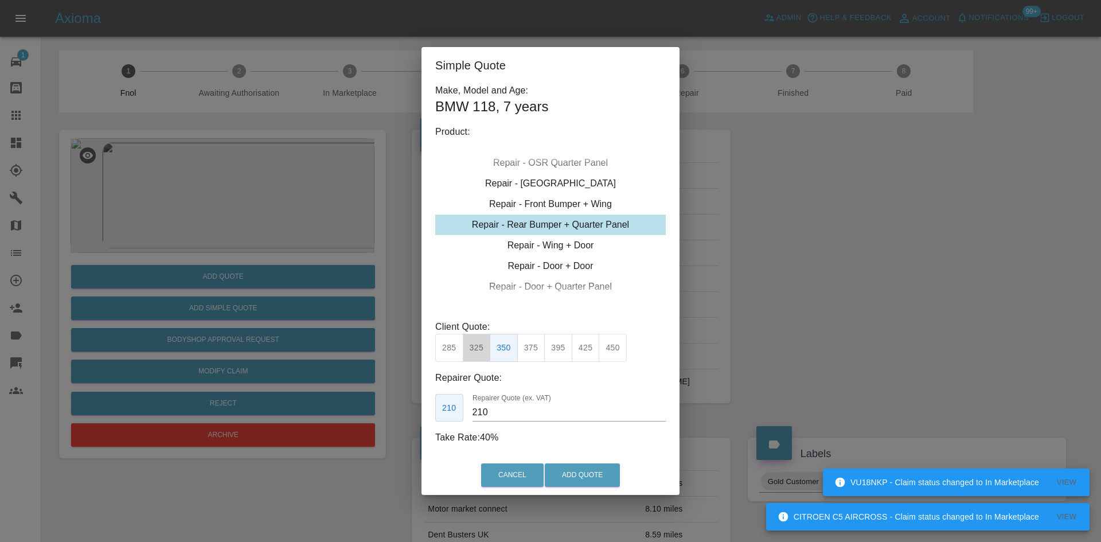
click at [478, 351] on button "325" at bounding box center [477, 348] width 28 height 28
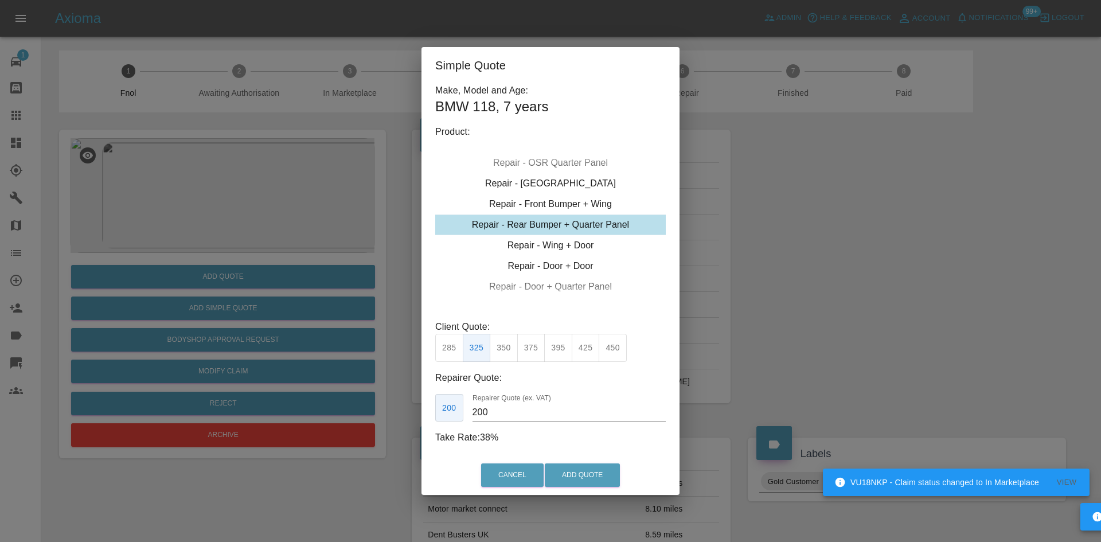
drag, startPoint x: 495, startPoint y: 411, endPoint x: 402, endPoint y: 408, distance: 92.9
click at [402, 408] on div "Simple Quote Make, Model and Age: BMW 118 , 7 years Product: Repair - Front Bum…" at bounding box center [550, 271] width 1101 height 542
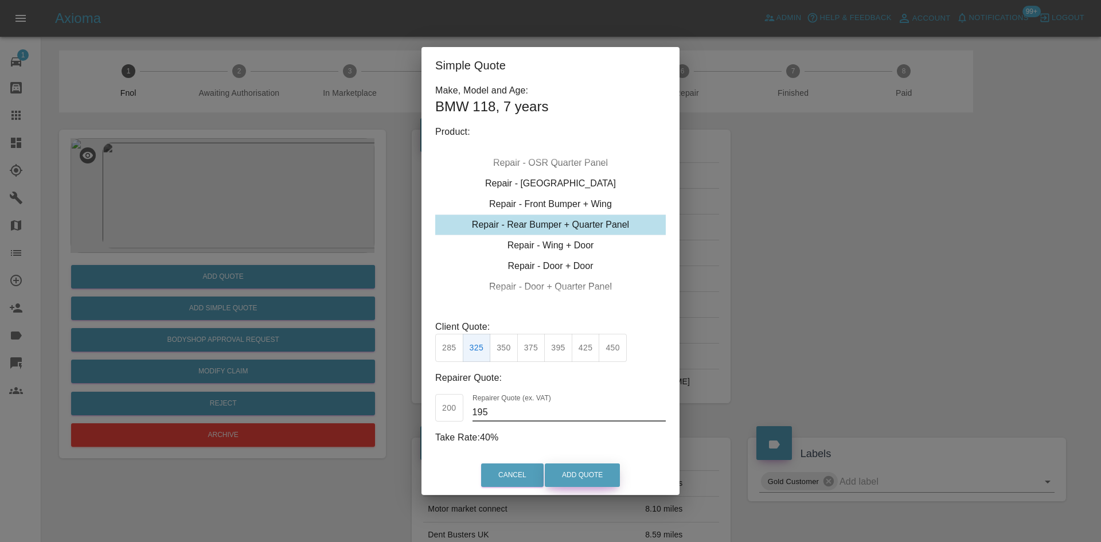
type input "195"
click at [584, 475] on button "Add Quote" at bounding box center [582, 475] width 75 height 24
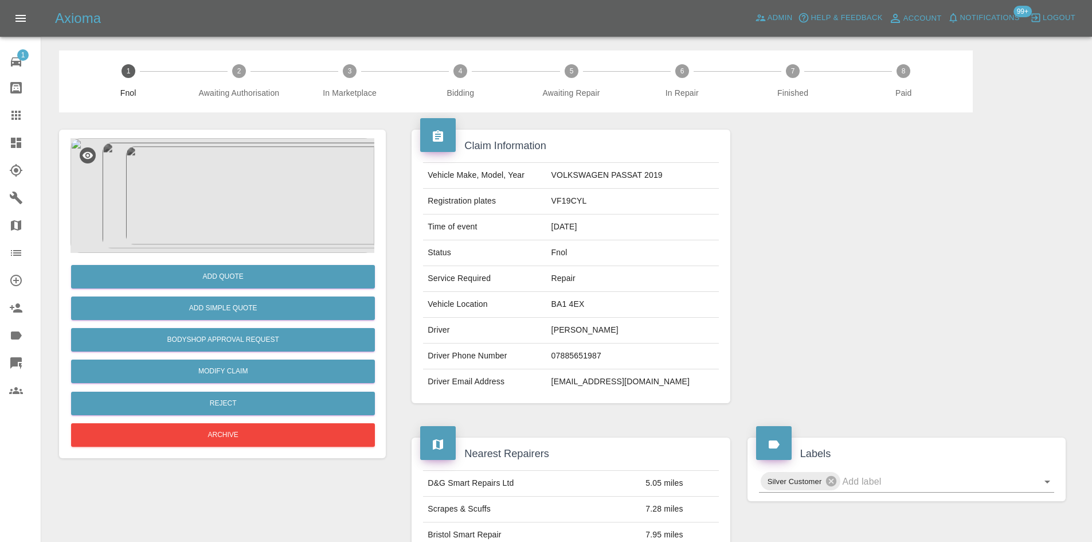
click at [248, 178] on img at bounding box center [223, 195] width 304 height 115
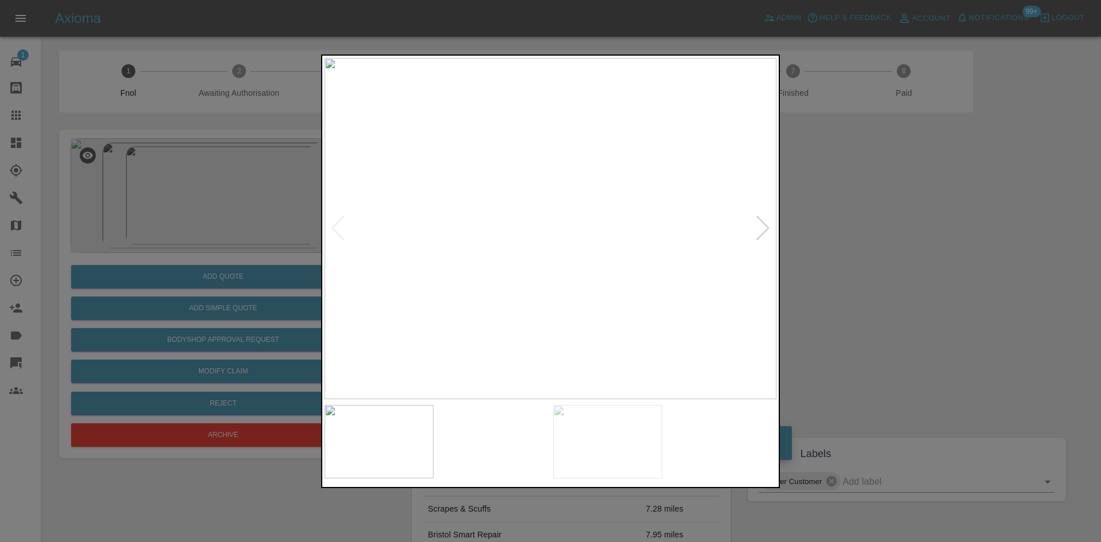
click at [603, 246] on img at bounding box center [550, 228] width 452 height 341
click at [449, 277] on img at bounding box center [550, 228] width 452 height 341
click at [358, 261] on img at bounding box center [550, 228] width 452 height 341
click at [524, 244] on img at bounding box center [550, 228] width 452 height 341
click at [632, 267] on img at bounding box center [550, 228] width 452 height 341
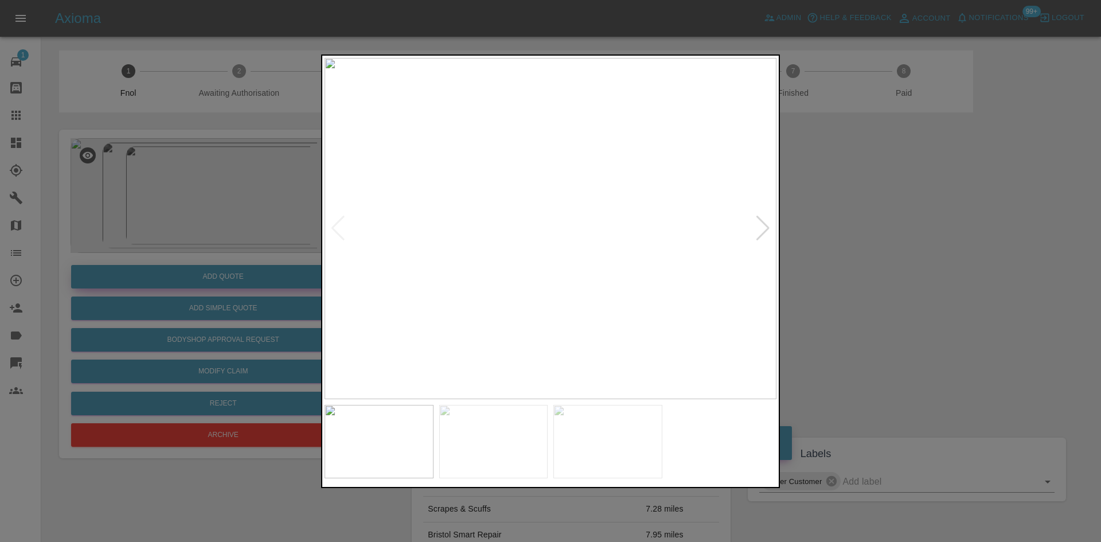
drag, startPoint x: 293, startPoint y: 223, endPoint x: 263, endPoint y: 269, distance: 55.5
click at [292, 223] on div at bounding box center [550, 271] width 1101 height 542
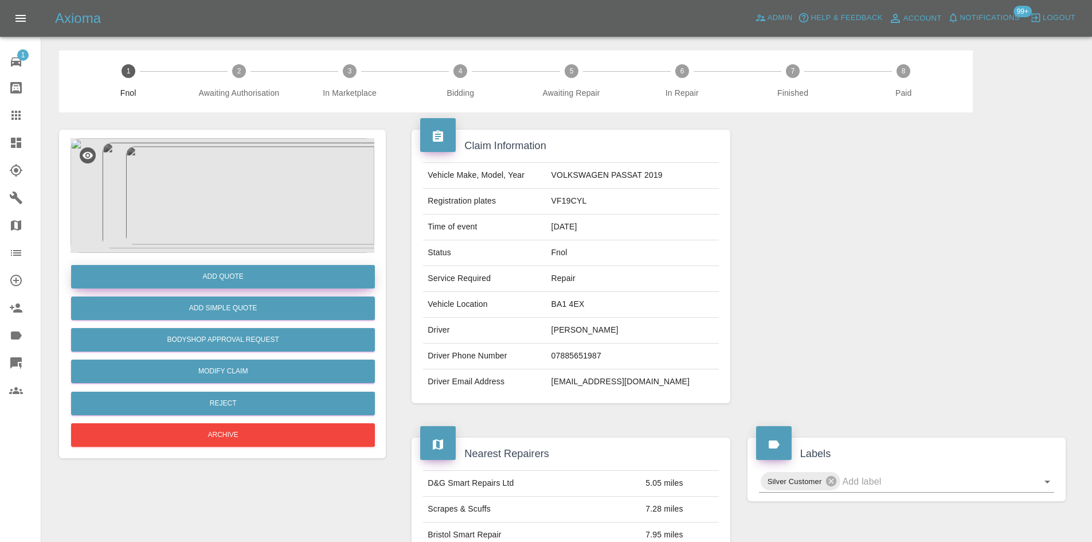
click at [263, 269] on button "Add Quote" at bounding box center [223, 277] width 304 height 24
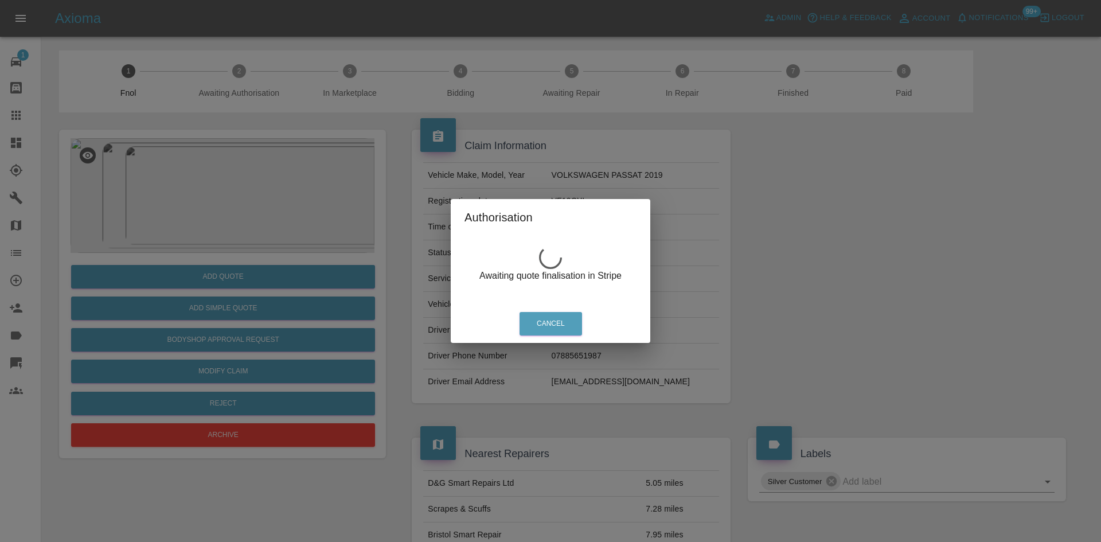
click at [212, 178] on div "Authorisation Awaiting quote finalisation in Stripe Cancel" at bounding box center [550, 271] width 1101 height 542
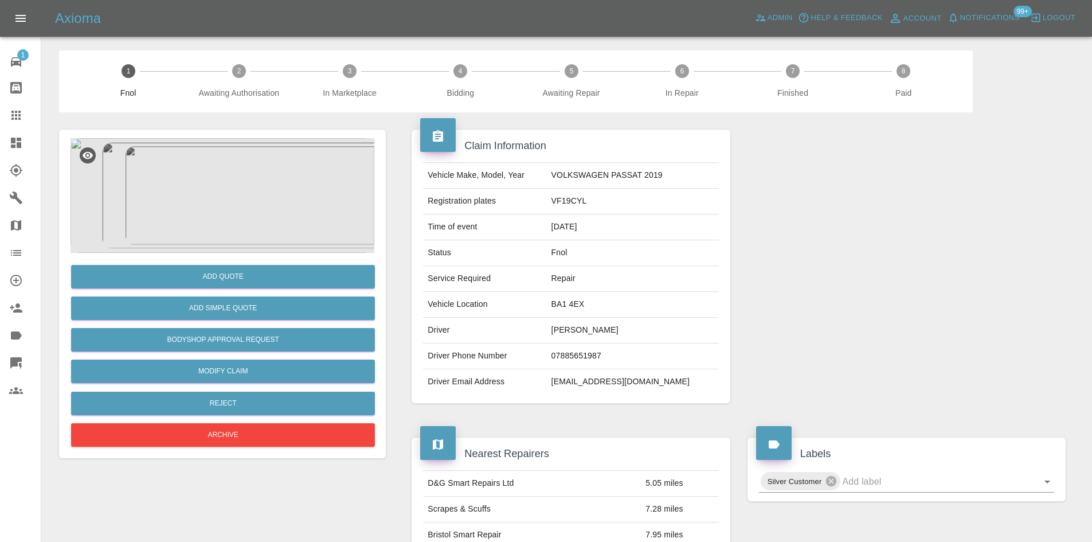
click at [212, 179] on img at bounding box center [223, 195] width 304 height 115
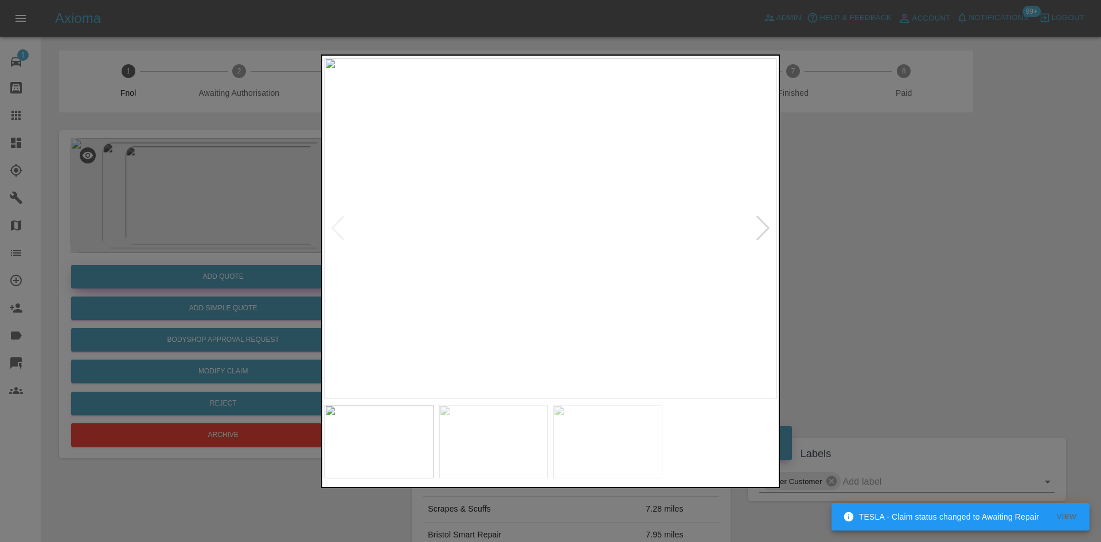
drag, startPoint x: 220, startPoint y: 288, endPoint x: 227, endPoint y: 276, distance: 14.2
click at [222, 287] on div at bounding box center [550, 271] width 1101 height 542
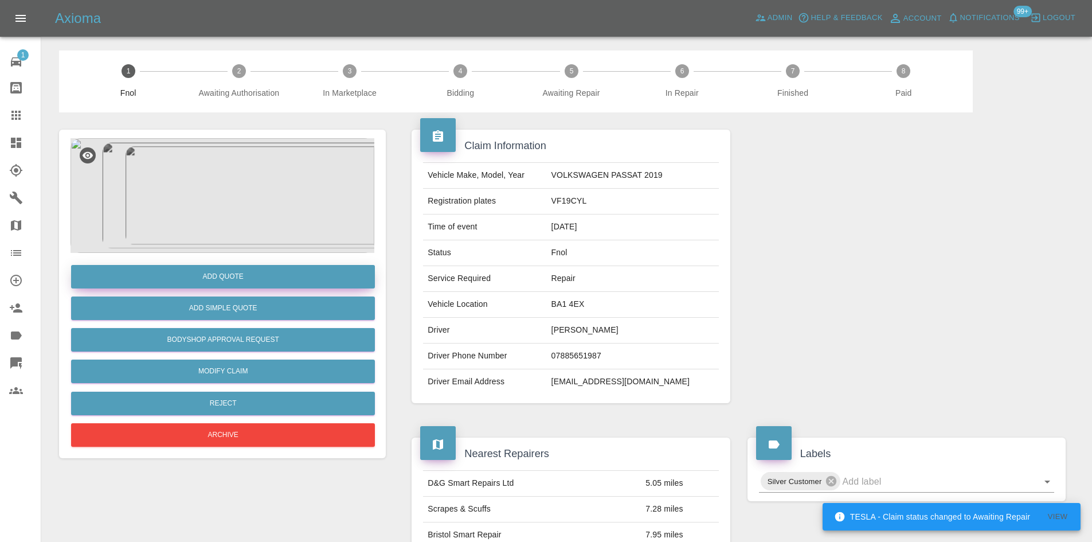
click at [233, 267] on button "Add Quote" at bounding box center [223, 277] width 304 height 24
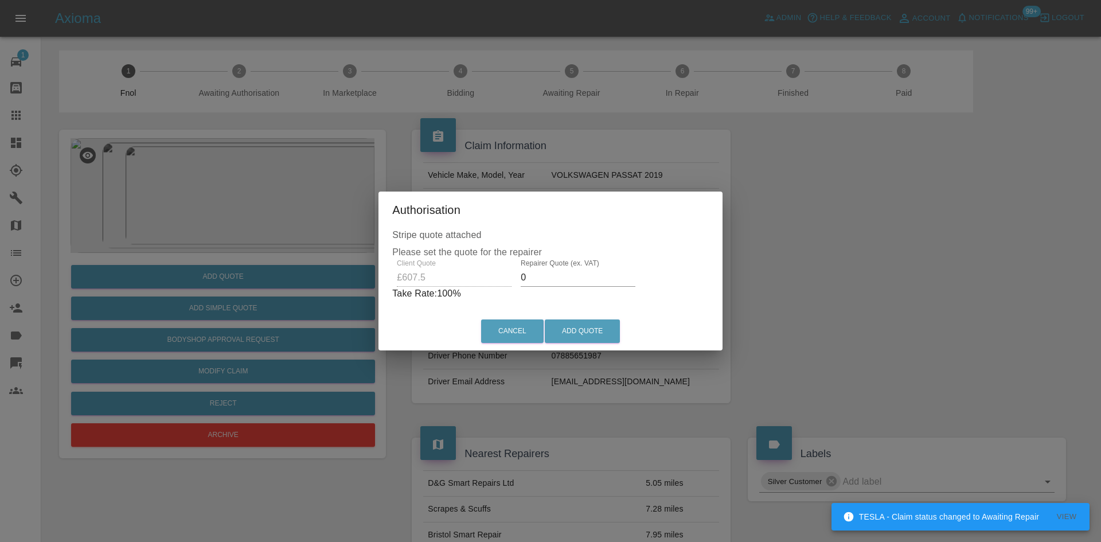
click at [453, 281] on div "Client Quote £607.5 Repairer Quote (ex. VAT) 0 Take Rate: 100 %" at bounding box center [550, 279] width 316 height 41
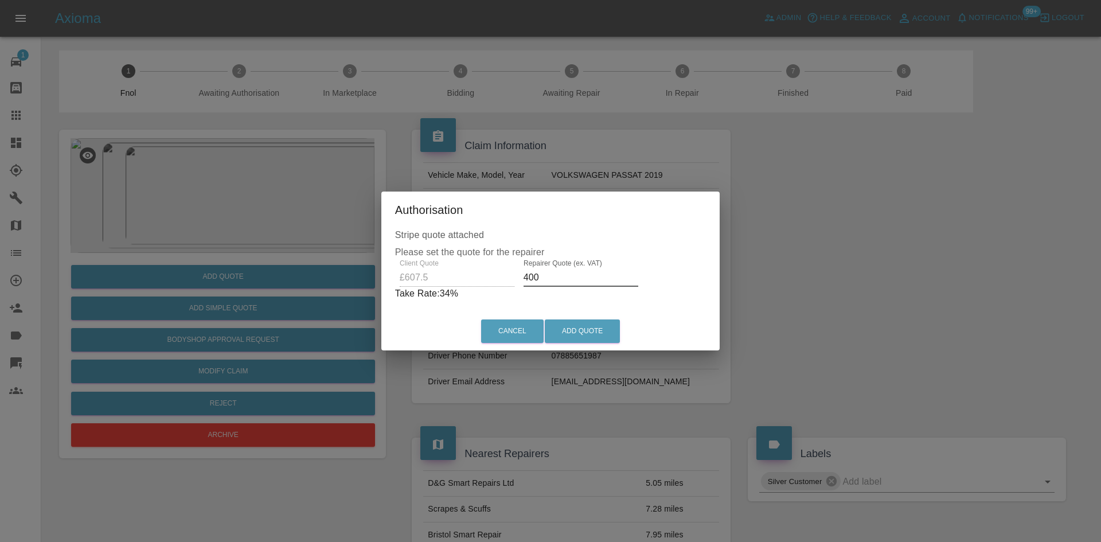
drag, startPoint x: 546, startPoint y: 282, endPoint x: 255, endPoint y: 244, distance: 293.1
click at [271, 251] on div "Authorisation Stripe quote attached Please set the quote for the repairer Clien…" at bounding box center [550, 271] width 1101 height 542
type input "375"
click at [585, 326] on button "Add Quote" at bounding box center [582, 331] width 75 height 24
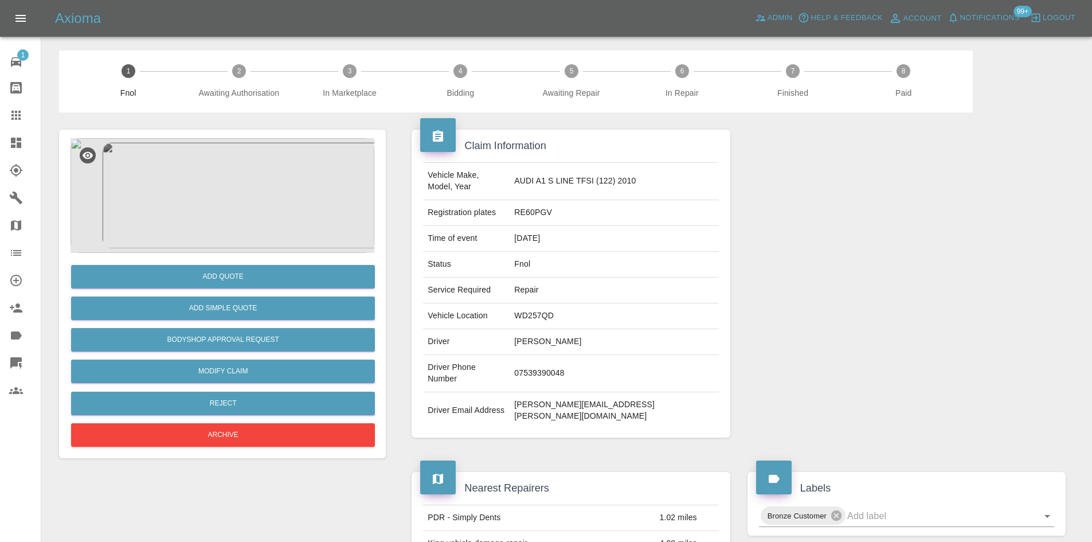
click at [213, 176] on img at bounding box center [223, 195] width 304 height 115
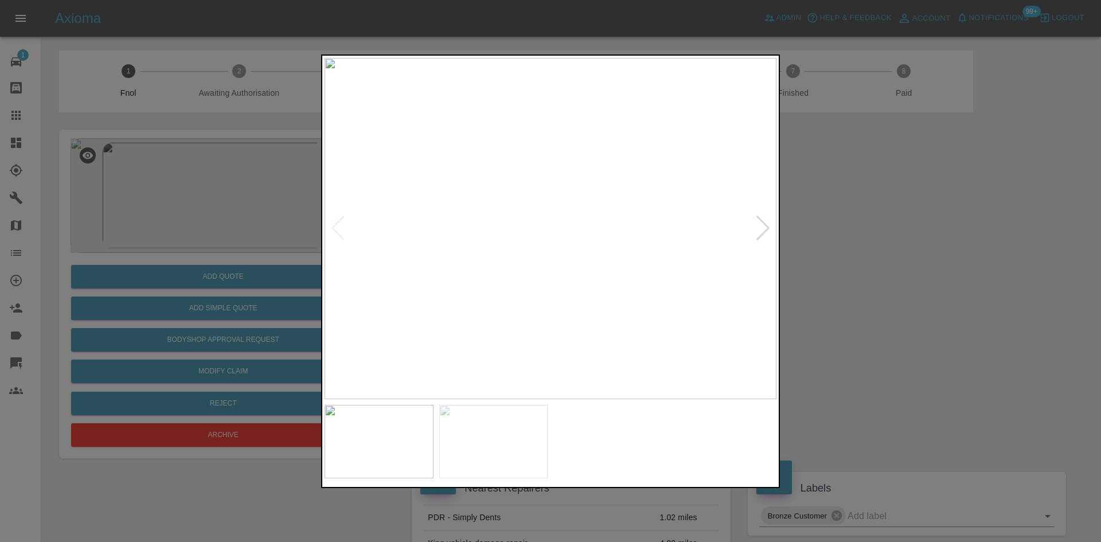
click at [485, 248] on img at bounding box center [550, 228] width 452 height 341
click at [550, 299] on img at bounding box center [550, 228] width 452 height 341
click at [169, 217] on div at bounding box center [550, 271] width 1101 height 542
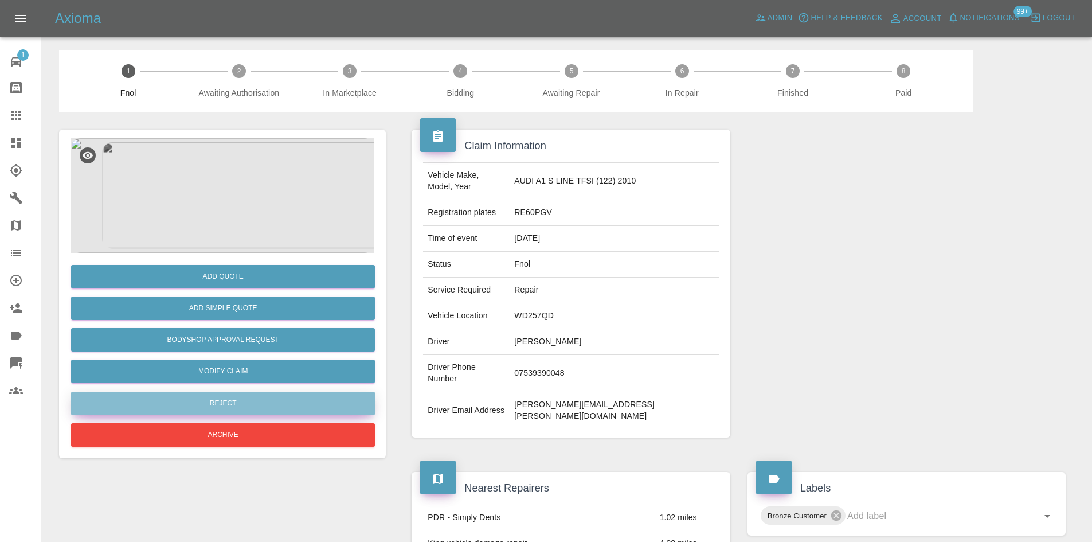
click at [212, 397] on button "Reject" at bounding box center [223, 404] width 304 height 24
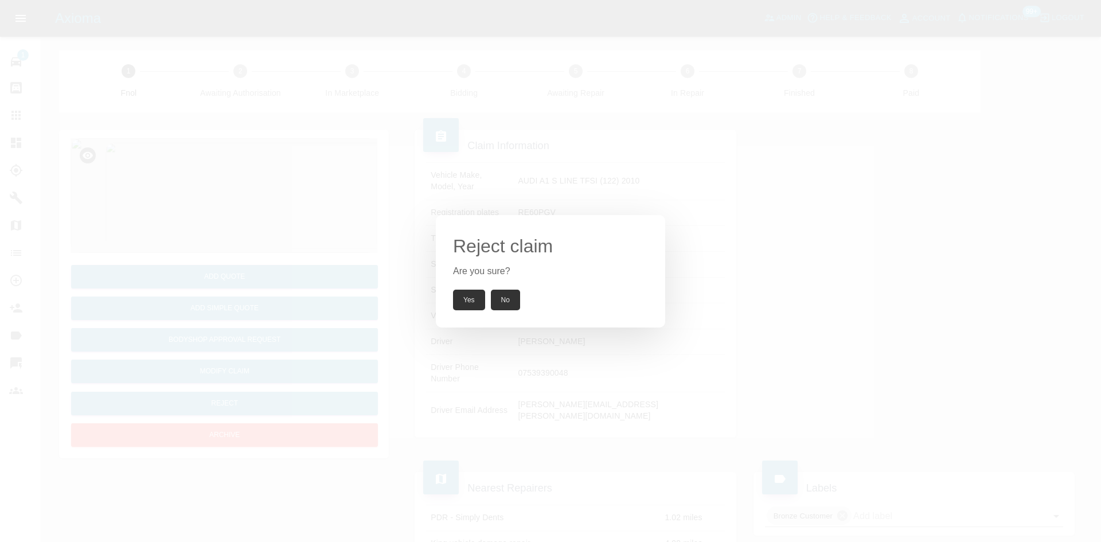
click at [464, 297] on button "Yes" at bounding box center [469, 299] width 32 height 21
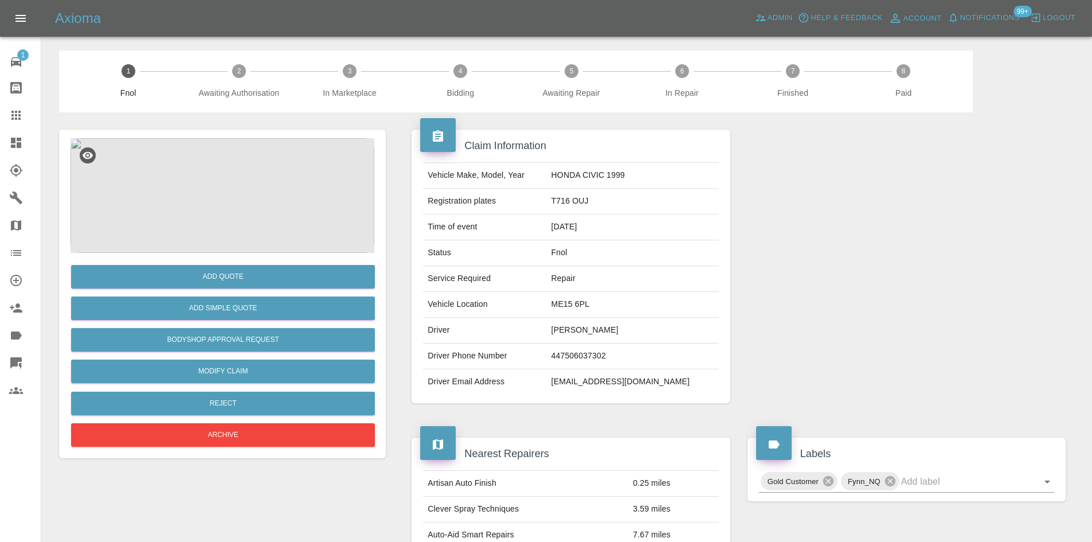
click at [222, 197] on img at bounding box center [223, 195] width 304 height 115
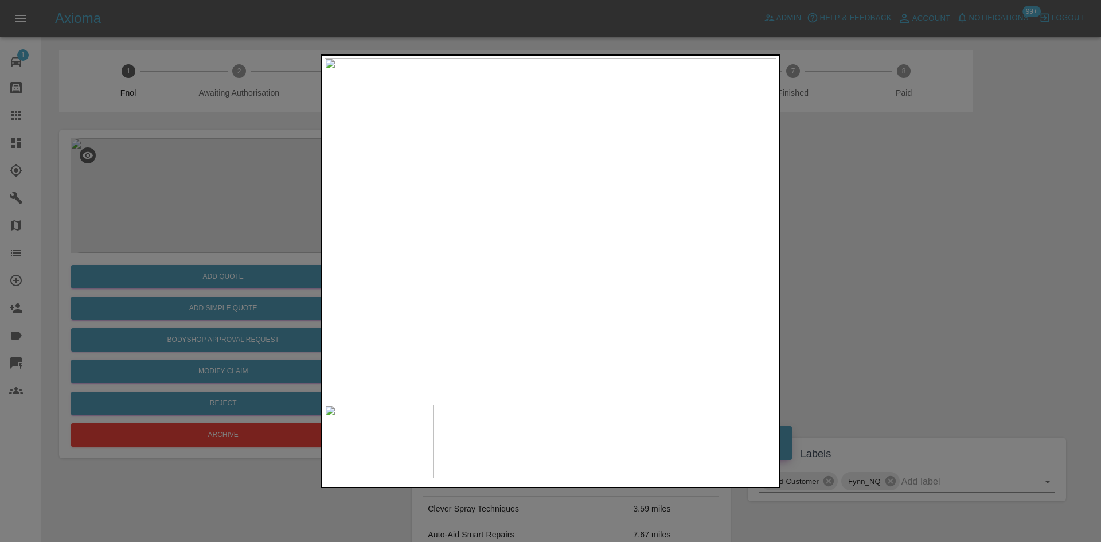
click at [516, 263] on img at bounding box center [550, 228] width 452 height 341
click at [505, 260] on img at bounding box center [550, 228] width 452 height 341
click at [534, 244] on img at bounding box center [550, 228] width 452 height 341
click at [229, 226] on div at bounding box center [550, 271] width 1101 height 542
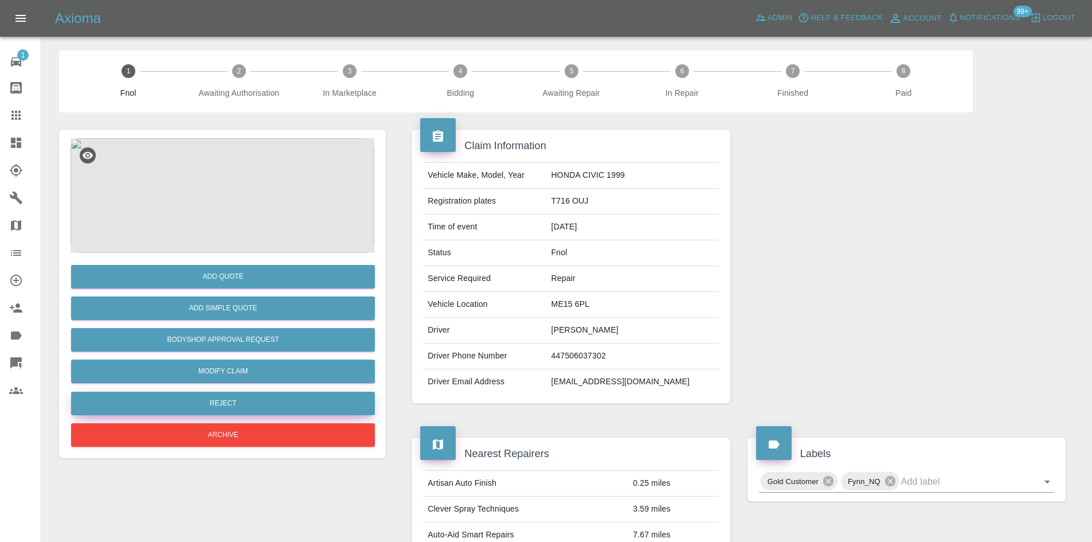
click at [237, 412] on button "Reject" at bounding box center [223, 404] width 304 height 24
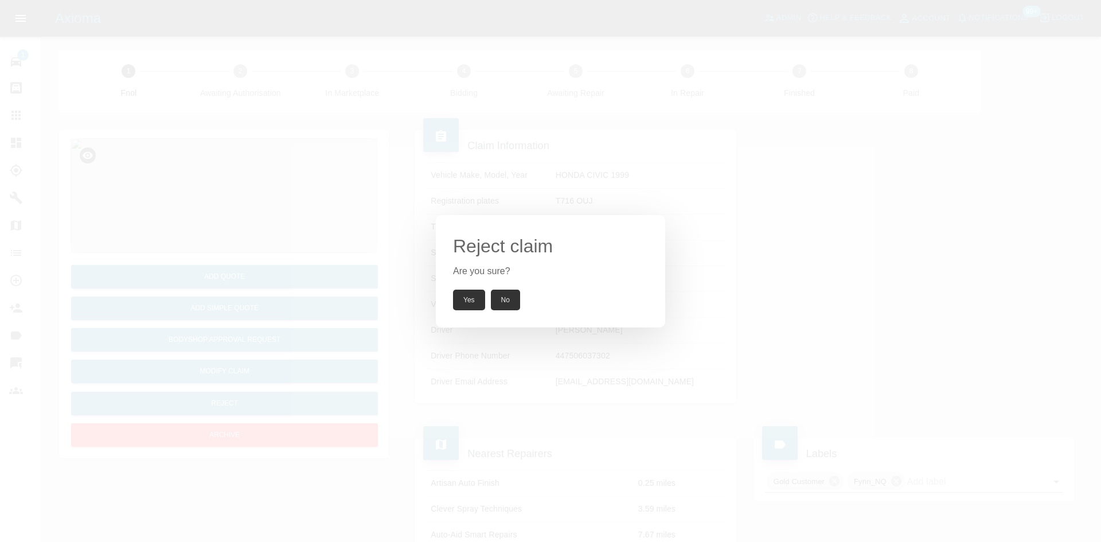
click at [477, 302] on button "Yes" at bounding box center [469, 299] width 32 height 21
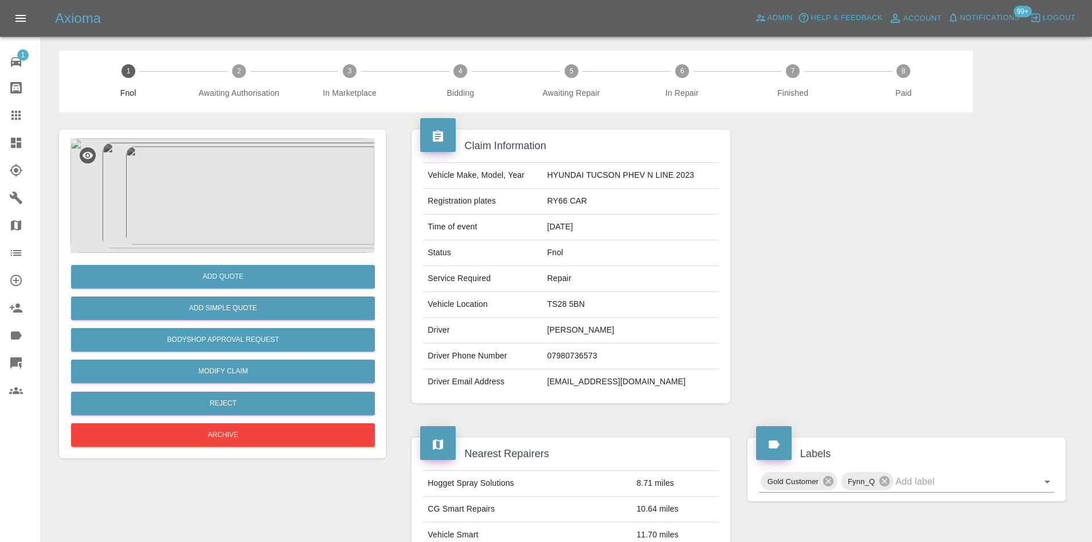
click at [220, 171] on img at bounding box center [223, 195] width 304 height 115
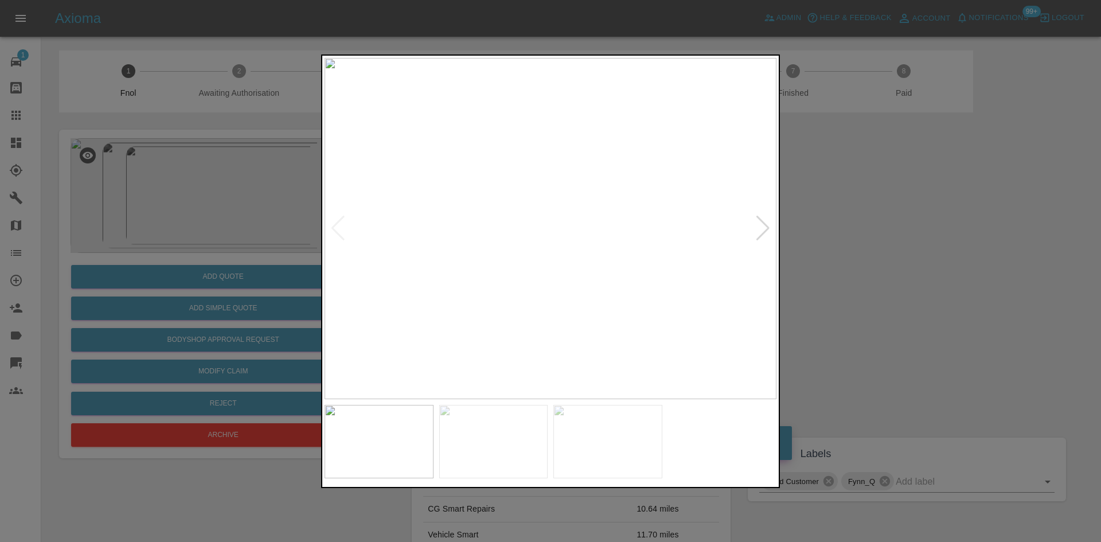
click at [523, 241] on img at bounding box center [550, 228] width 452 height 341
click at [492, 253] on img at bounding box center [550, 228] width 452 height 341
click at [325, 235] on img at bounding box center [520, 228] width 452 height 341
click at [571, 219] on img at bounding box center [550, 228] width 452 height 341
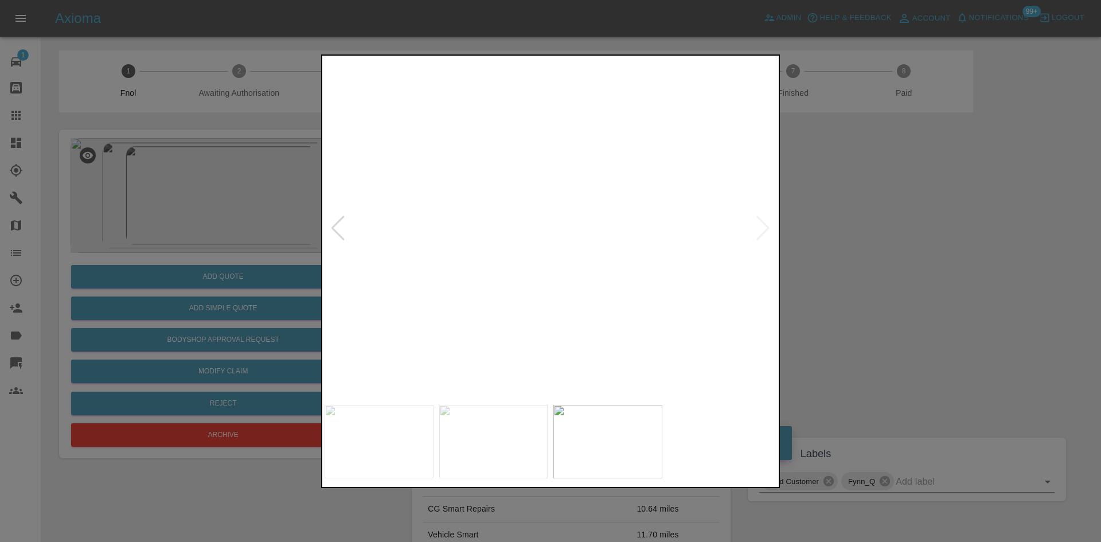
click at [580, 276] on img at bounding box center [488, 256] width 1355 height 1024
click at [580, 276] on img at bounding box center [487, 256] width 1355 height 1024
click at [545, 279] on img at bounding box center [550, 228] width 452 height 341
click at [559, 257] on img at bounding box center [550, 228] width 452 height 341
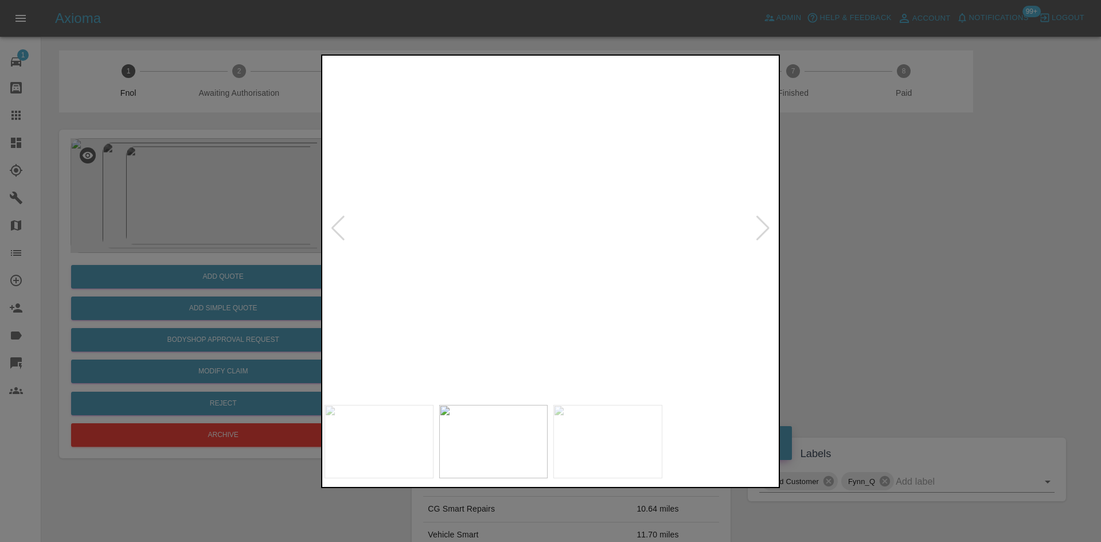
click at [594, 263] on img at bounding box center [598, 154] width 1355 height 1024
click at [512, 259] on img at bounding box center [616, 154] width 1355 height 1024
click at [512, 259] on img at bounding box center [550, 228] width 452 height 341
click at [491, 265] on img at bounding box center [665, 135] width 1355 height 1024
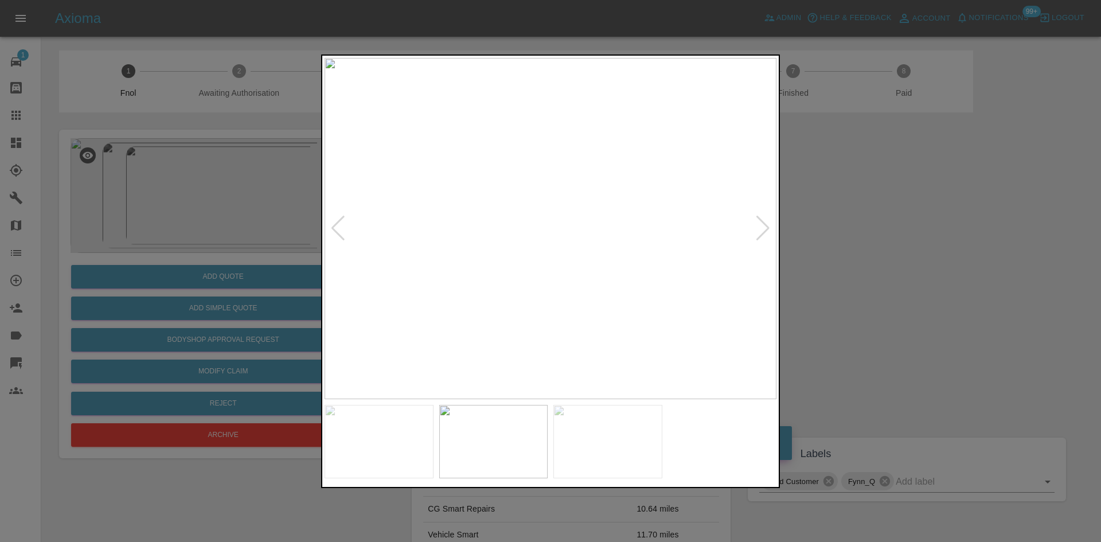
click at [546, 265] on img at bounding box center [550, 228] width 452 height 341
click at [522, 240] on img at bounding box center [550, 228] width 452 height 341
drag, startPoint x: 161, startPoint y: 202, endPoint x: 206, endPoint y: 242, distance: 60.5
click at [166, 205] on div at bounding box center [550, 271] width 1101 height 542
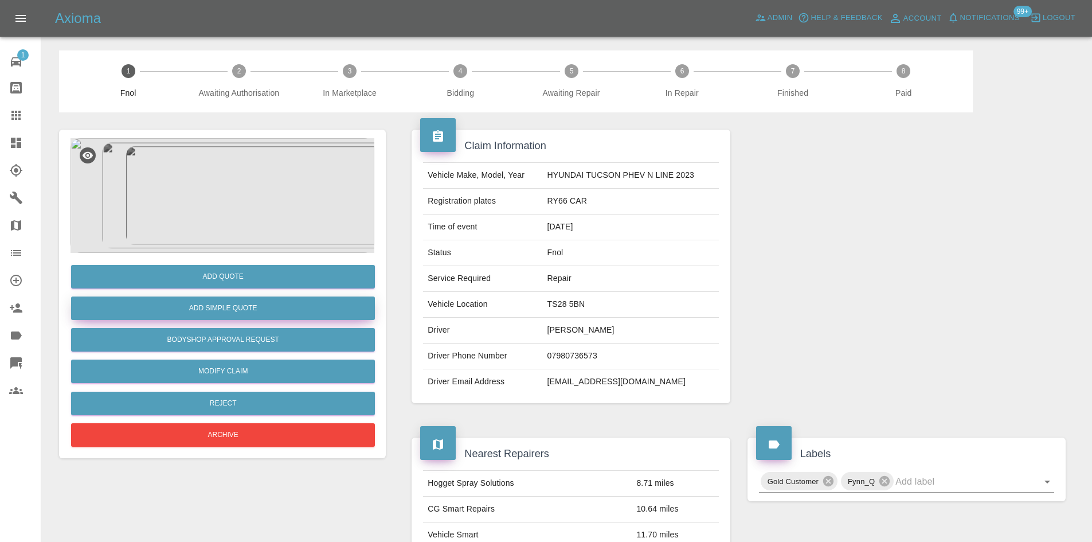
click at [222, 304] on button "Add Simple Quote" at bounding box center [223, 308] width 304 height 24
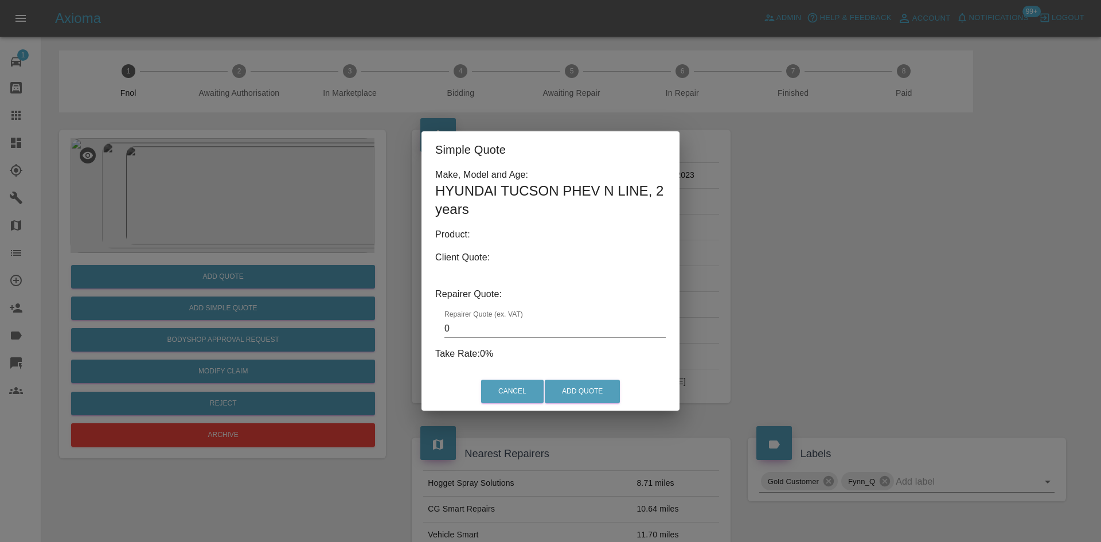
type input "140"
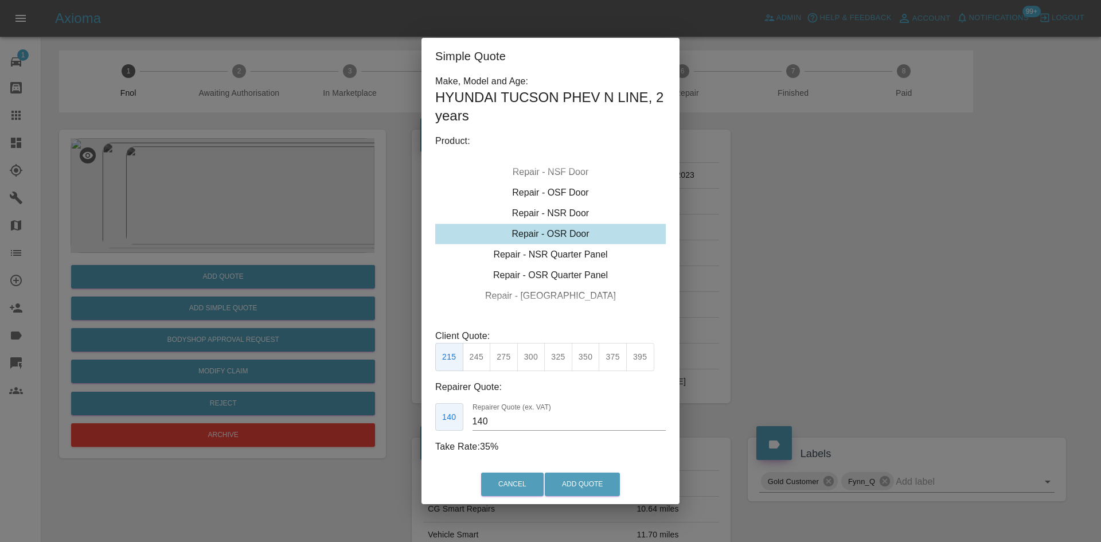
click at [257, 166] on div "Simple Quote Make, Model and Age: HYUNDAI TUCSON PHEV N LINE , 2 years Product:…" at bounding box center [550, 271] width 1101 height 542
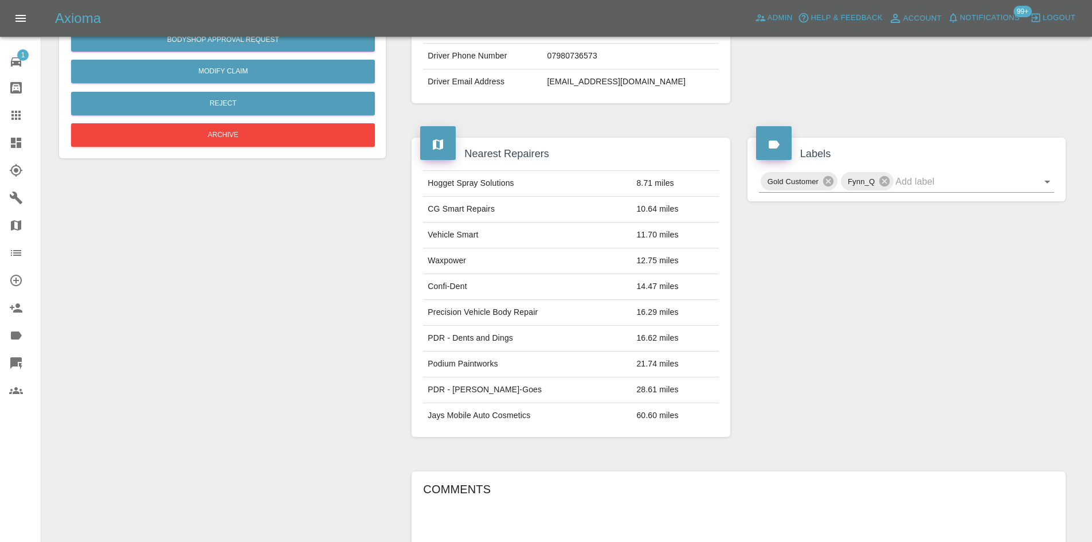
scroll to position [10, 0]
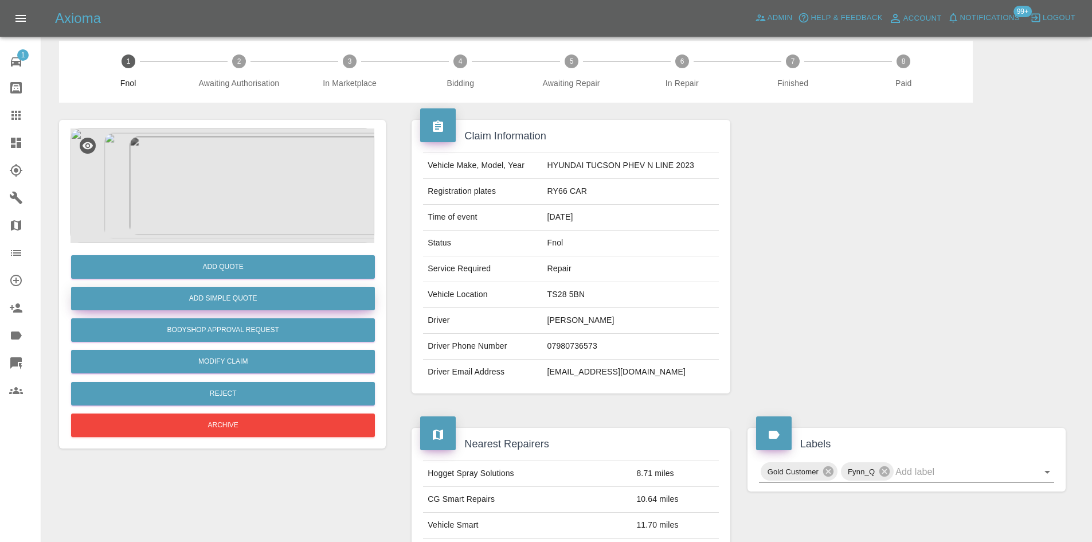
click at [252, 295] on button "Add Simple Quote" at bounding box center [223, 299] width 304 height 24
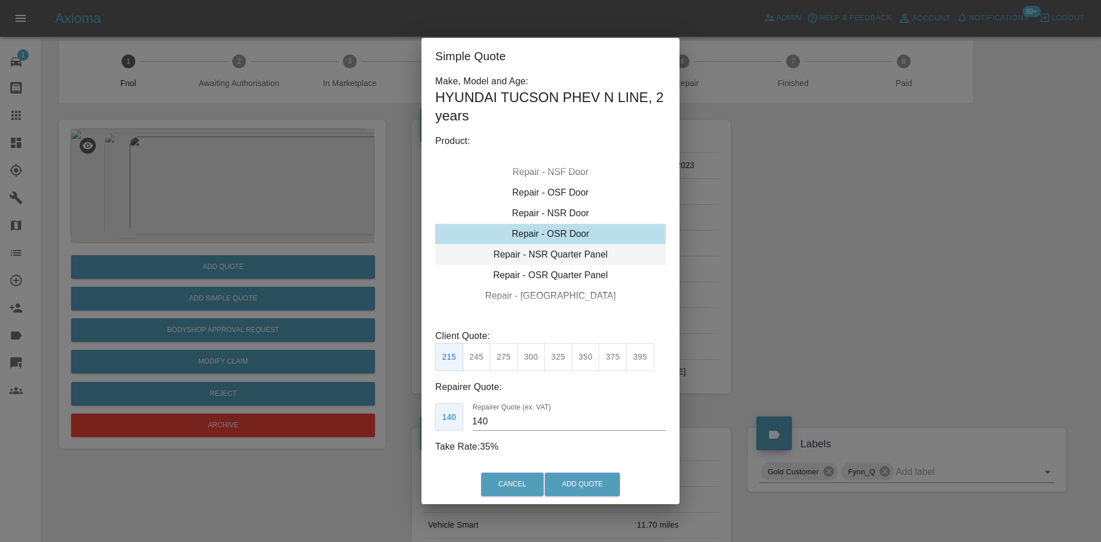
click at [547, 263] on div "Repair - NSR Quarter Panel" at bounding box center [550, 254] width 230 height 21
click at [484, 360] on button "245" at bounding box center [477, 357] width 28 height 28
type input "160"
click at [565, 483] on button "Add Quote" at bounding box center [582, 484] width 75 height 24
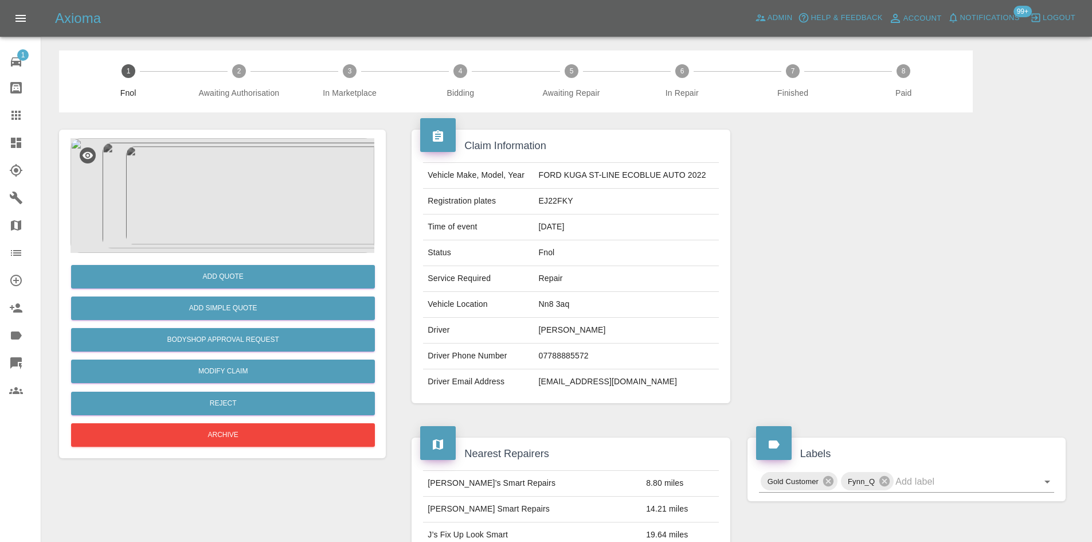
click at [229, 187] on img at bounding box center [223, 195] width 304 height 115
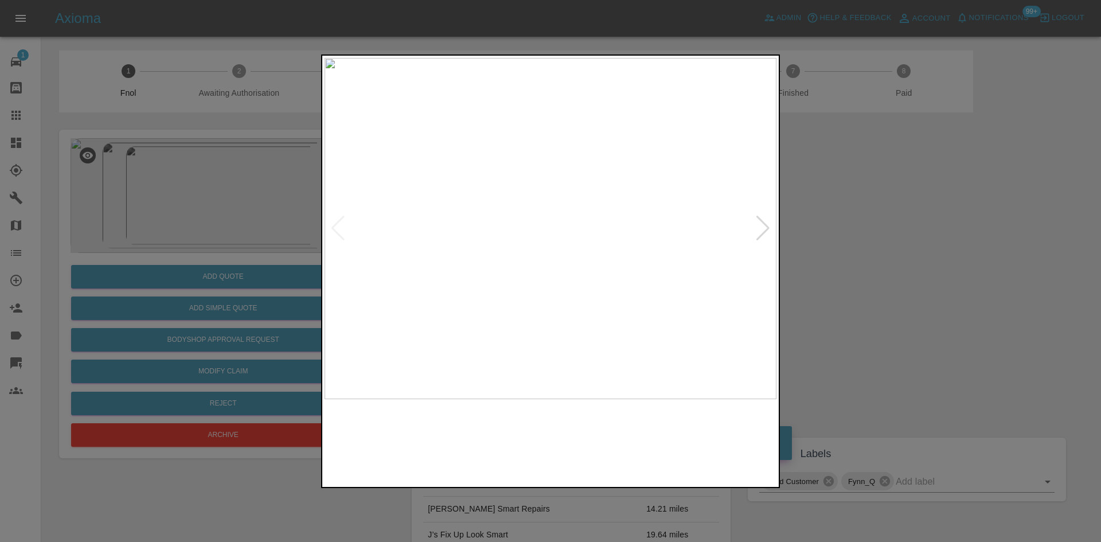
click at [426, 264] on img at bounding box center [550, 228] width 452 height 341
click at [327, 256] on img at bounding box center [550, 228] width 452 height 341
click at [319, 229] on div at bounding box center [550, 271] width 1101 height 542
click at [543, 234] on img at bounding box center [550, 228] width 452 height 341
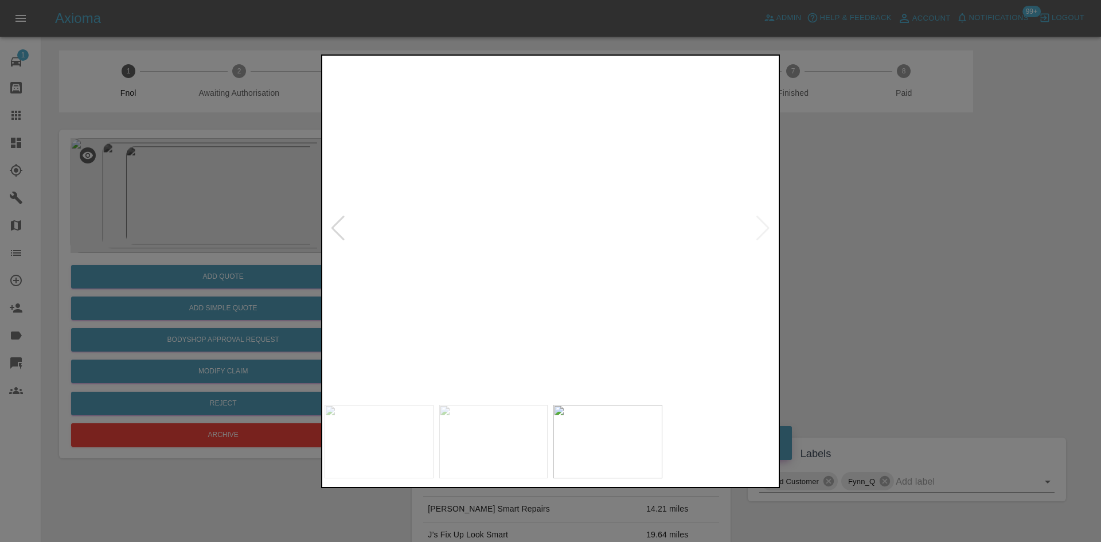
click at [543, 234] on img at bounding box center [572, 209] width 1355 height 1024
click at [593, 268] on img at bounding box center [550, 228] width 452 height 341
click at [518, 214] on img at bounding box center [550, 228] width 452 height 341
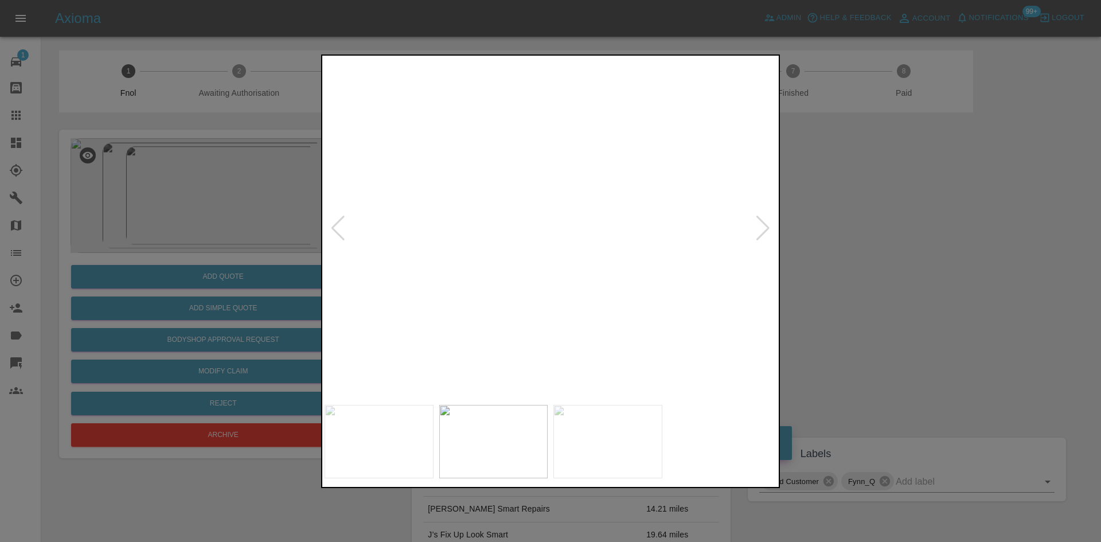
click at [512, 228] on img at bounding box center [648, 271] width 1355 height 1024
click at [547, 273] on img at bounding box center [550, 228] width 452 height 341
click at [487, 232] on img at bounding box center [550, 228] width 452 height 341
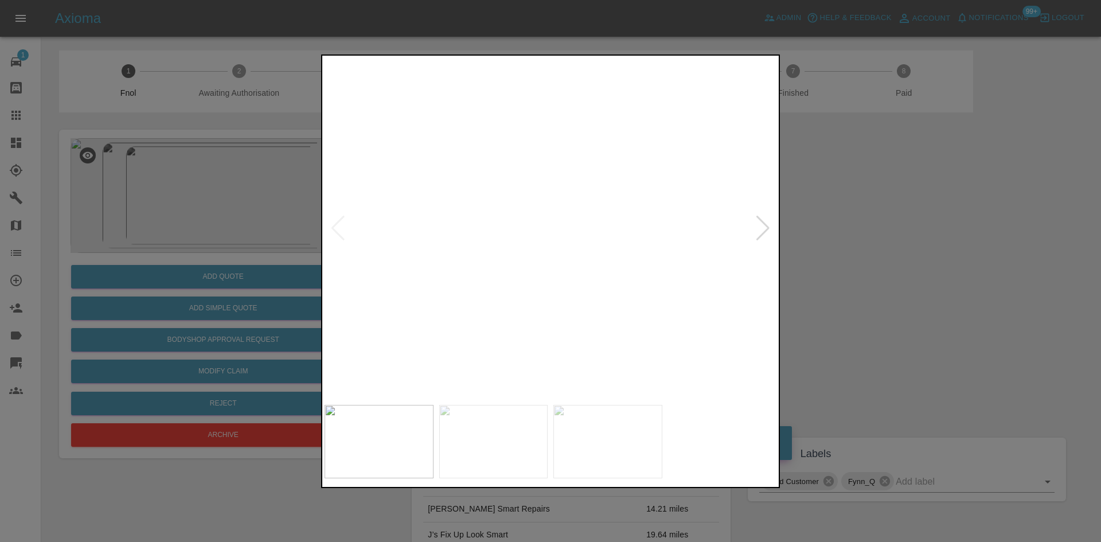
click at [503, 284] on img at bounding box center [787, 346] width 1355 height 1024
click at [239, 230] on div at bounding box center [550, 271] width 1101 height 542
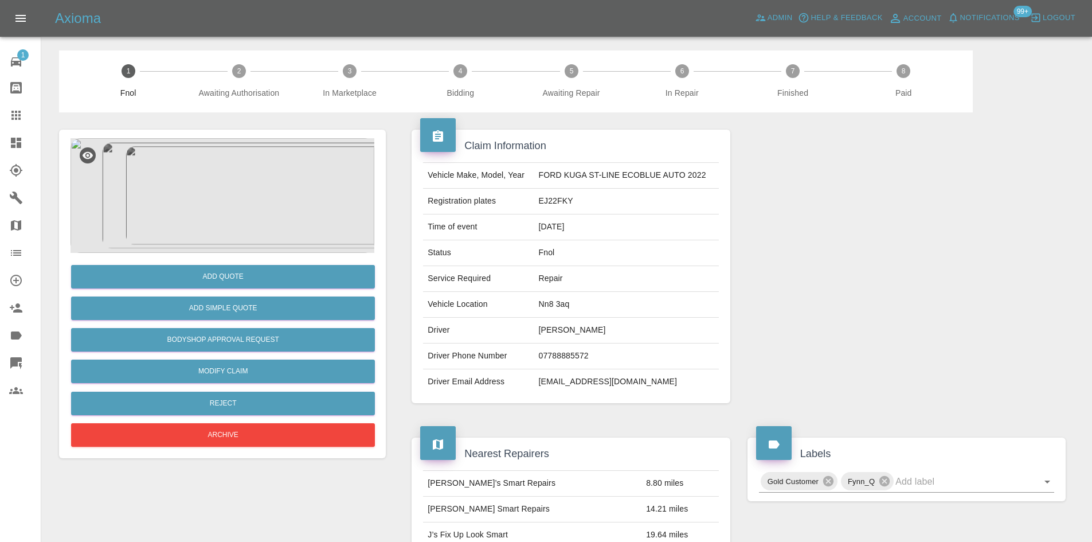
click at [186, 183] on img at bounding box center [223, 195] width 304 height 115
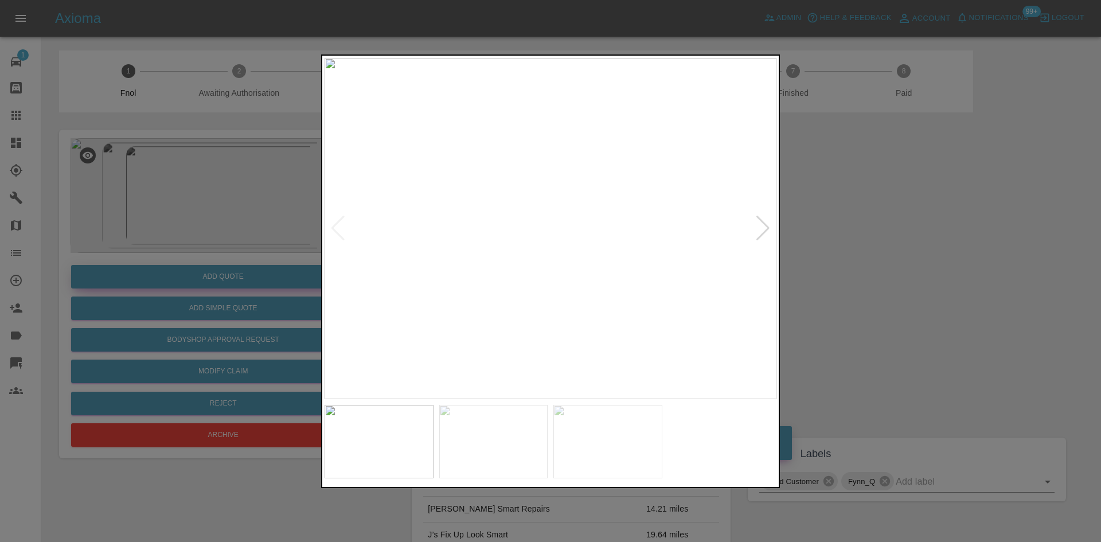
drag, startPoint x: 265, startPoint y: 224, endPoint x: 263, endPoint y: 285, distance: 60.8
click at [265, 239] on div at bounding box center [550, 271] width 1101 height 542
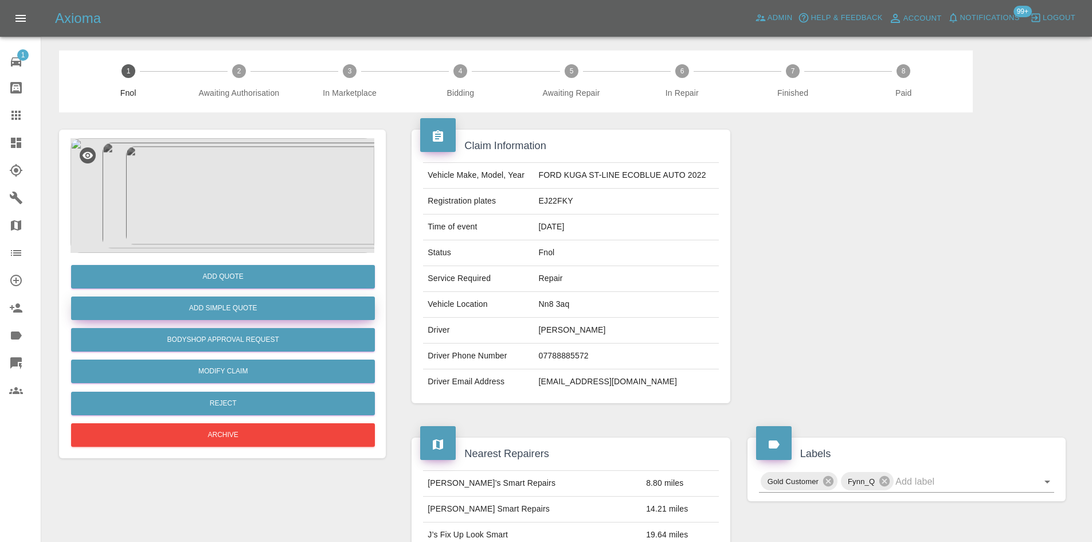
click at [259, 303] on button "Add Simple Quote" at bounding box center [223, 308] width 304 height 24
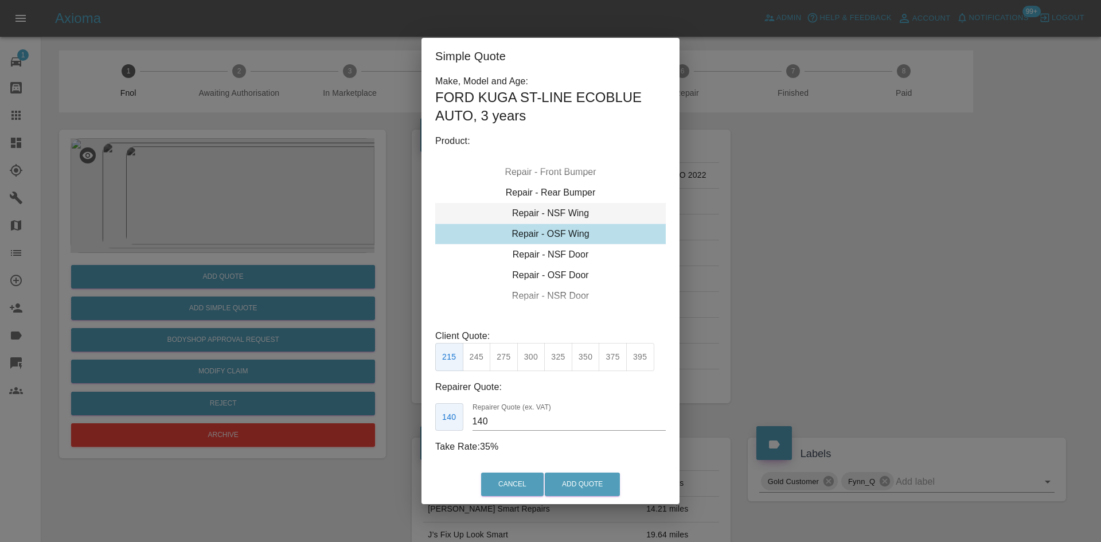
click at [553, 215] on div "Repair - NSF Wing" at bounding box center [550, 213] width 230 height 21
click at [526, 361] on button "300" at bounding box center [531, 357] width 28 height 28
type input "195"
click at [570, 482] on button "Add Quote" at bounding box center [582, 484] width 75 height 24
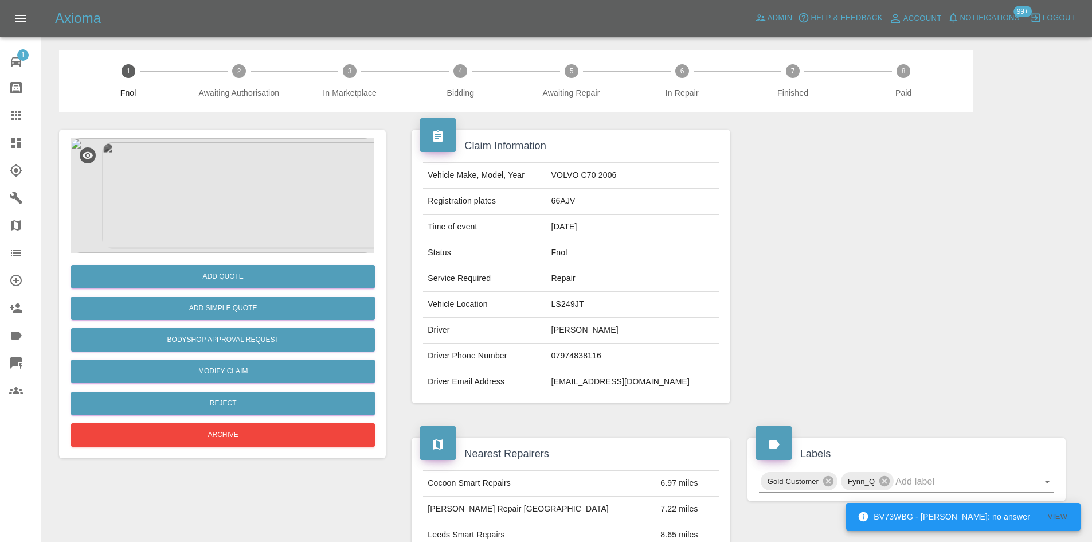
click at [242, 202] on img at bounding box center [223, 195] width 304 height 115
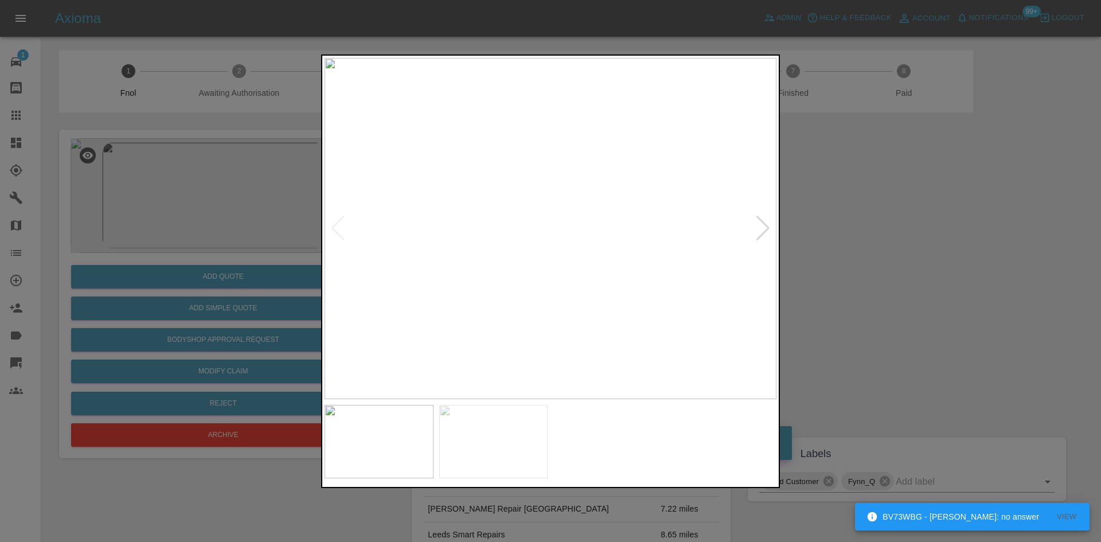
click at [484, 154] on img at bounding box center [550, 228] width 452 height 341
click at [434, 178] on img at bounding box center [550, 228] width 452 height 341
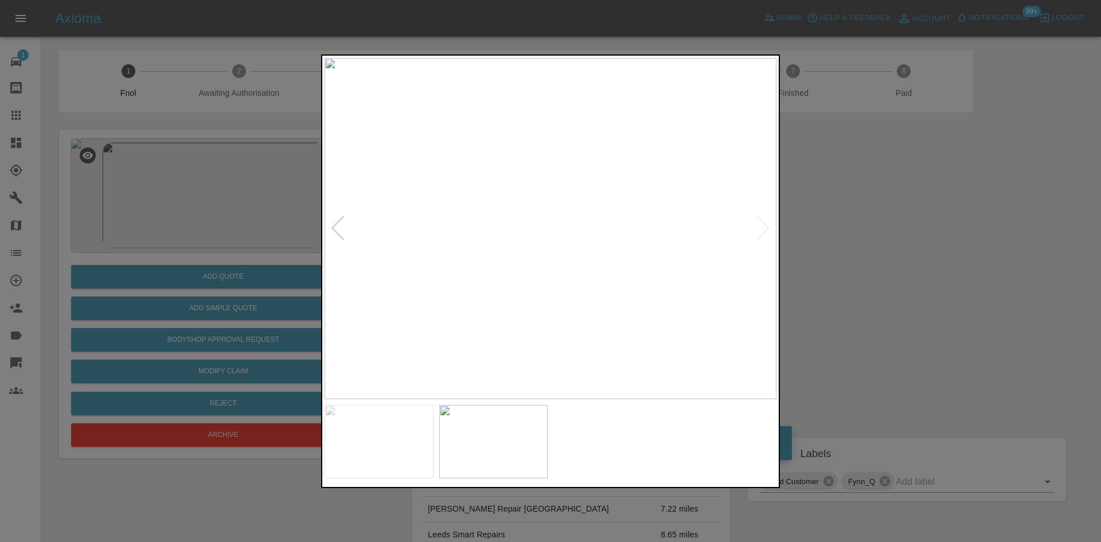
click at [474, 161] on img at bounding box center [550, 228] width 452 height 341
click at [475, 162] on img at bounding box center [550, 228] width 452 height 341
click at [550, 285] on img at bounding box center [777, 428] width 1355 height 1024
click at [587, 298] on img at bounding box center [605, 228] width 452 height 341
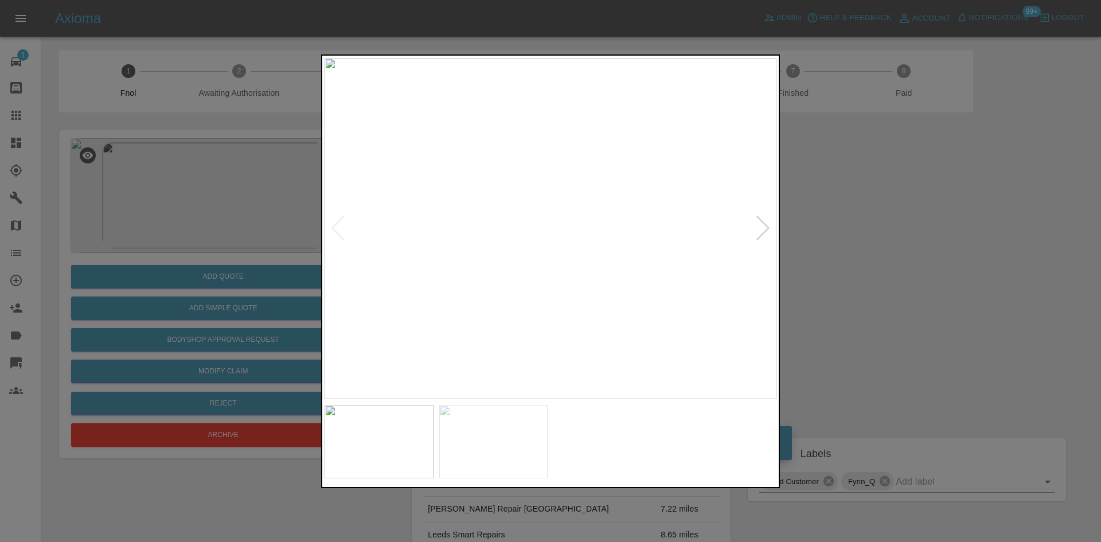
click at [494, 113] on img at bounding box center [550, 228] width 452 height 341
click at [438, 195] on img at bounding box center [550, 228] width 452 height 341
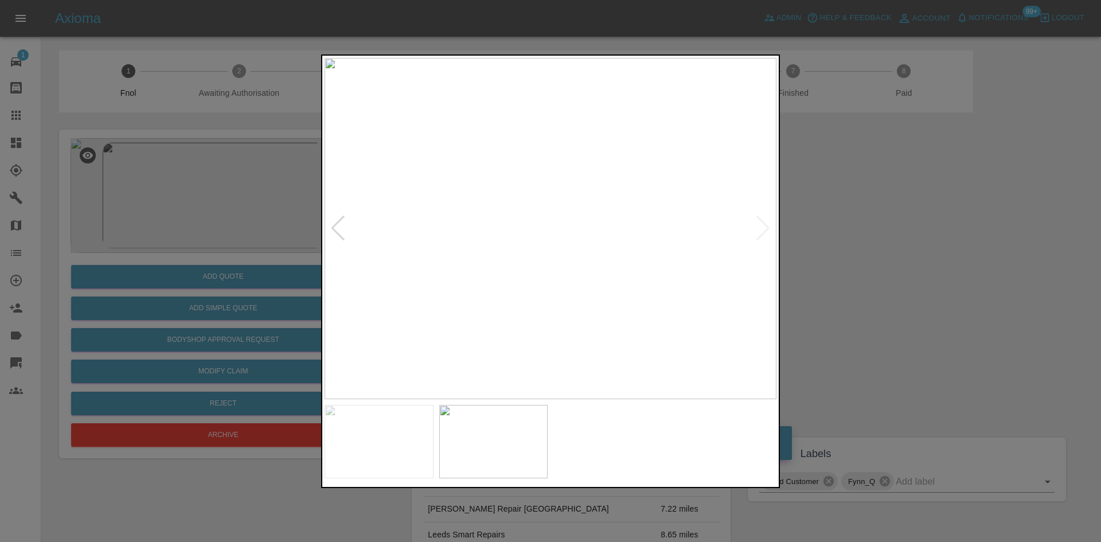
click at [472, 154] on img at bounding box center [550, 228] width 452 height 341
click at [471, 154] on img at bounding box center [550, 228] width 452 height 341
click at [430, 186] on img at bounding box center [737, 423] width 1355 height 1024
click at [417, 106] on img at bounding box center [612, 245] width 1355 height 1024
click at [341, 138] on img at bounding box center [609, 193] width 1355 height 1024
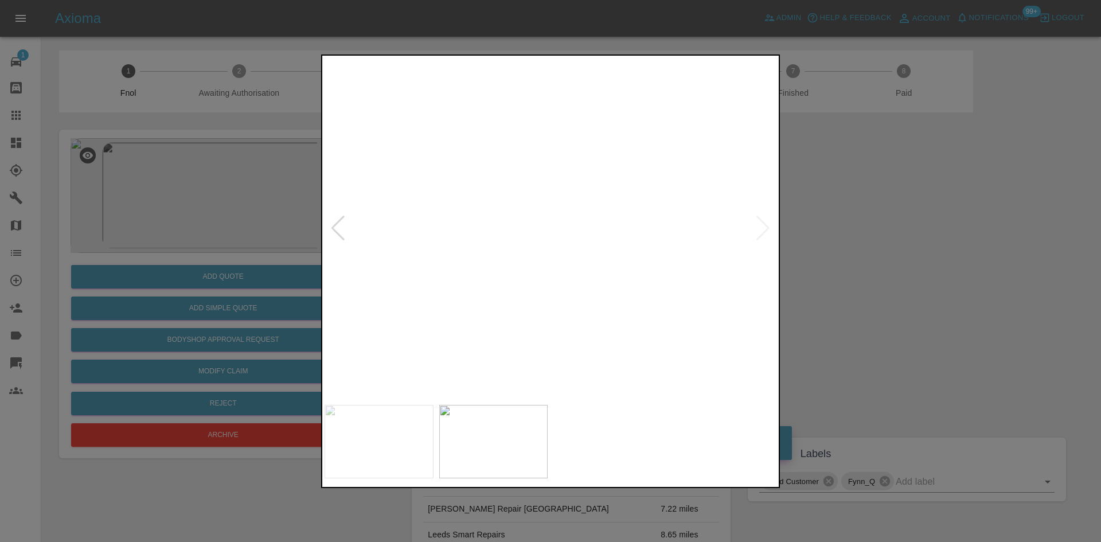
click at [507, 198] on img at bounding box center [458, 122] width 1355 height 1024
click at [273, 280] on div at bounding box center [550, 271] width 1101 height 542
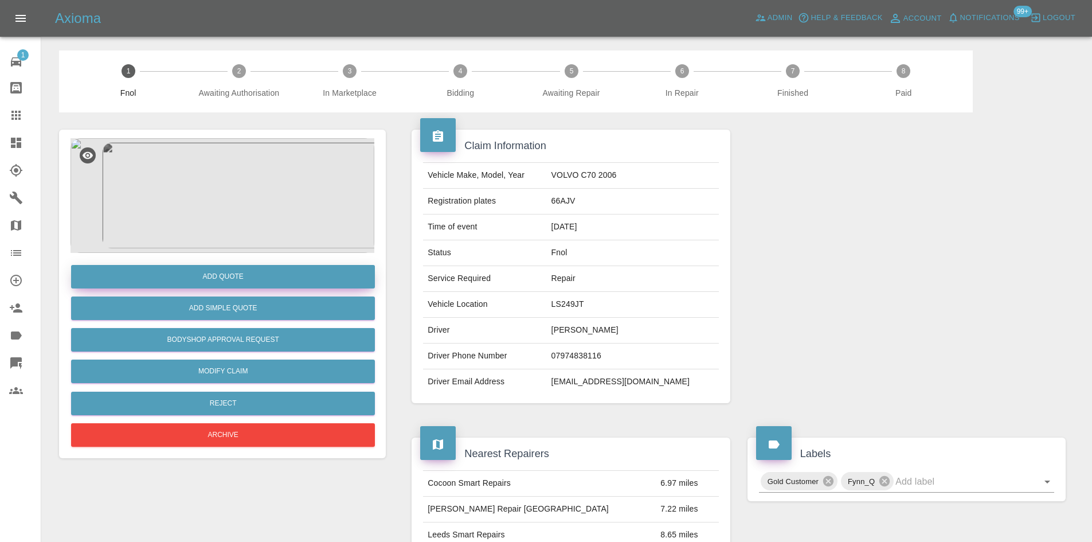
click at [265, 275] on button "Add Quote" at bounding box center [223, 277] width 304 height 24
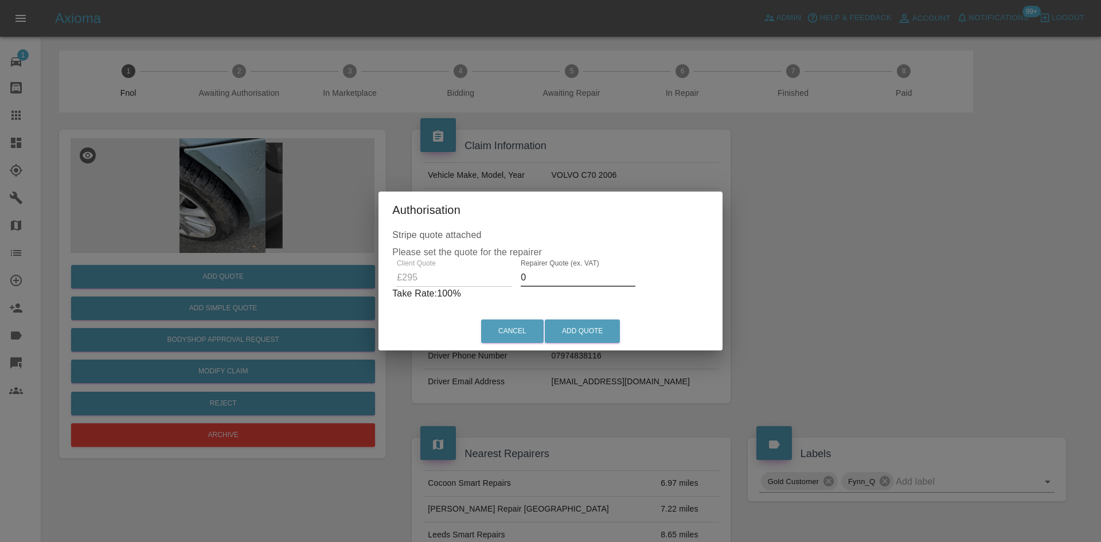
drag, startPoint x: 539, startPoint y: 277, endPoint x: 330, endPoint y: 281, distance: 209.8
click at [354, 285] on div "Authorisation Stripe quote attached Please set the quote for the repairer Clien…" at bounding box center [550, 271] width 1101 height 542
click at [412, 278] on div "Client Quote £295 Repairer Quote (ex. VAT) 150 Take Rate: 49 %" at bounding box center [550, 279] width 311 height 41
type input "190"
click at [606, 339] on button "Add Quote" at bounding box center [582, 331] width 75 height 24
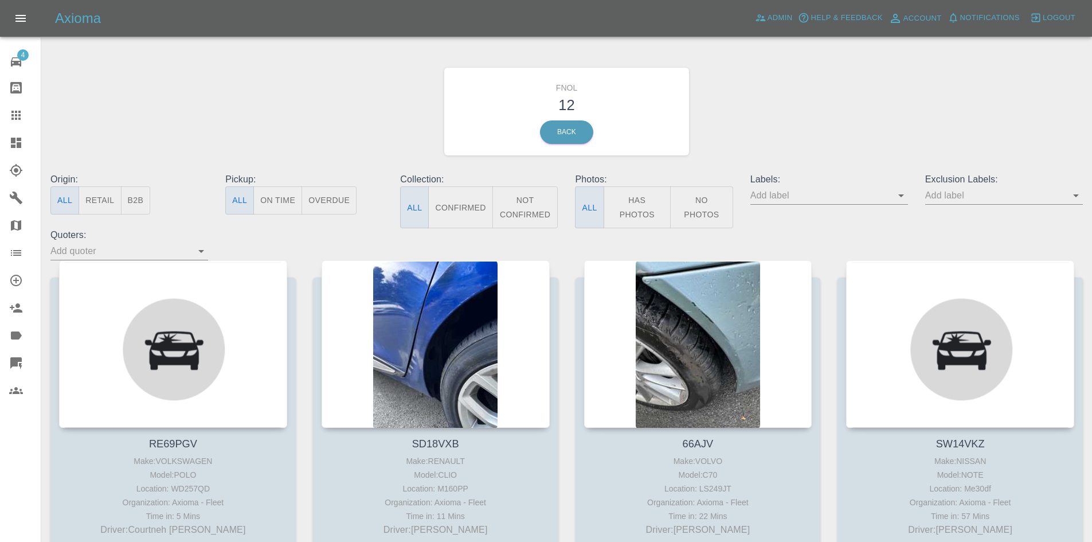
click at [632, 205] on button "Has Photos" at bounding box center [638, 207] width 68 height 42
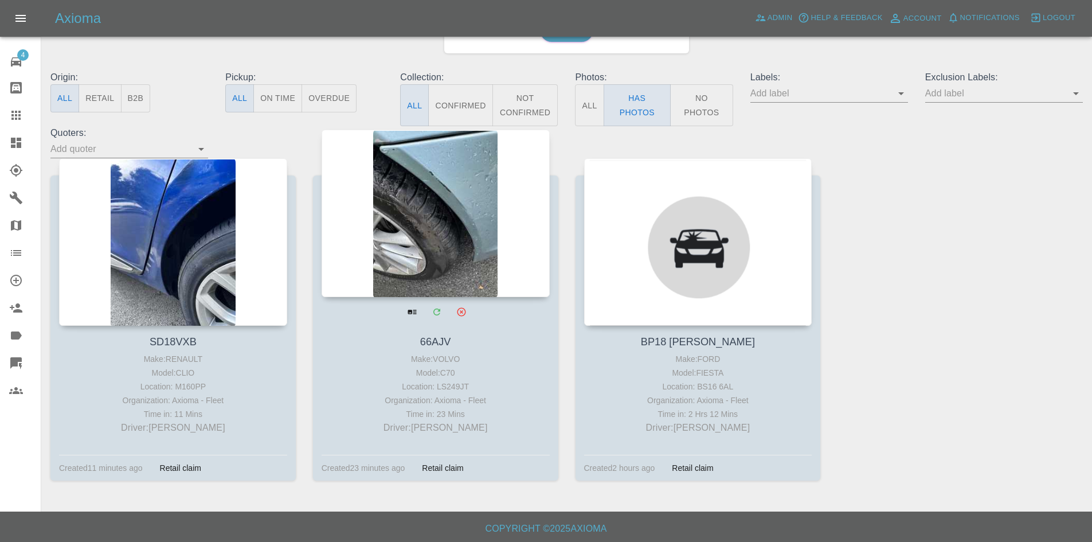
scroll to position [104, 0]
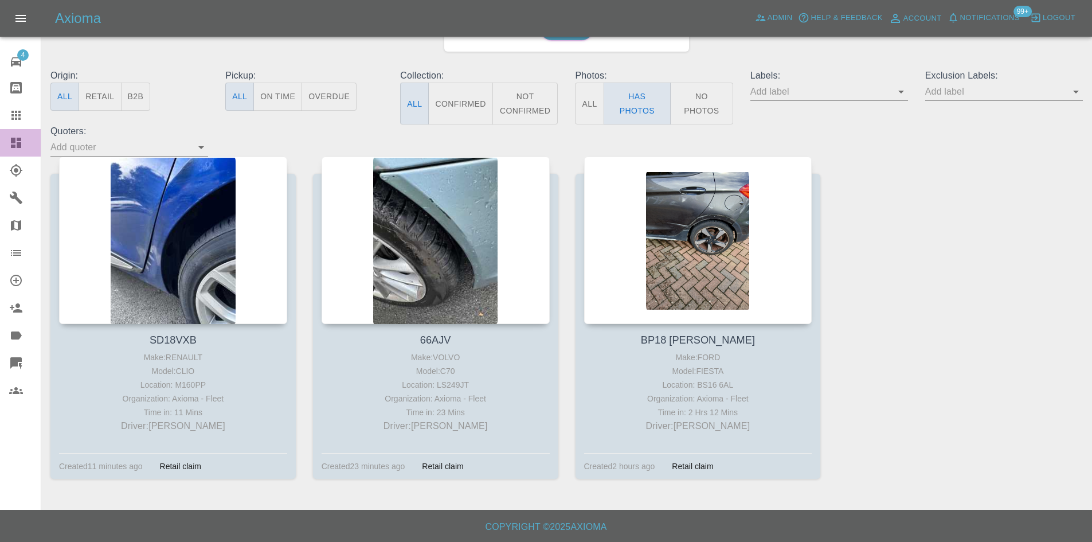
click at [17, 138] on icon at bounding box center [16, 143] width 10 height 10
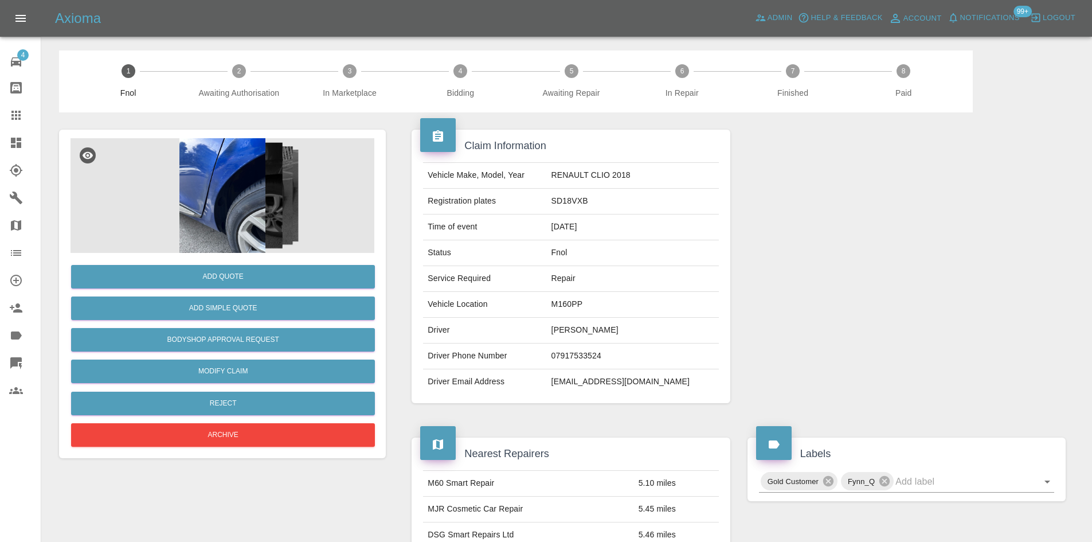
click at [228, 162] on img at bounding box center [223, 195] width 304 height 115
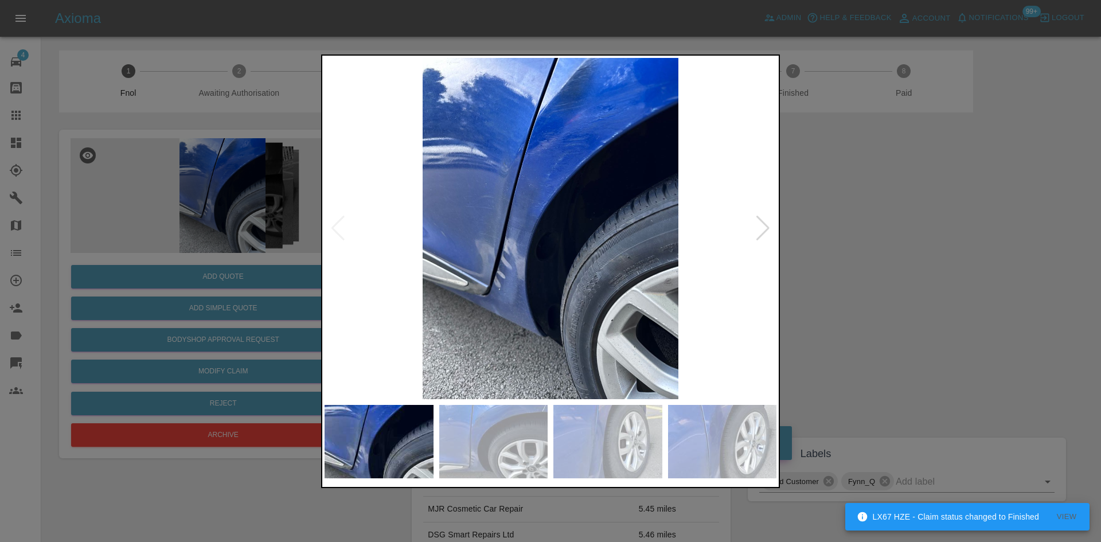
click at [516, 248] on img at bounding box center [550, 228] width 452 height 341
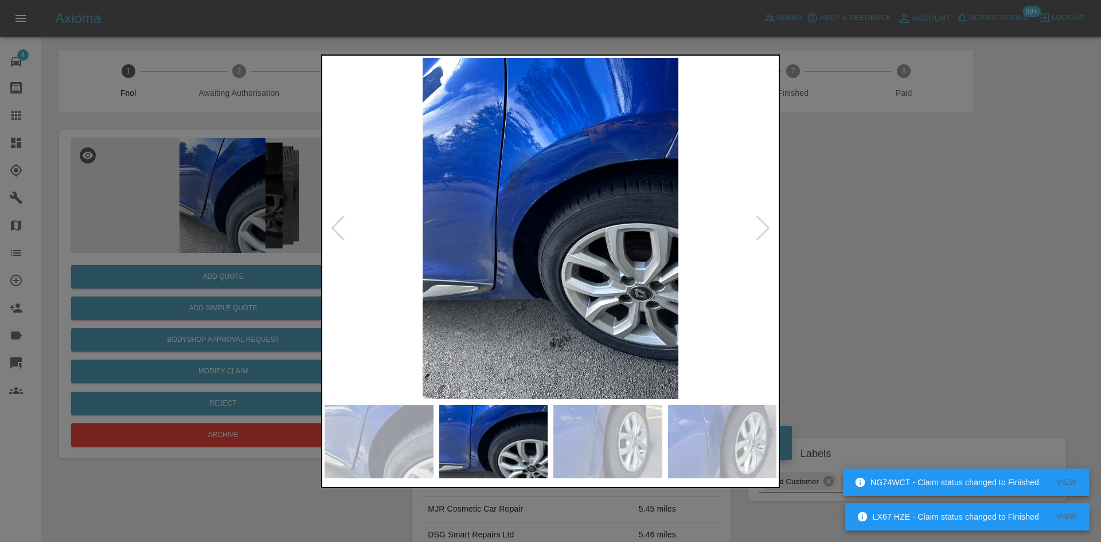
drag, startPoint x: 906, startPoint y: 246, endPoint x: 683, endPoint y: 368, distance: 254.2
click at [905, 248] on div at bounding box center [550, 271] width 1101 height 542
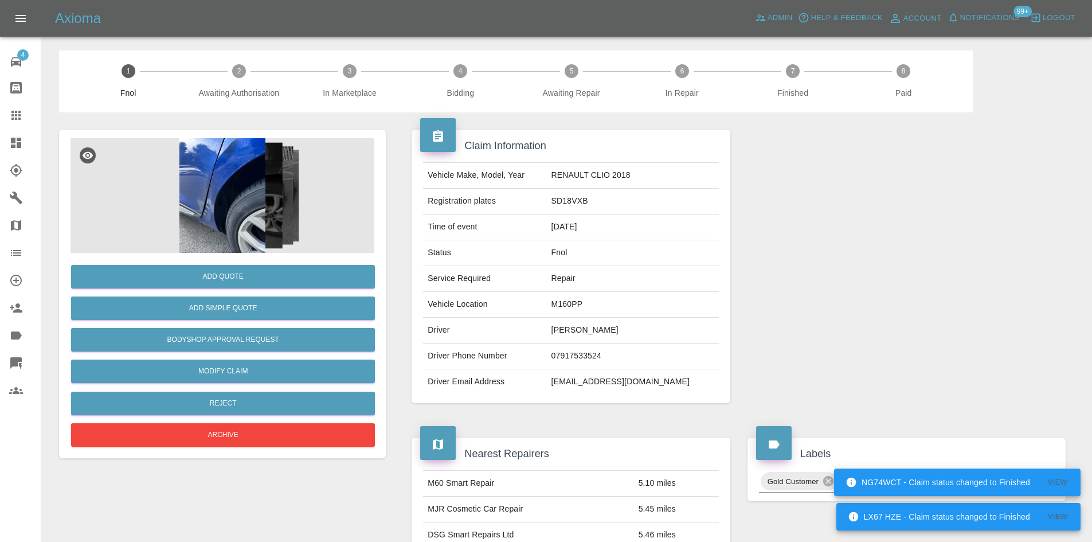
click at [300, 221] on img at bounding box center [223, 195] width 304 height 115
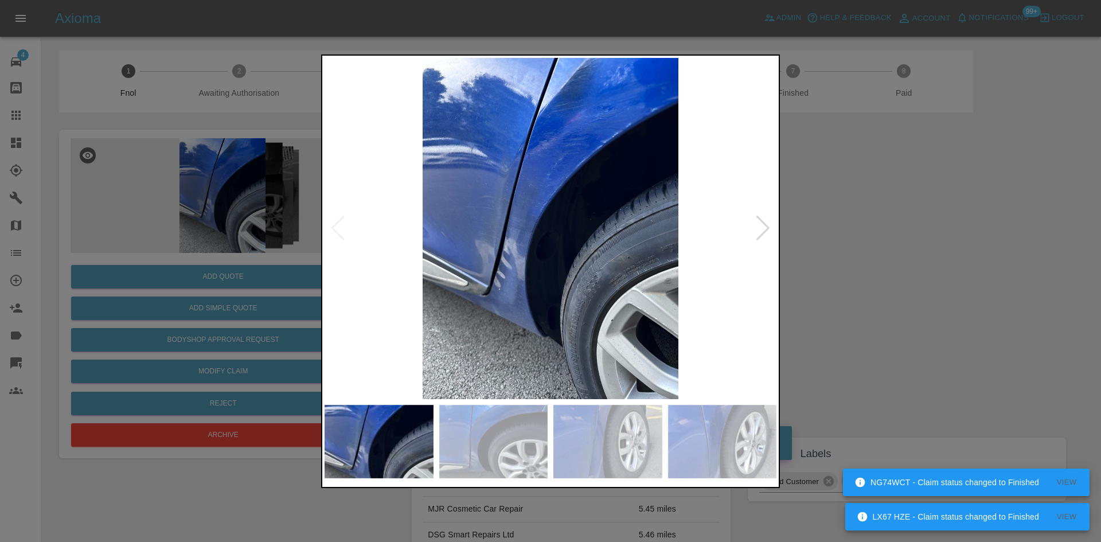
click at [534, 259] on img at bounding box center [550, 228] width 452 height 341
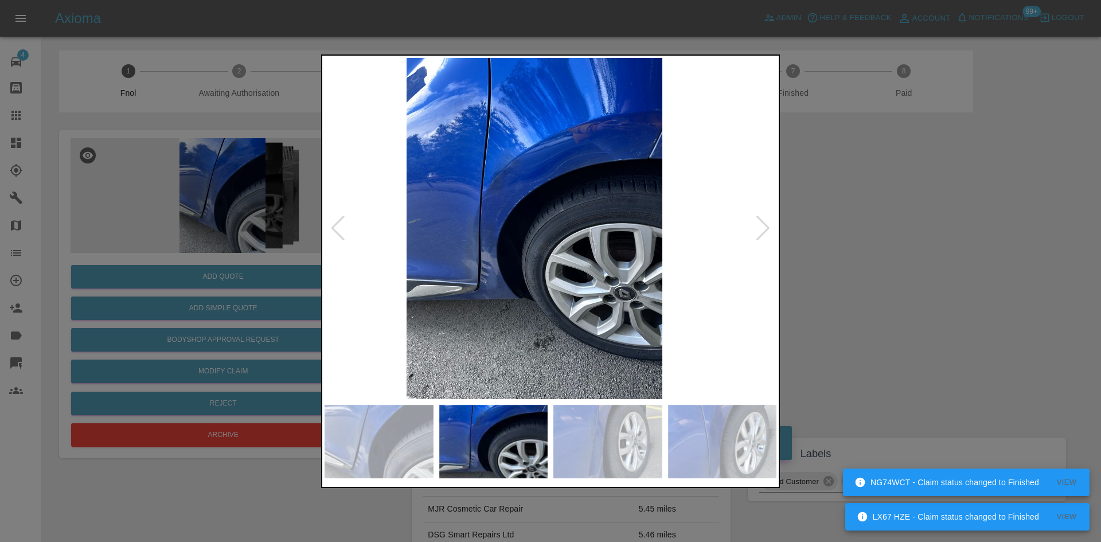
click at [485, 257] on img at bounding box center [534, 228] width 452 height 341
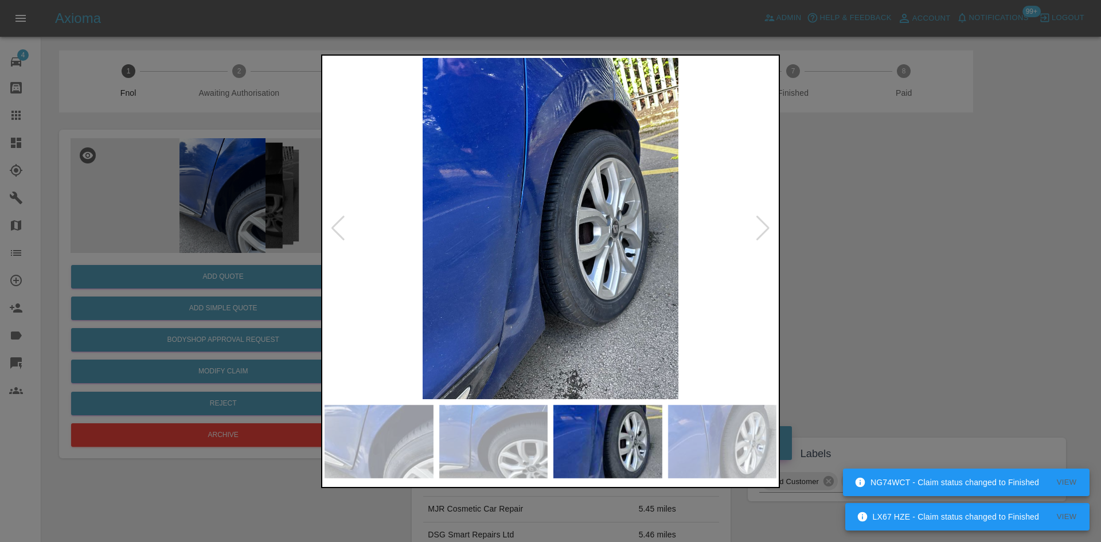
click at [567, 187] on img at bounding box center [550, 228] width 452 height 341
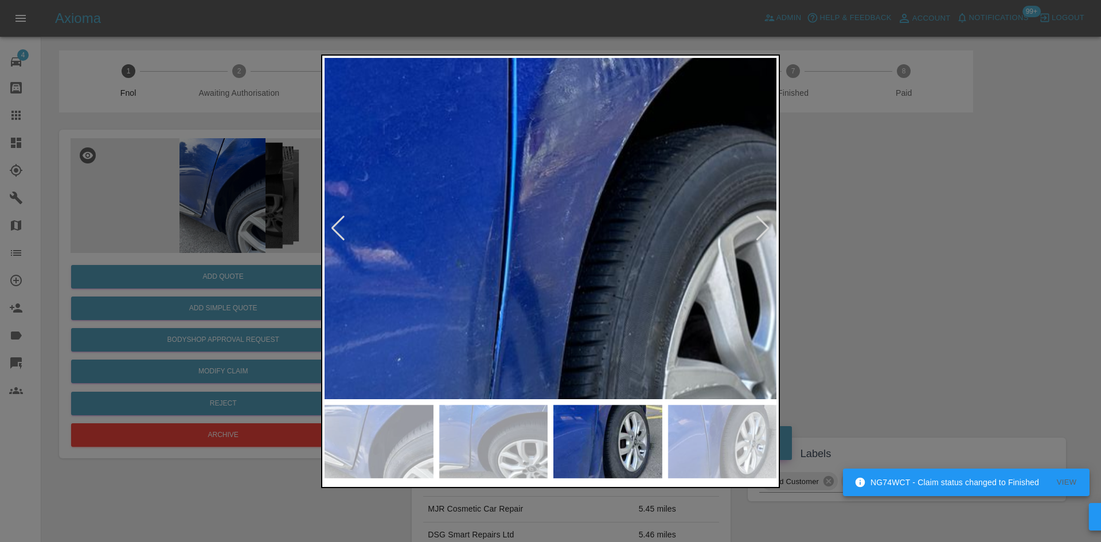
click at [666, 262] on img at bounding box center [585, 423] width 1355 height 1024
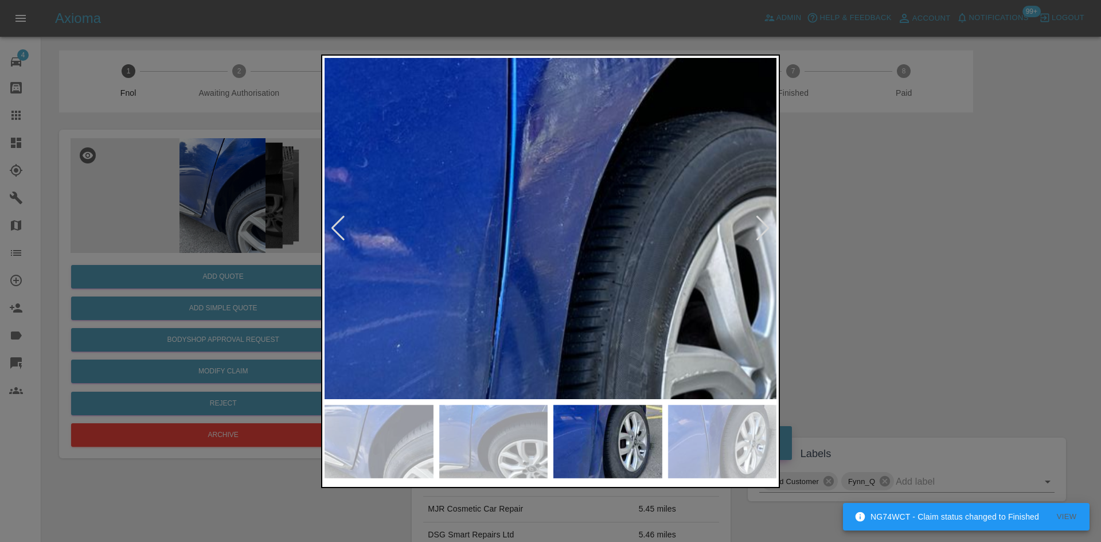
click at [613, 195] on img at bounding box center [584, 409] width 1355 height 1024
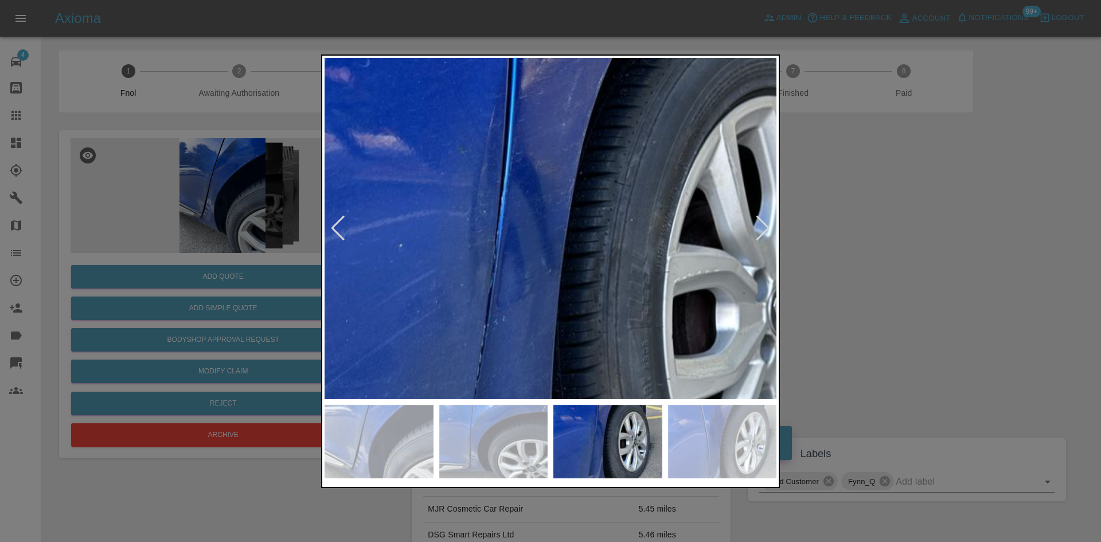
click at [604, 268] on img at bounding box center [586, 309] width 1355 height 1024
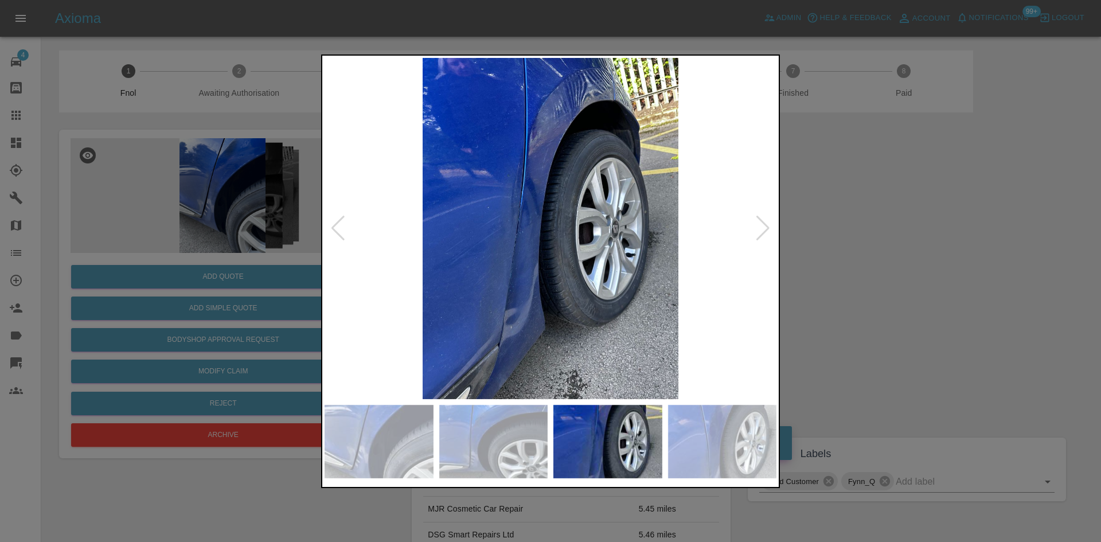
click at [559, 280] on img at bounding box center [550, 228] width 452 height 341
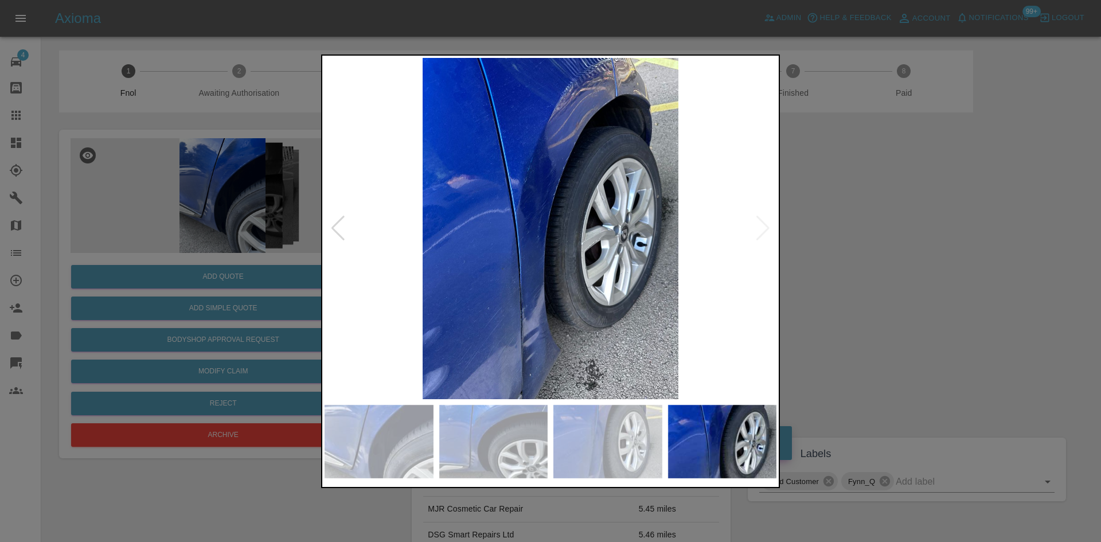
click at [546, 281] on img at bounding box center [550, 228] width 452 height 341
click at [444, 290] on img at bounding box center [550, 228] width 452 height 341
click at [606, 162] on img at bounding box center [550, 228] width 452 height 341
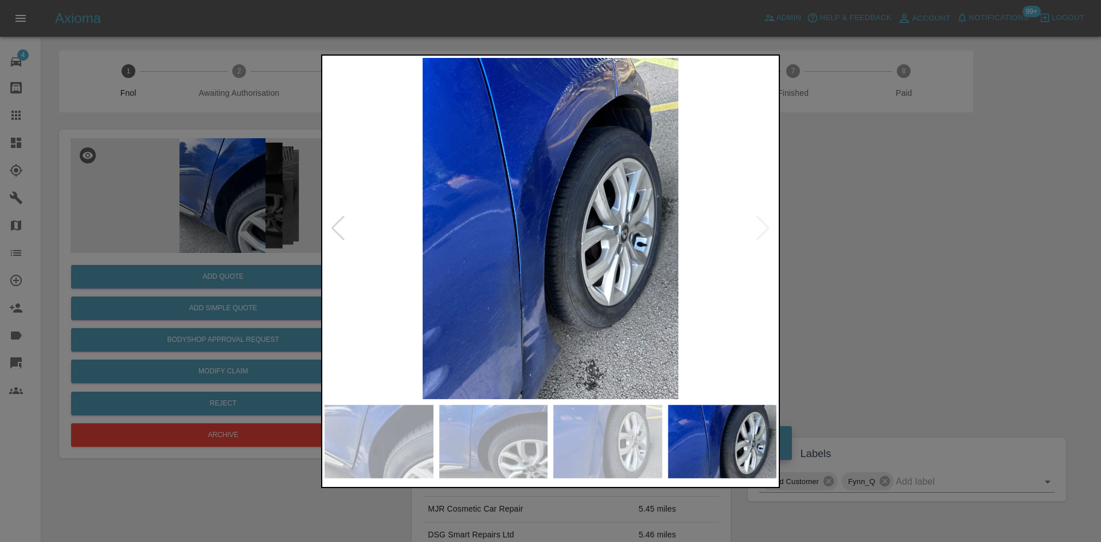
click at [593, 308] on img at bounding box center [550, 228] width 452 height 341
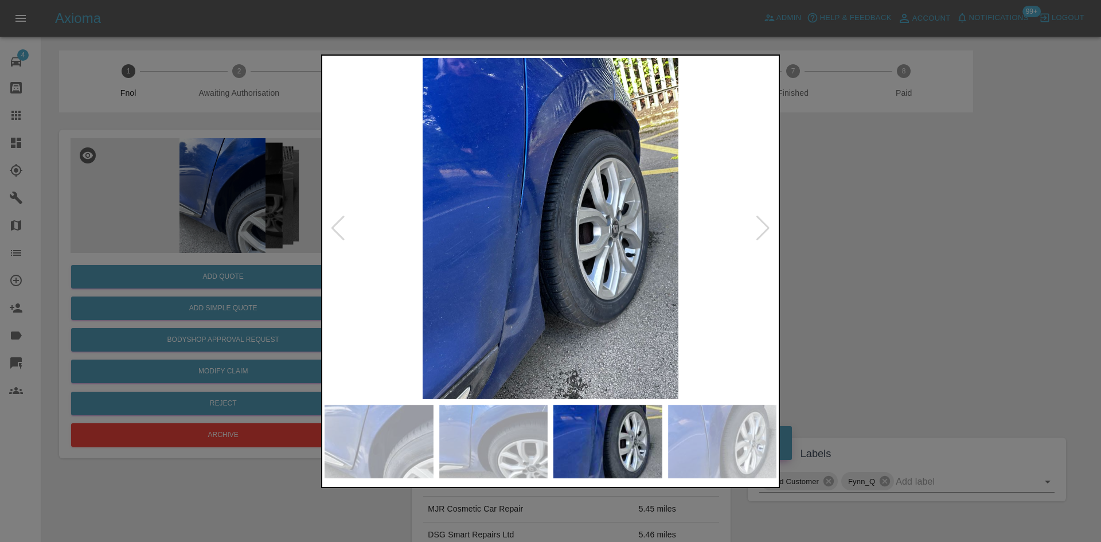
click at [229, 203] on div at bounding box center [550, 271] width 1101 height 542
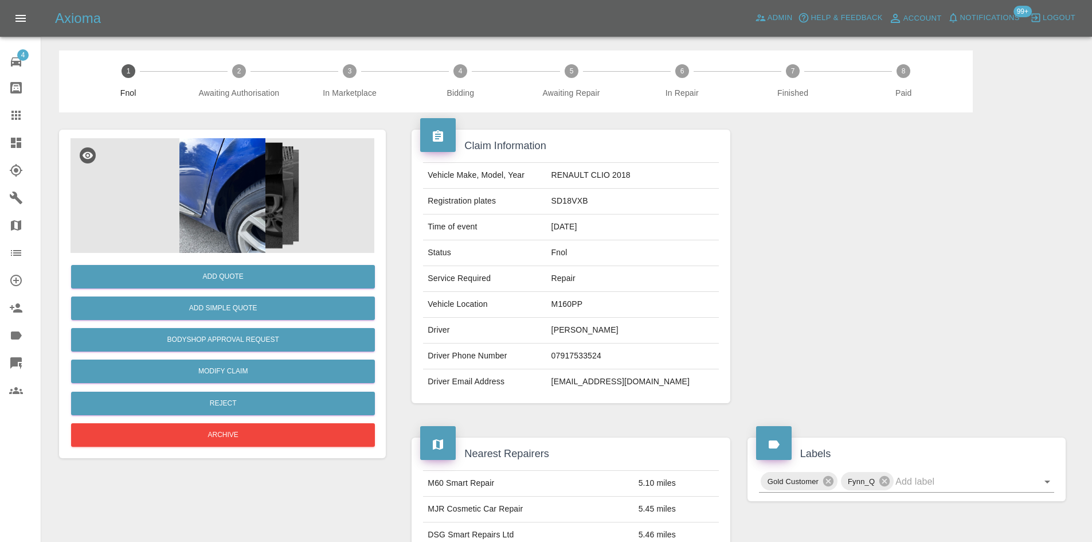
click at [216, 203] on img at bounding box center [223, 195] width 304 height 115
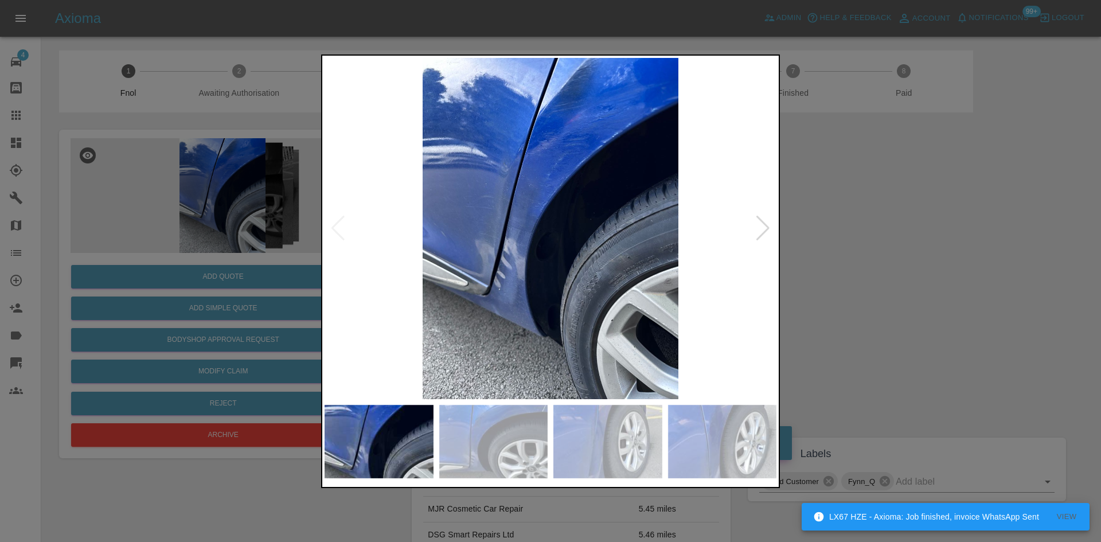
click at [501, 269] on img at bounding box center [550, 228] width 452 height 341
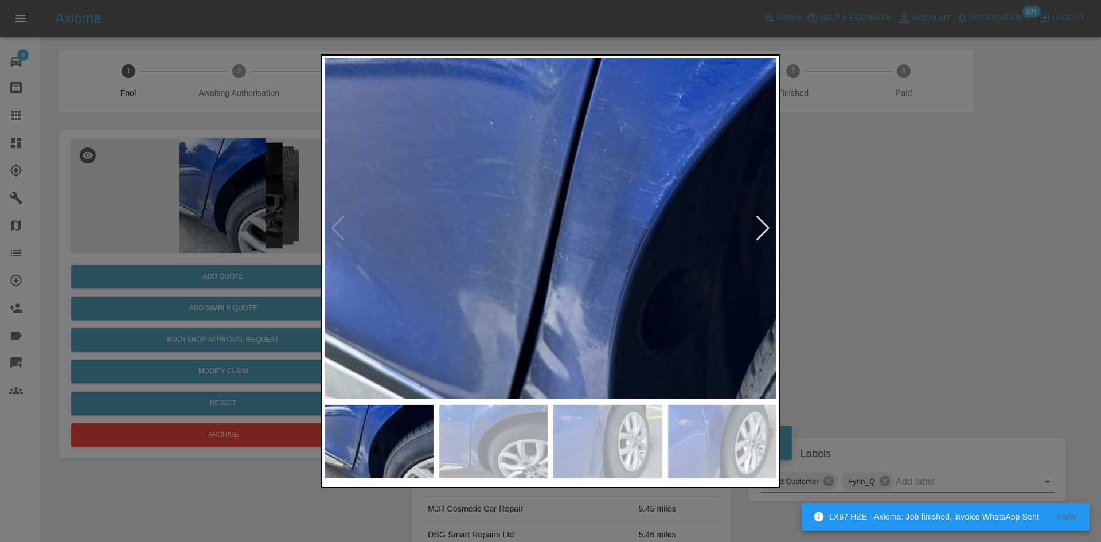
click at [432, 351] on img at bounding box center [684, 257] width 1355 height 1024
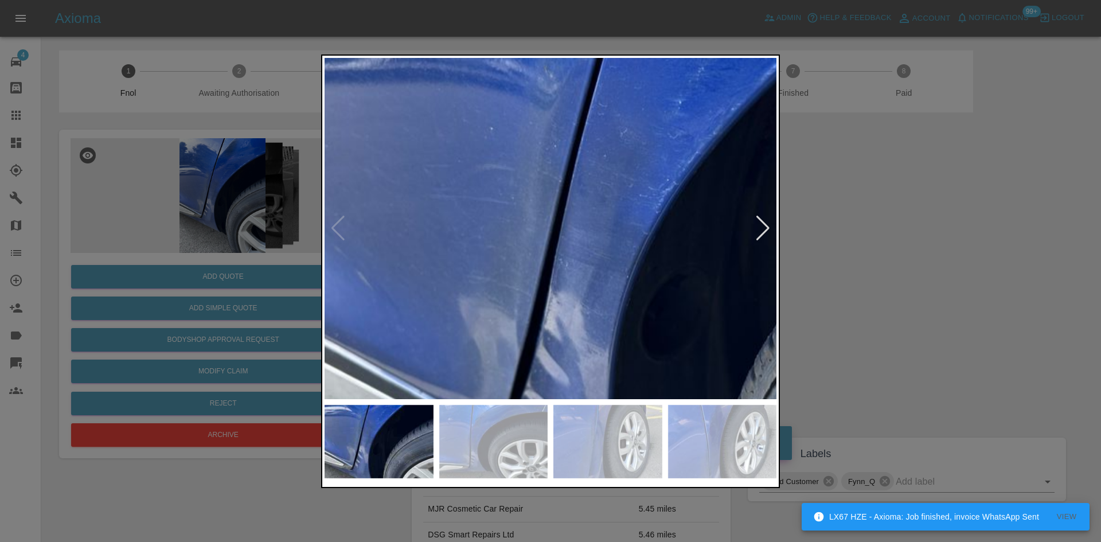
click at [589, 237] on img at bounding box center [684, 263] width 1355 height 1024
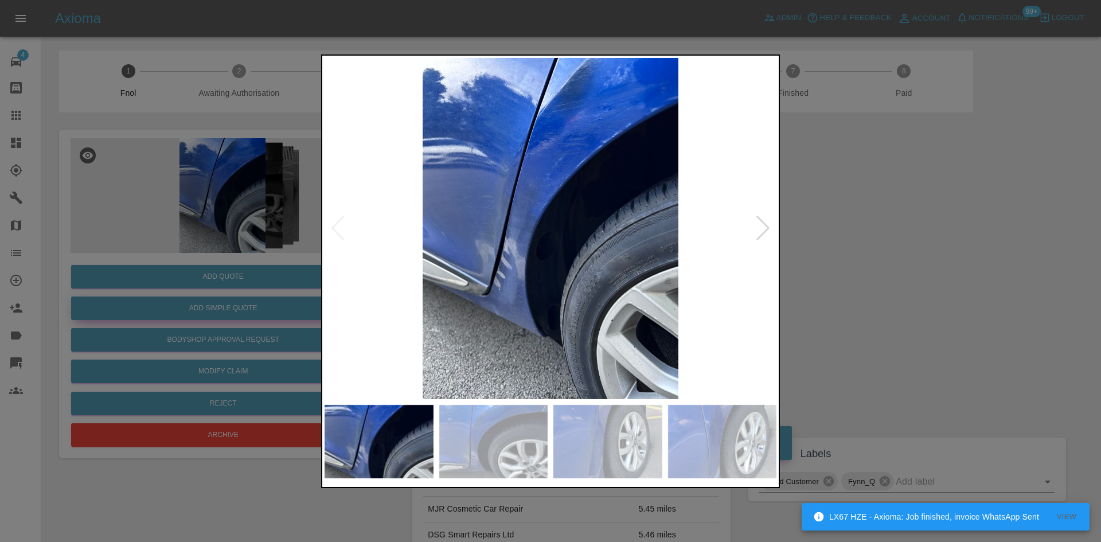
click at [238, 300] on div at bounding box center [550, 271] width 1101 height 542
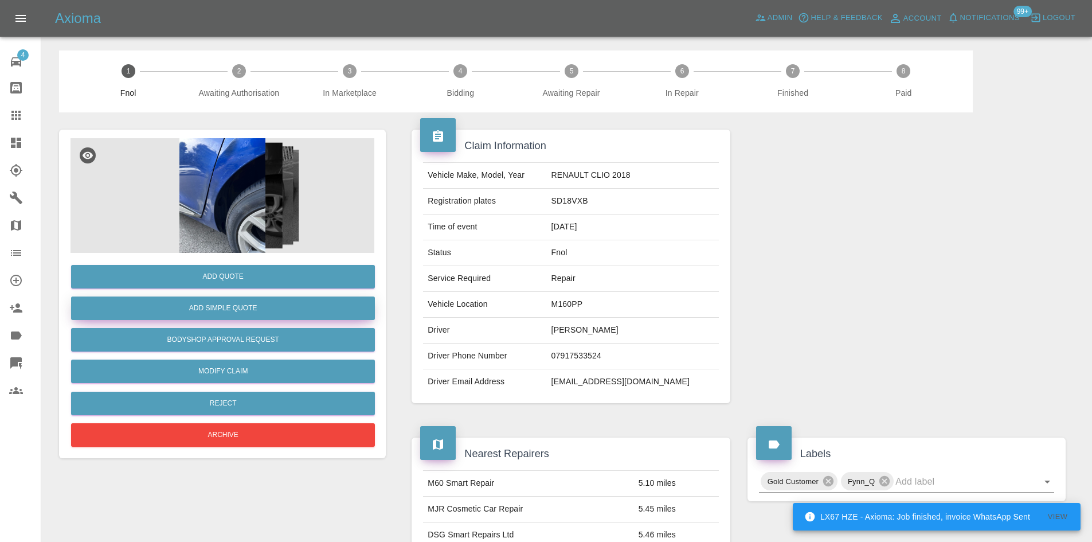
click at [241, 303] on button "Add Simple Quote" at bounding box center [223, 308] width 304 height 24
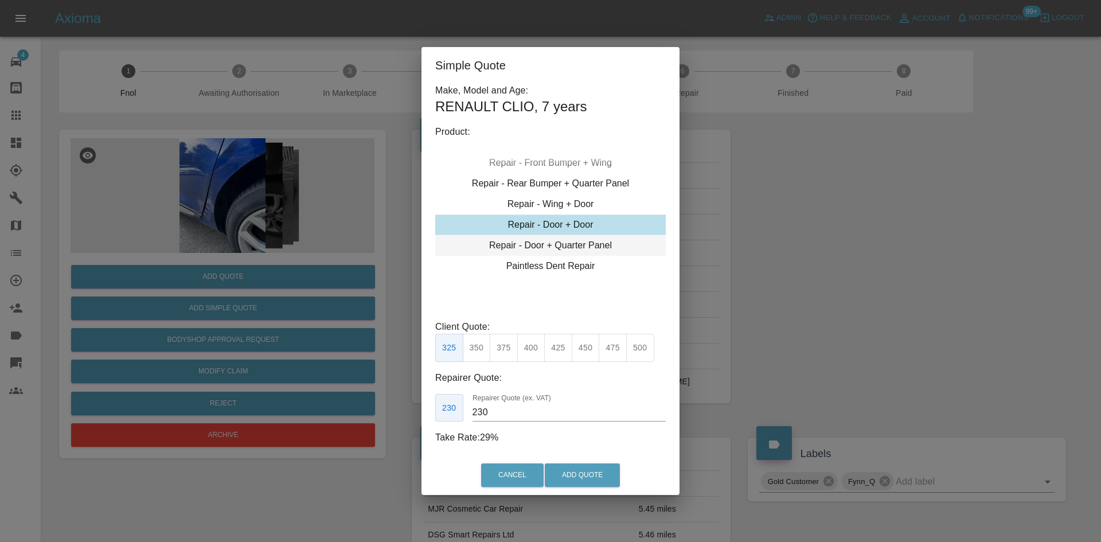
click at [553, 246] on div "Repair - Door + Quarter Panel" at bounding box center [550, 245] width 230 height 21
click at [561, 346] on button "425" at bounding box center [558, 348] width 28 height 28
type input "260"
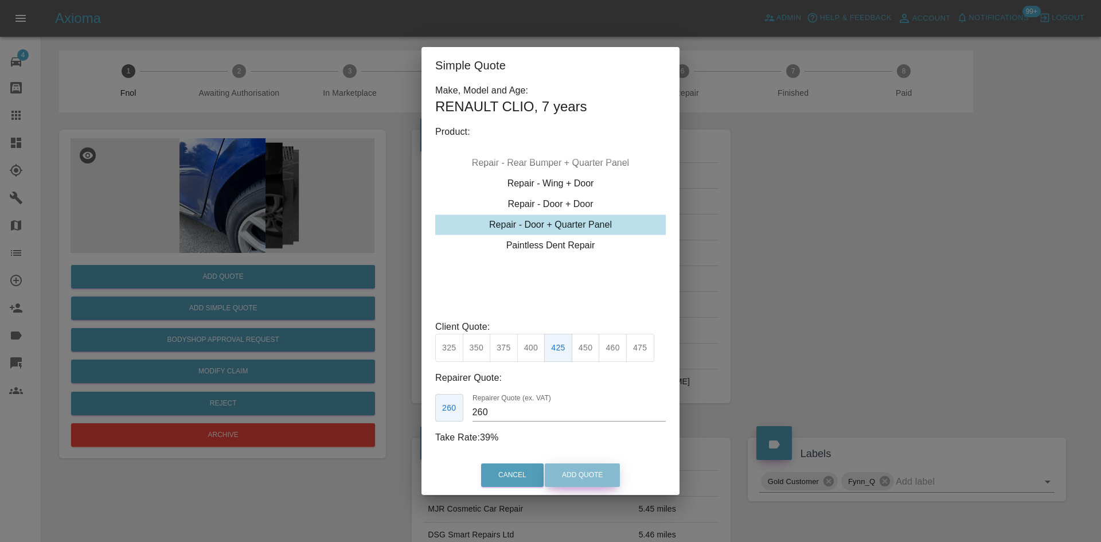
click at [583, 481] on button "Add Quote" at bounding box center [582, 475] width 75 height 24
